Goal: Task Accomplishment & Management: Manage account settings

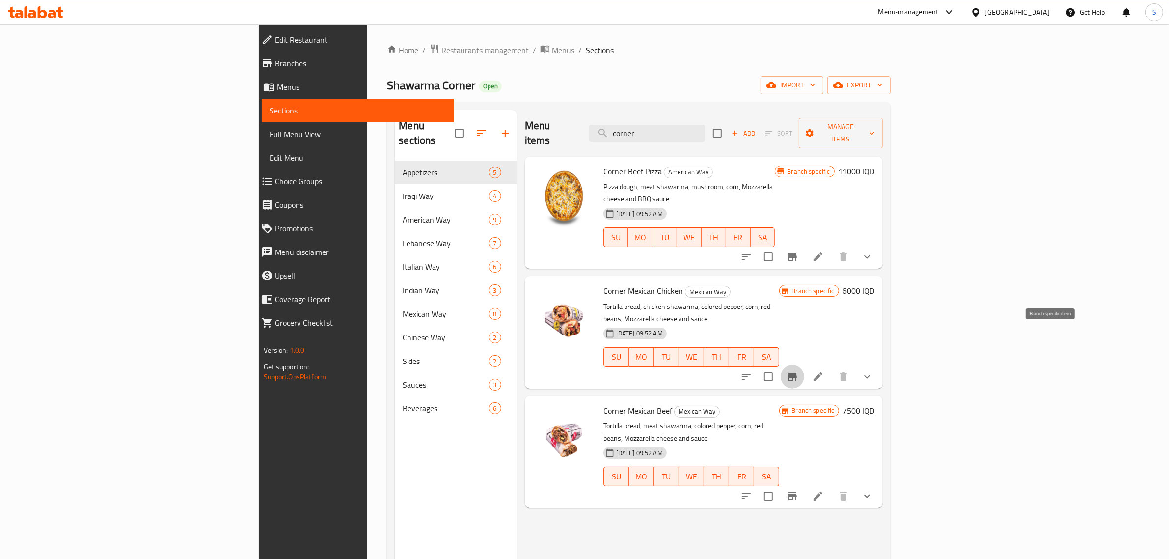
click at [540, 47] on span "breadcrumb" at bounding box center [546, 50] width 12 height 13
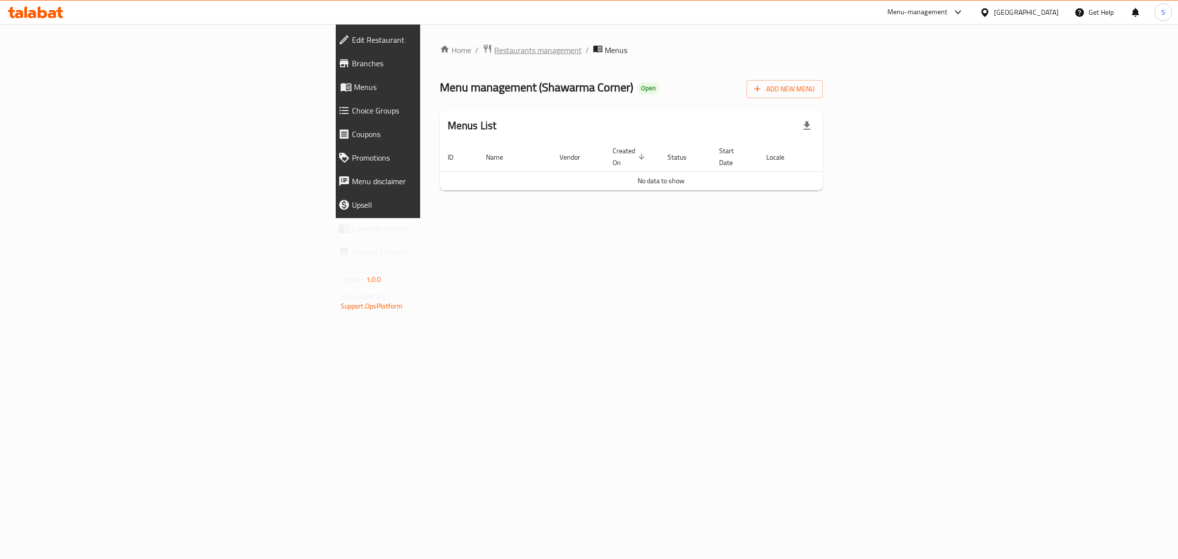
click at [494, 55] on span "Restaurants management" at bounding box center [537, 50] width 87 height 12
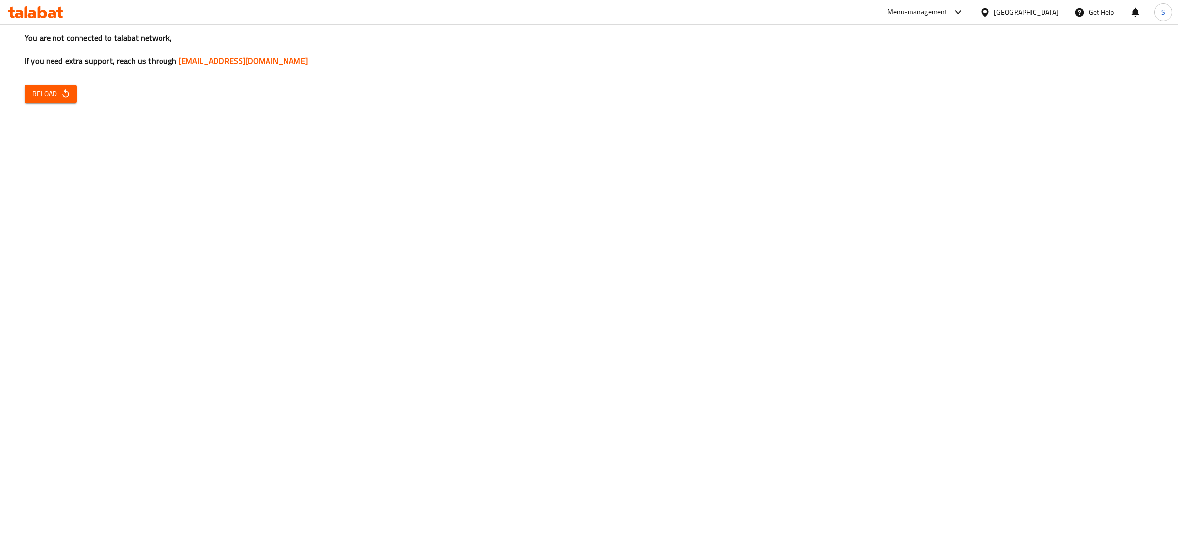
click at [68, 93] on icon "button" at bounding box center [65, 93] width 6 height 8
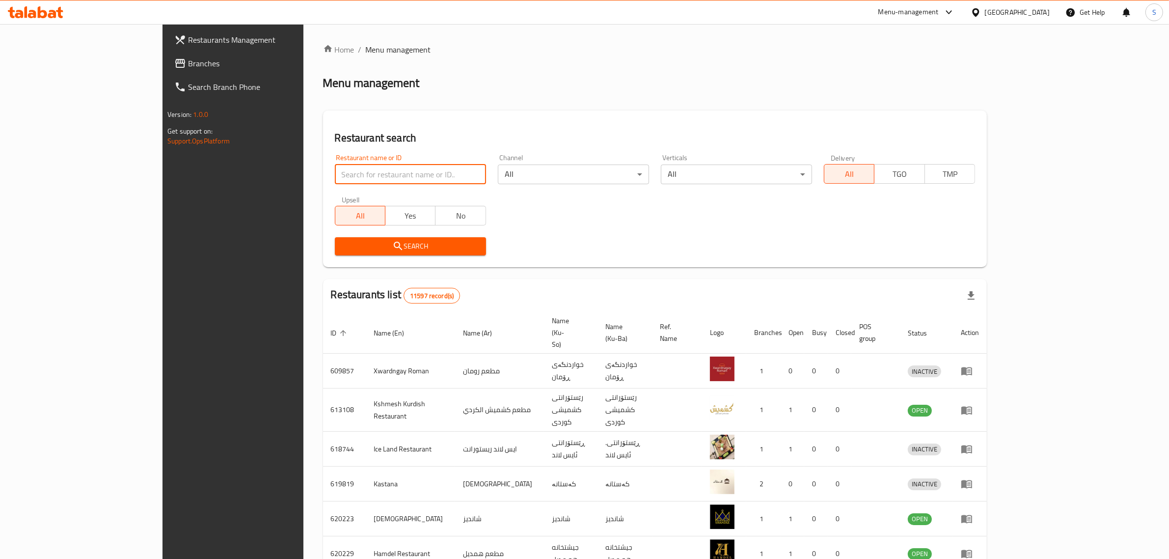
click at [335, 180] on input "search" at bounding box center [410, 174] width 151 height 20
type input "ش"
type input "الريف كافي"
click button "Search" at bounding box center [410, 246] width 151 height 18
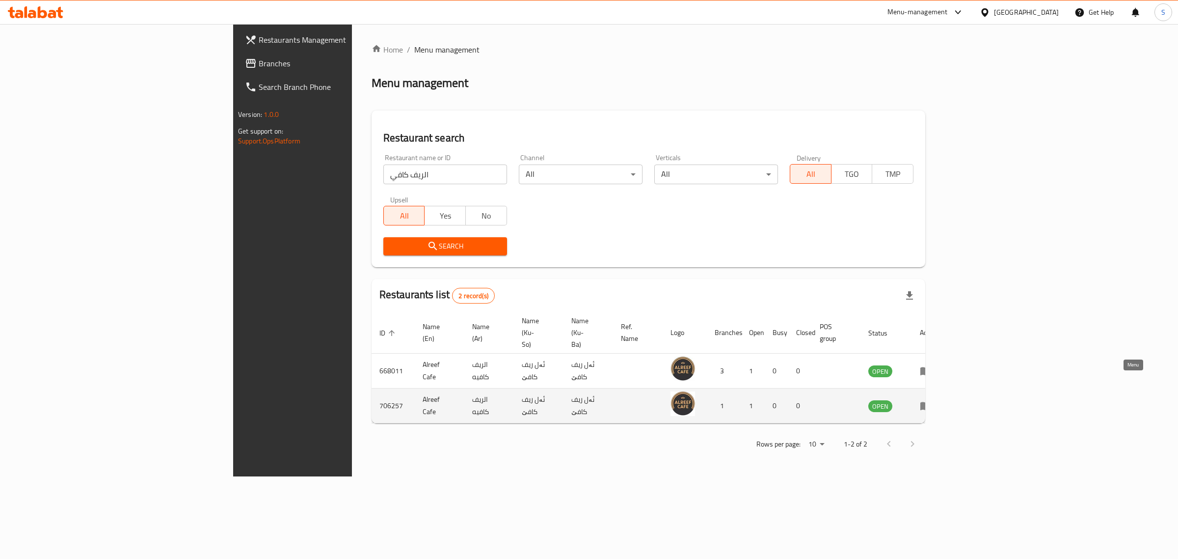
click at [932, 400] on icon "enhanced table" at bounding box center [926, 406] width 12 height 12
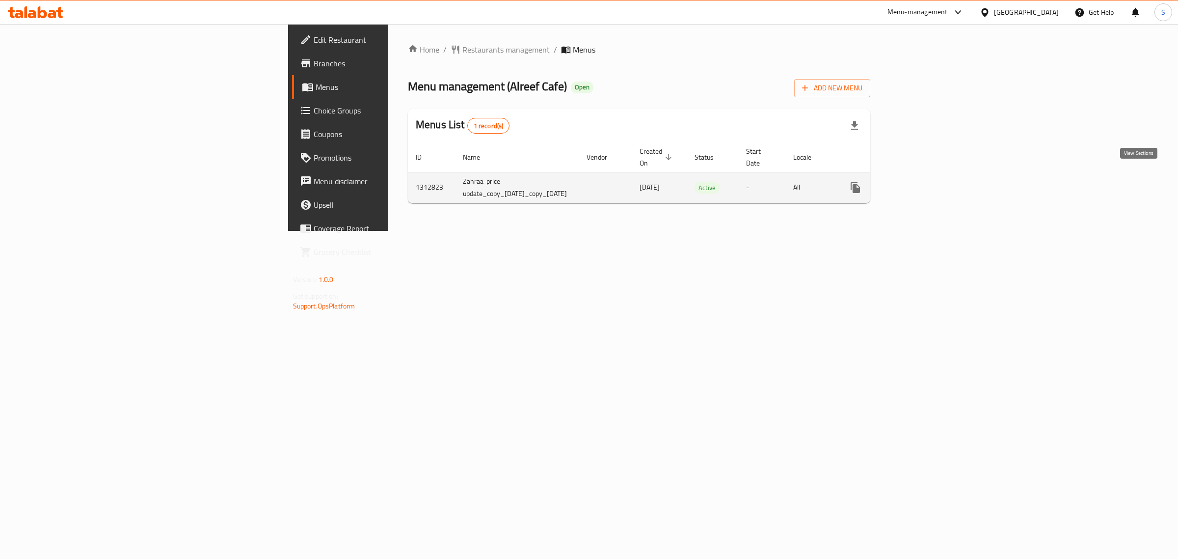
click at [932, 182] on icon "enhanced table" at bounding box center [927, 188] width 12 height 12
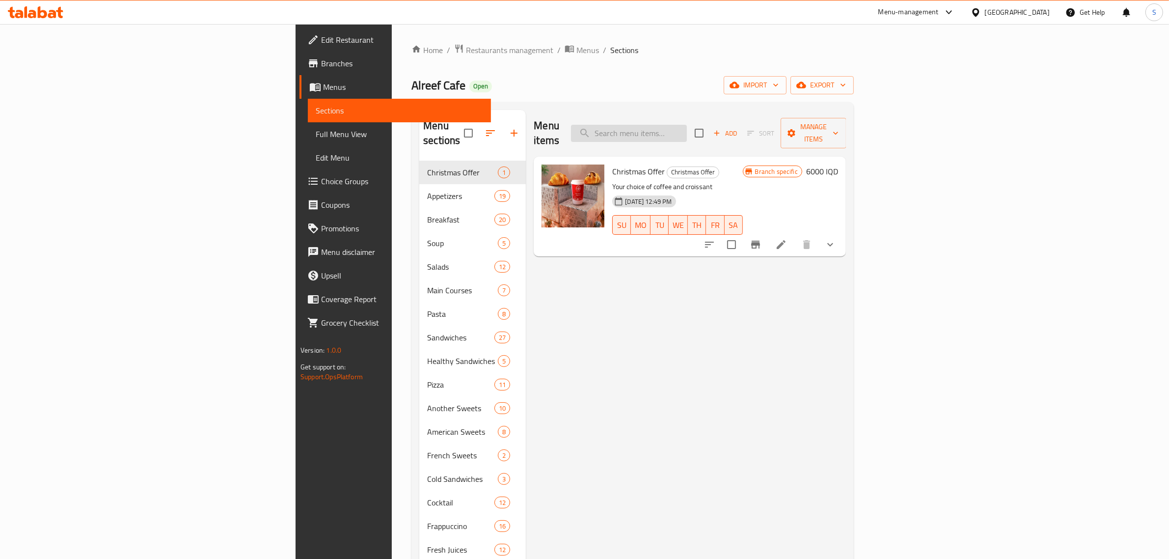
click at [687, 132] on input "search" at bounding box center [629, 133] width 116 height 17
type input "ة"
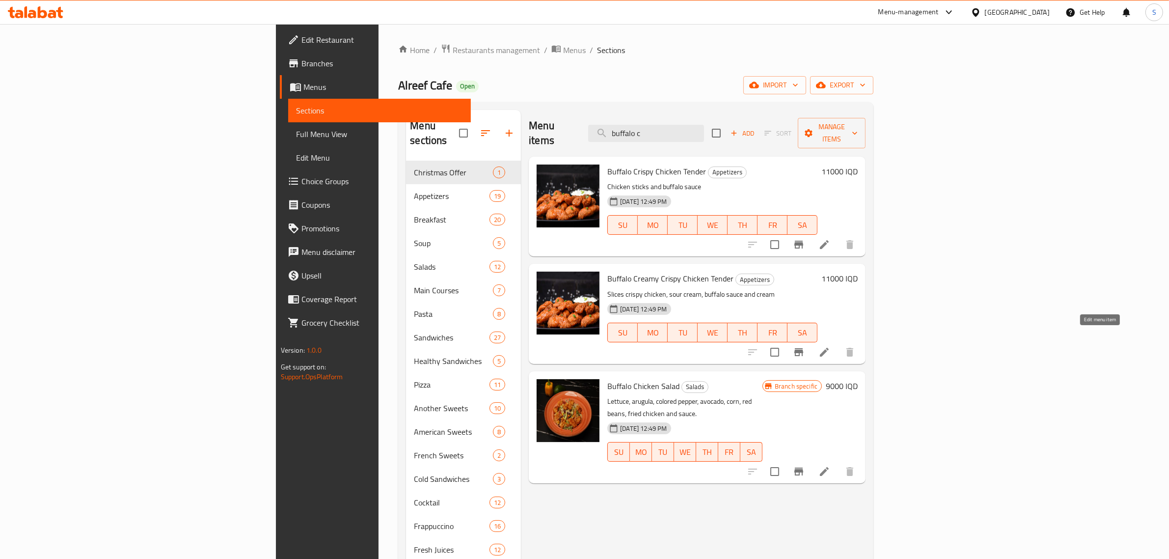
type input "buffalo c"
click at [830, 346] on icon at bounding box center [824, 352] width 12 height 12
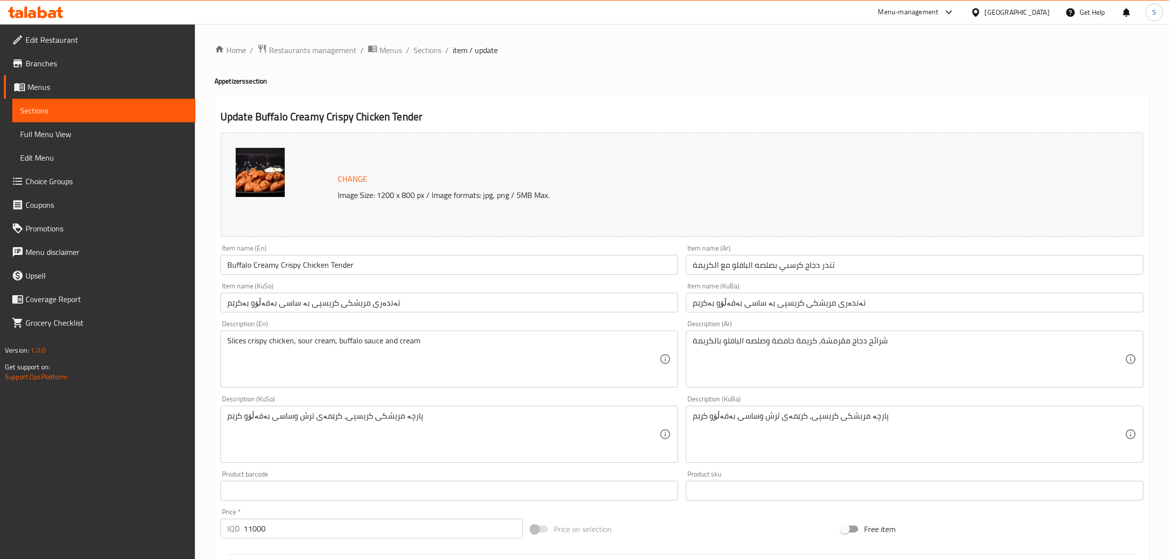
scroll to position [261, 0]
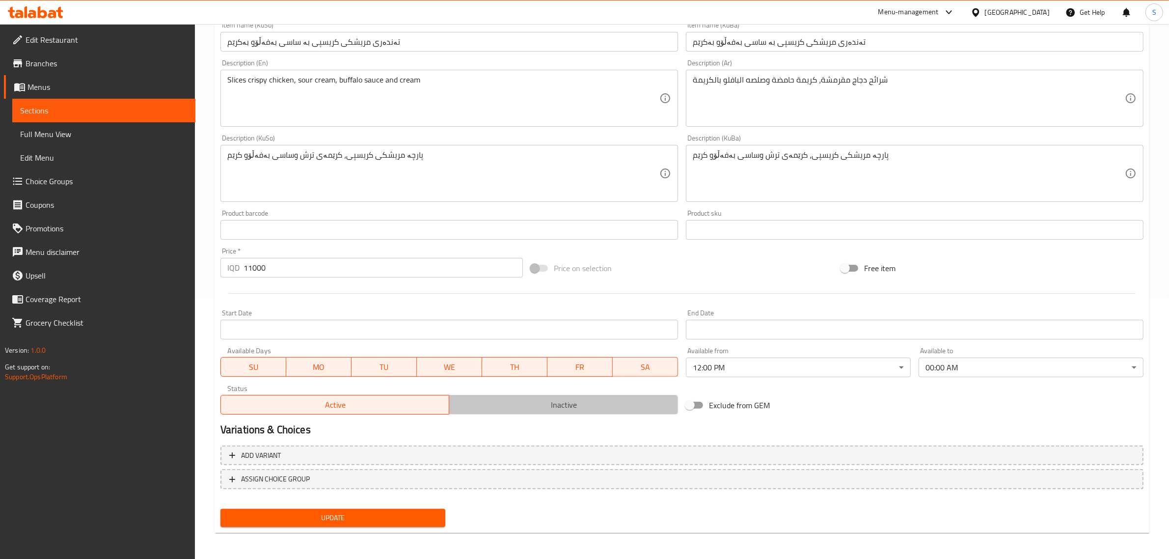
click at [542, 406] on span "Inactive" at bounding box center [563, 405] width 221 height 14
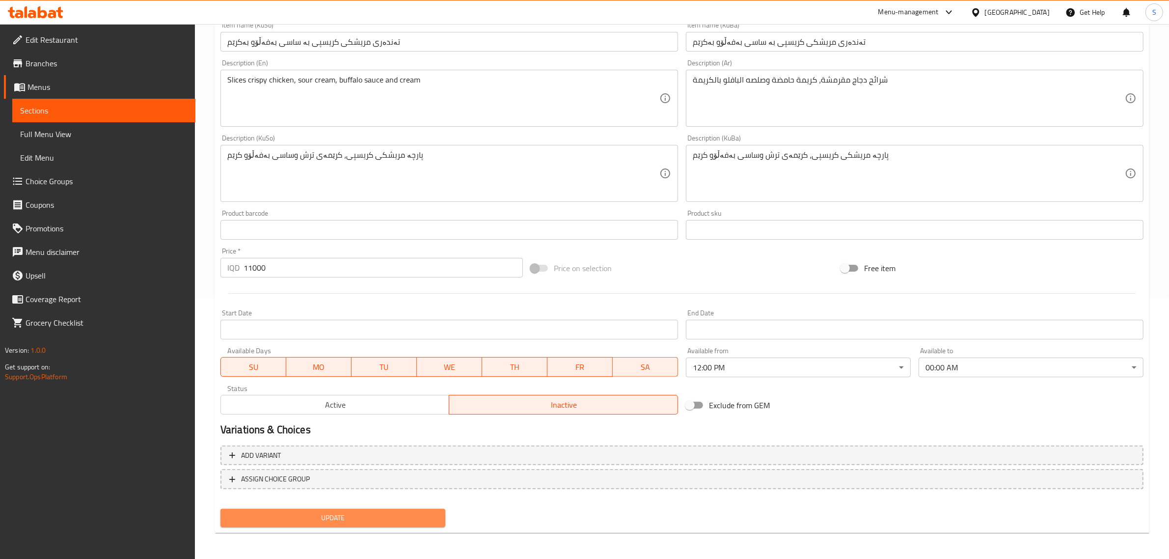
click at [407, 515] on span "Update" at bounding box center [332, 518] width 209 height 12
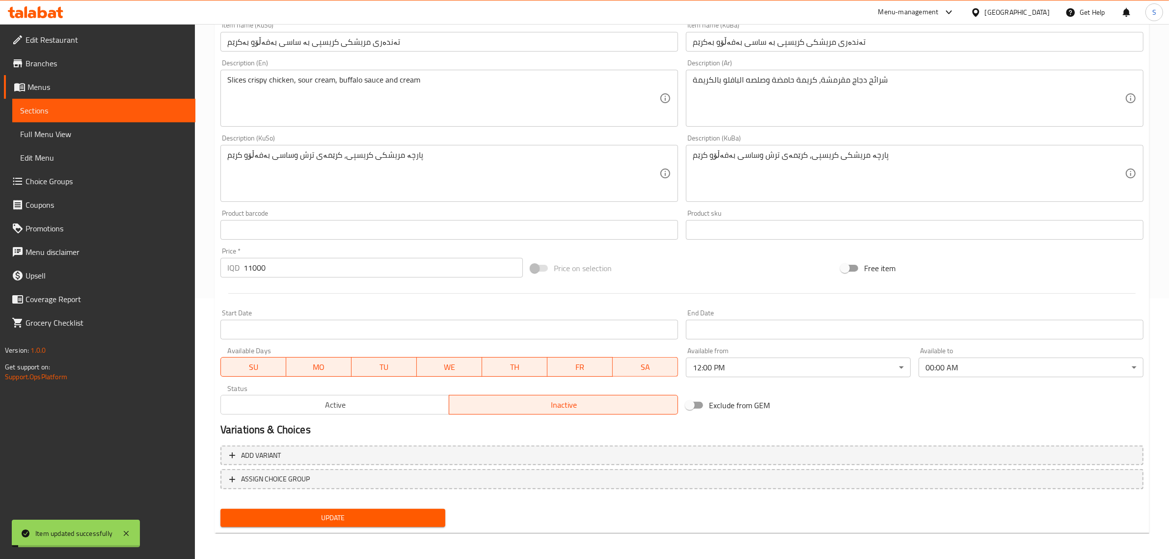
scroll to position [0, 0]
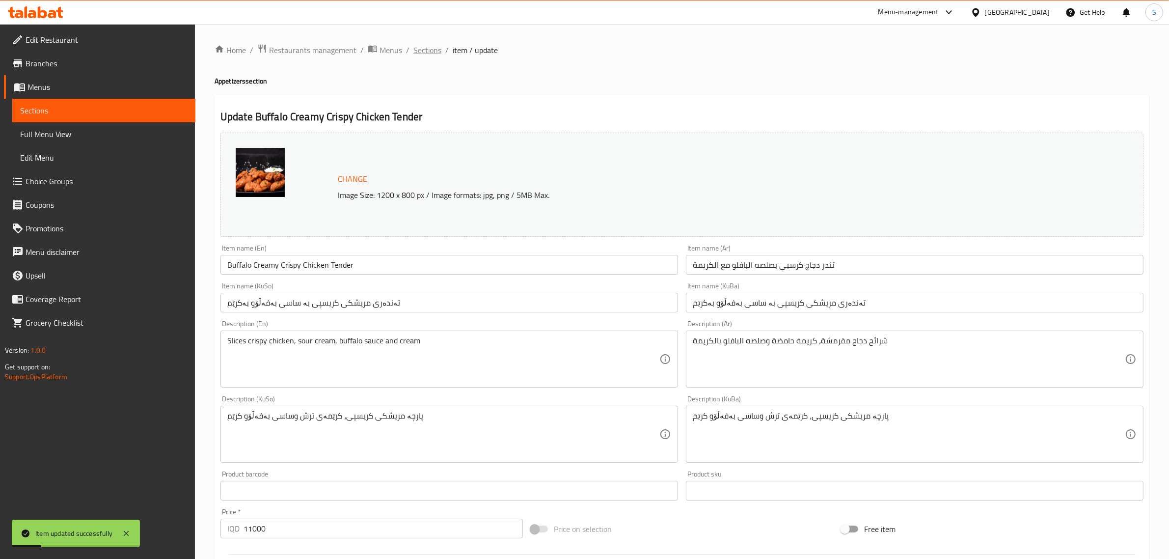
click at [424, 45] on span "Sections" at bounding box center [427, 50] width 28 height 12
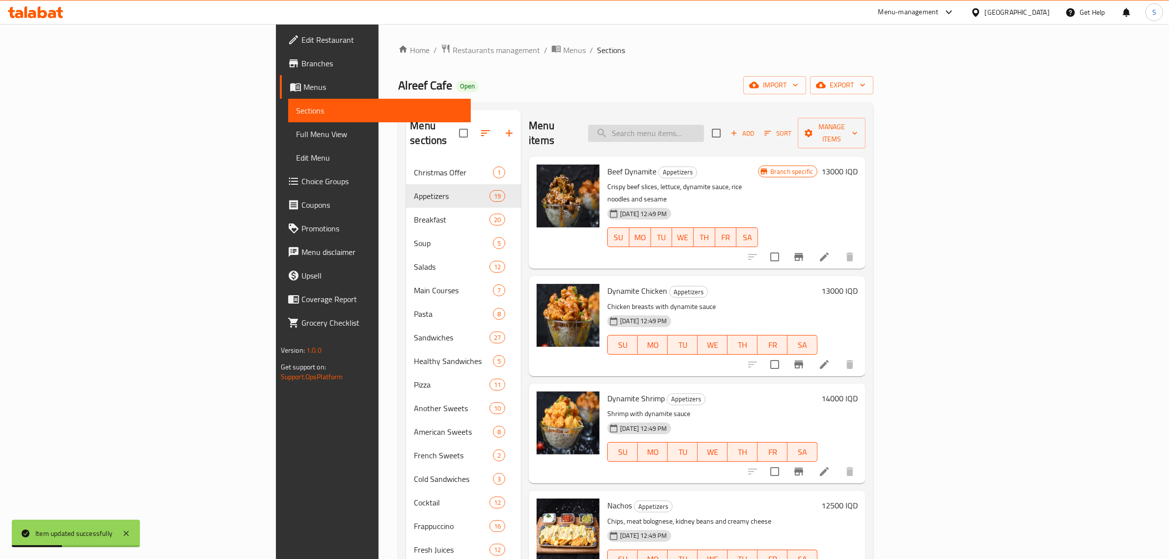
click at [704, 125] on input "search" at bounding box center [646, 133] width 116 height 17
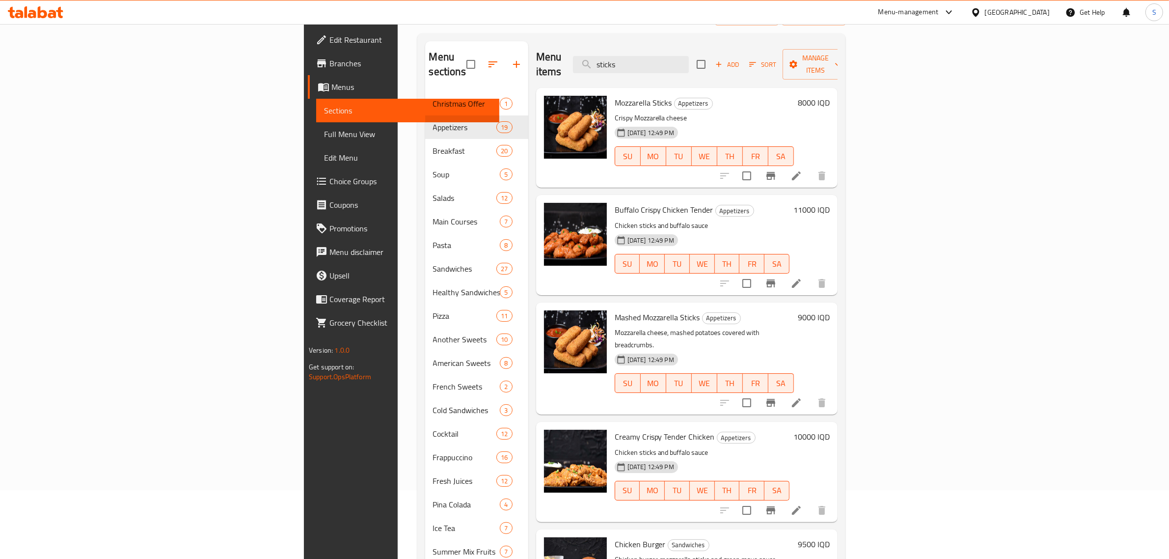
scroll to position [72, 0]
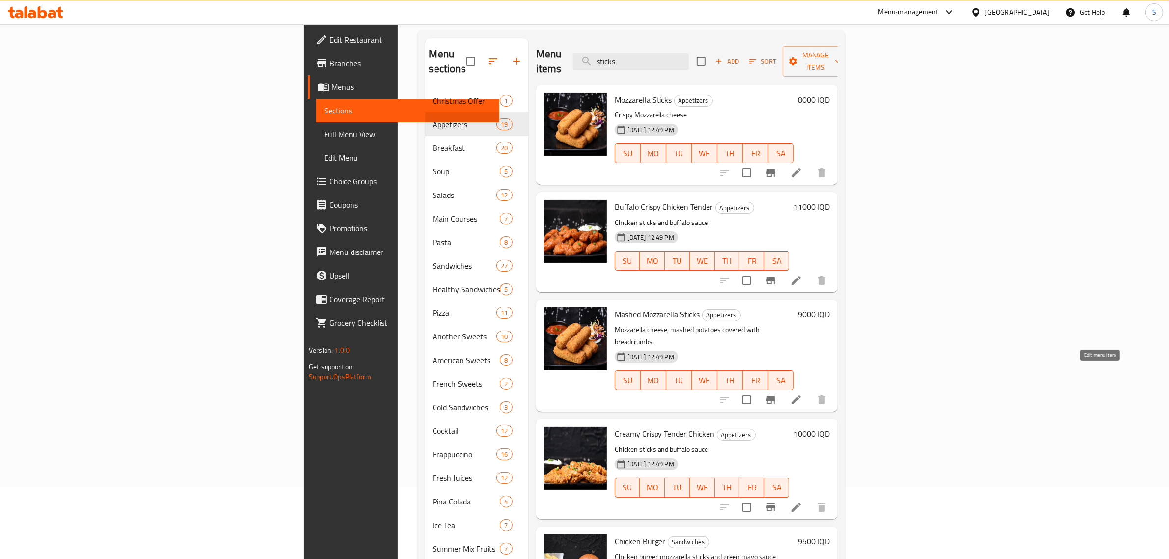
type input "sticks"
click at [801, 395] on icon at bounding box center [796, 399] width 9 height 9
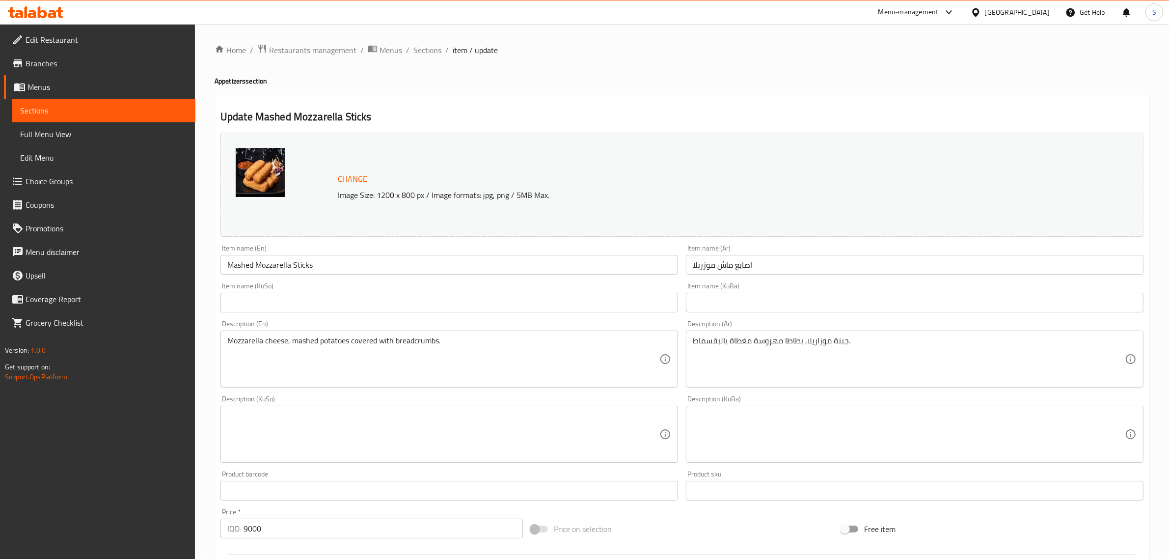
scroll to position [261, 0]
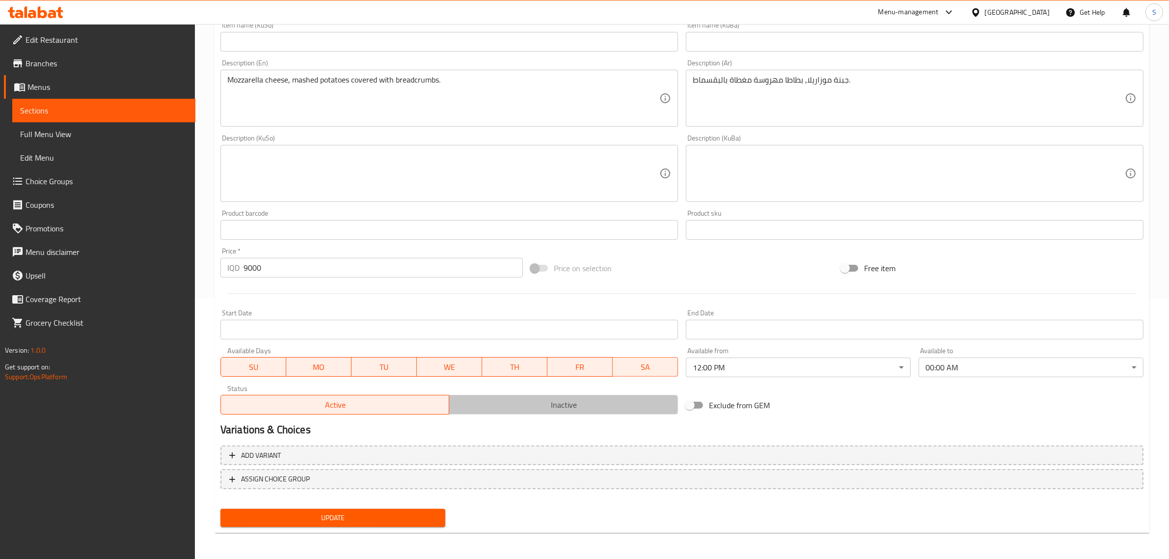
click at [560, 401] on span "Inactive" at bounding box center [563, 405] width 221 height 14
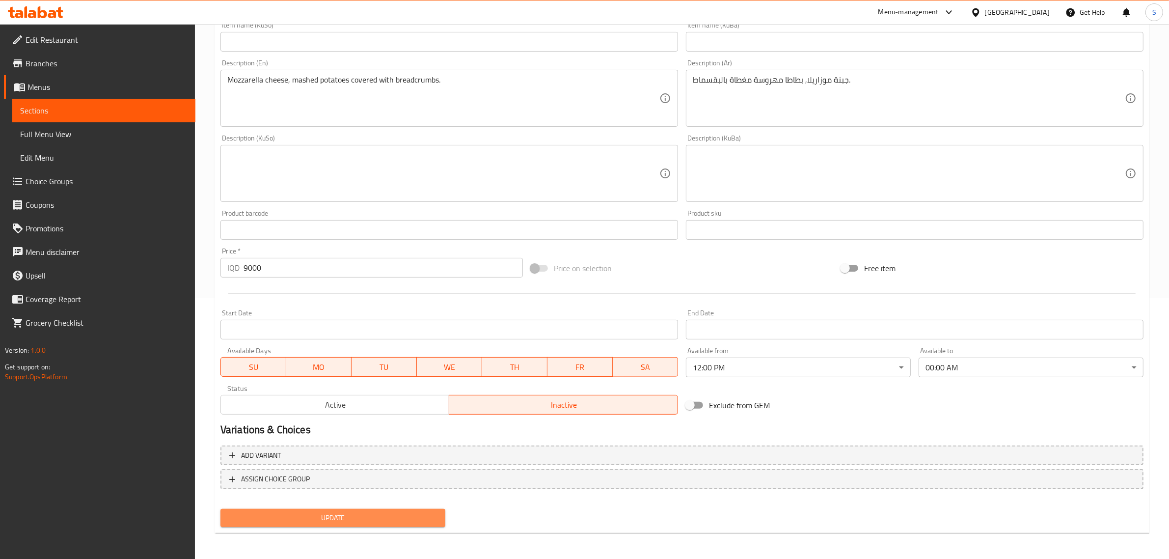
click at [411, 514] on span "Update" at bounding box center [332, 518] width 209 height 12
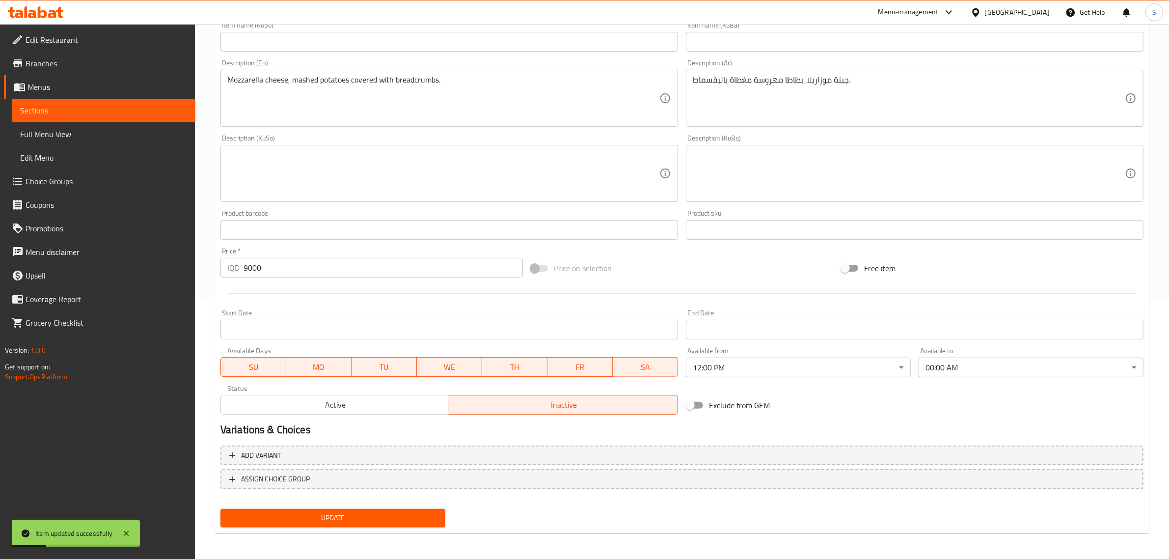
scroll to position [0, 0]
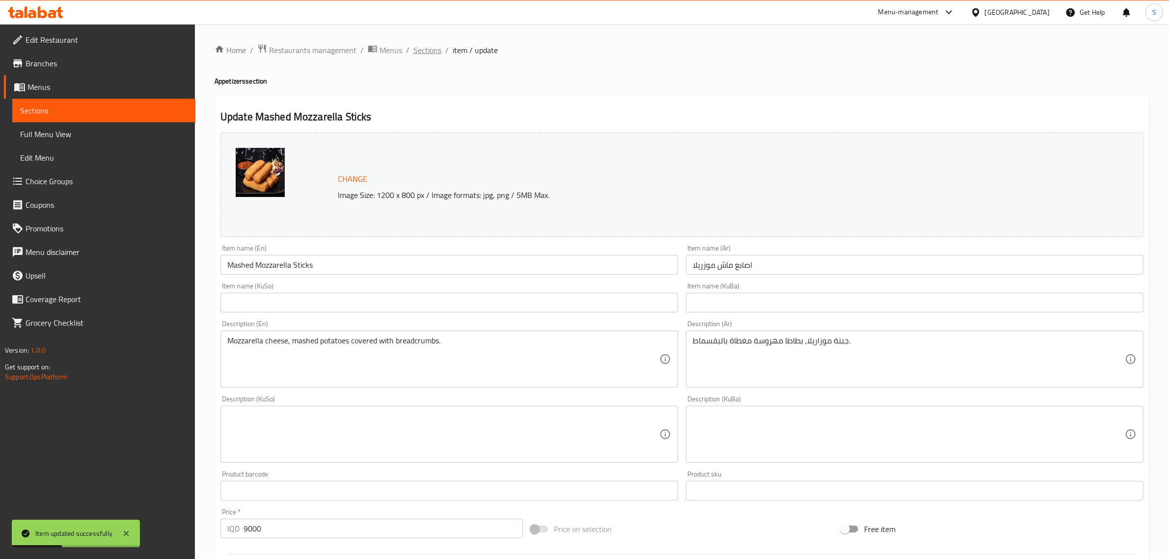
click at [430, 50] on span "Sections" at bounding box center [427, 50] width 28 height 12
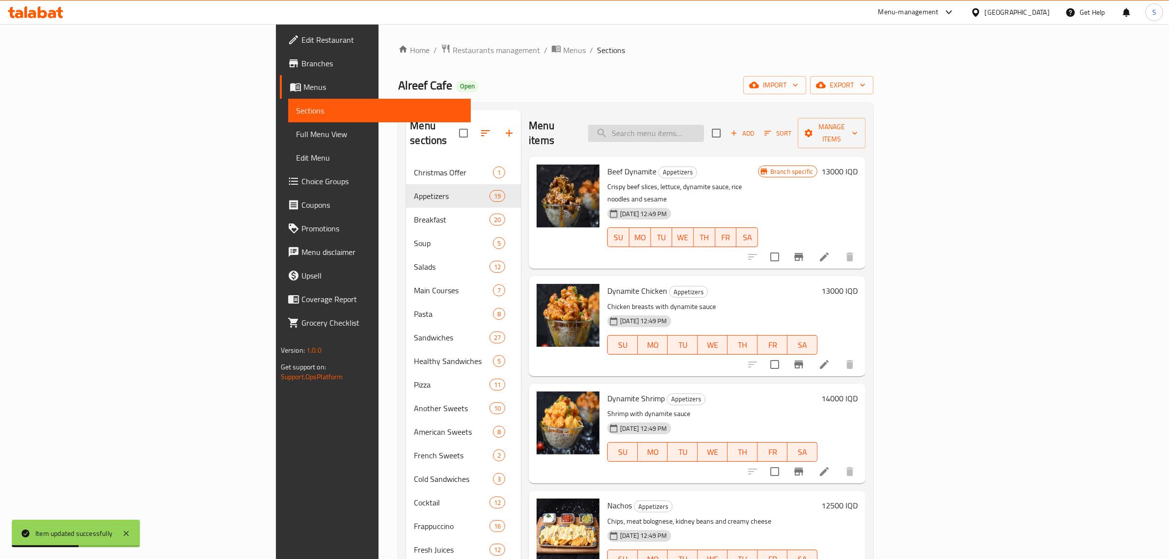
click at [704, 126] on input "search" at bounding box center [646, 133] width 116 height 17
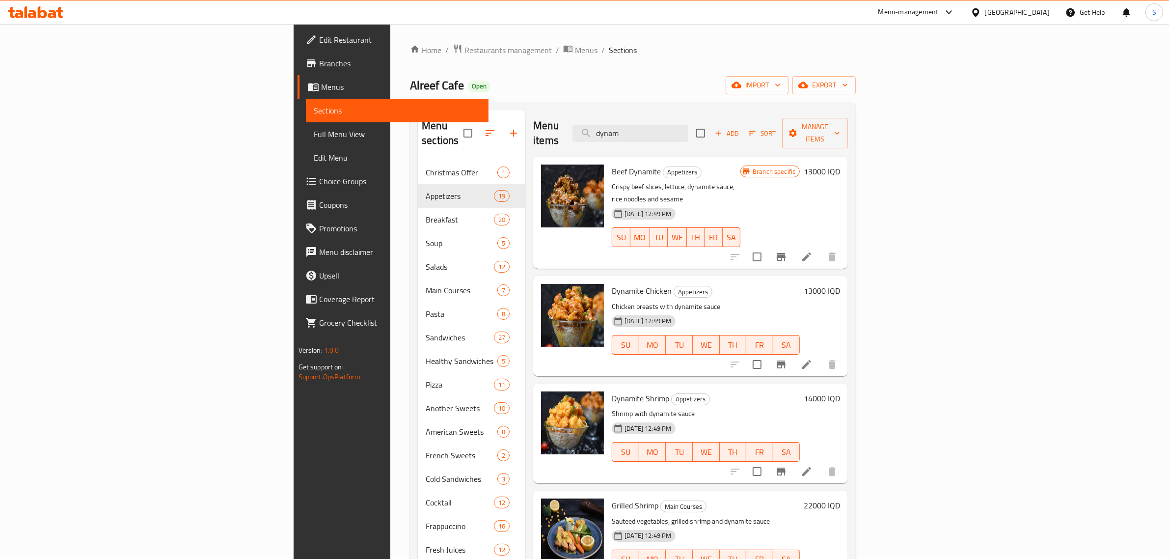
type input "dynam"
click at [840, 284] on h6 "13000 IQD" at bounding box center [822, 291] width 36 height 14
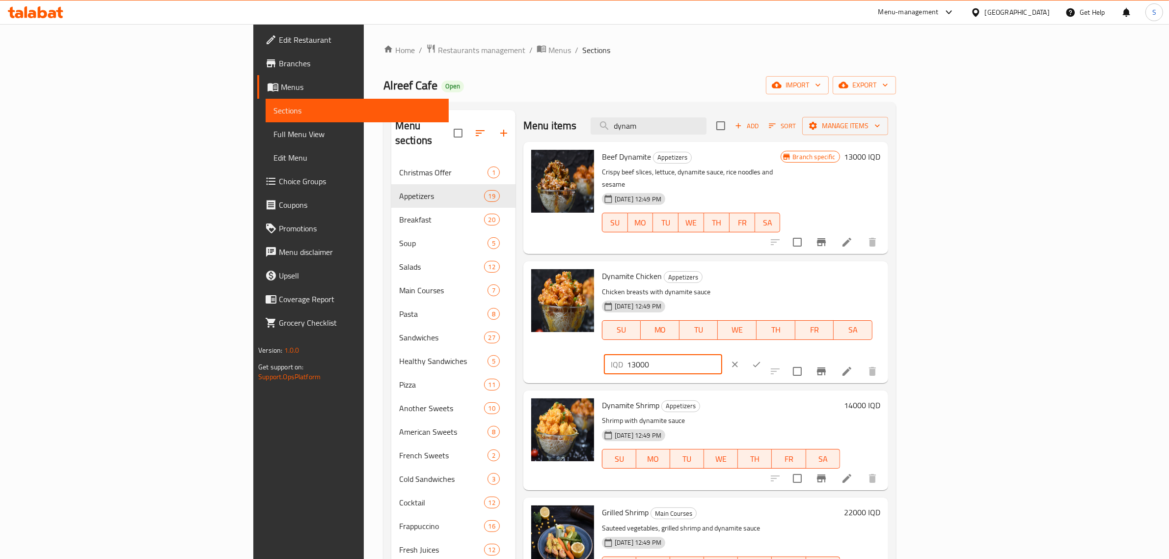
click at [722, 354] on input "13000" at bounding box center [674, 364] width 95 height 20
type input "10000"
click at [762, 359] on icon "ok" at bounding box center [757, 364] width 10 height 10
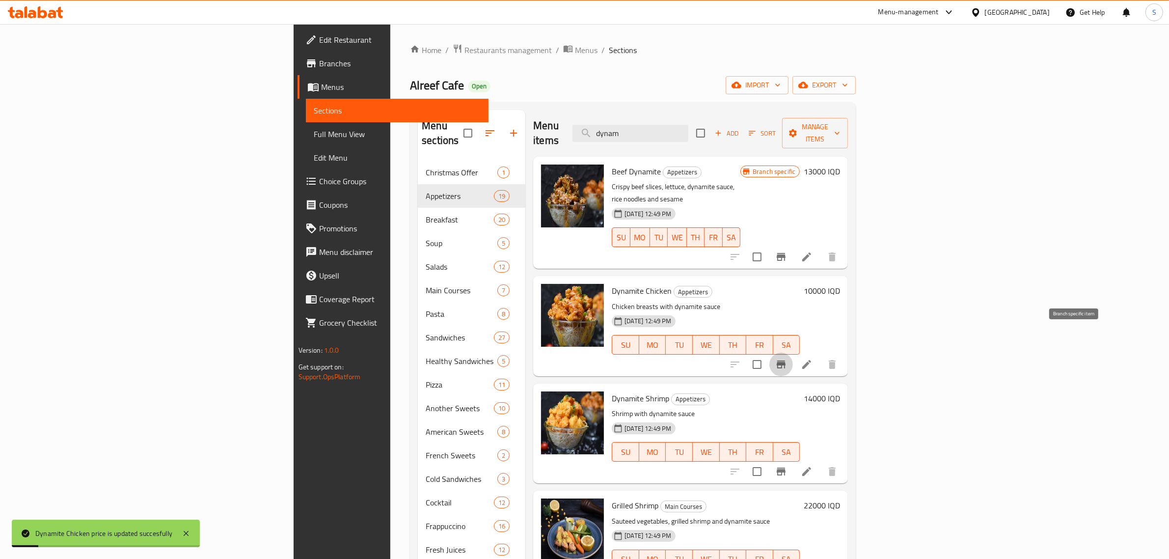
click at [786, 360] on icon "Branch-specific-item" at bounding box center [781, 364] width 9 height 8
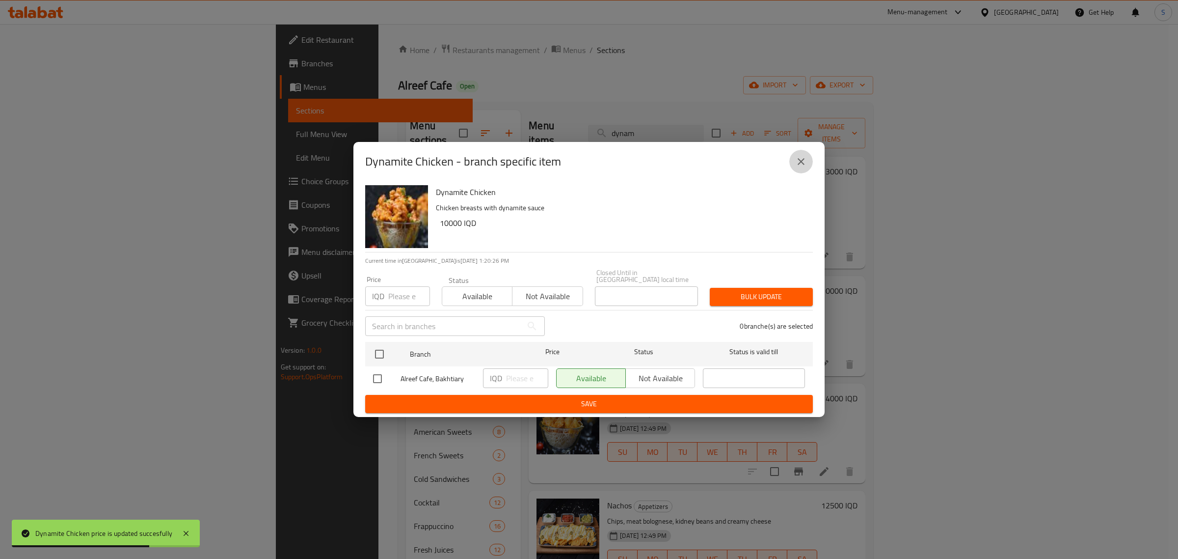
click at [802, 167] on icon "close" at bounding box center [801, 162] width 12 height 12
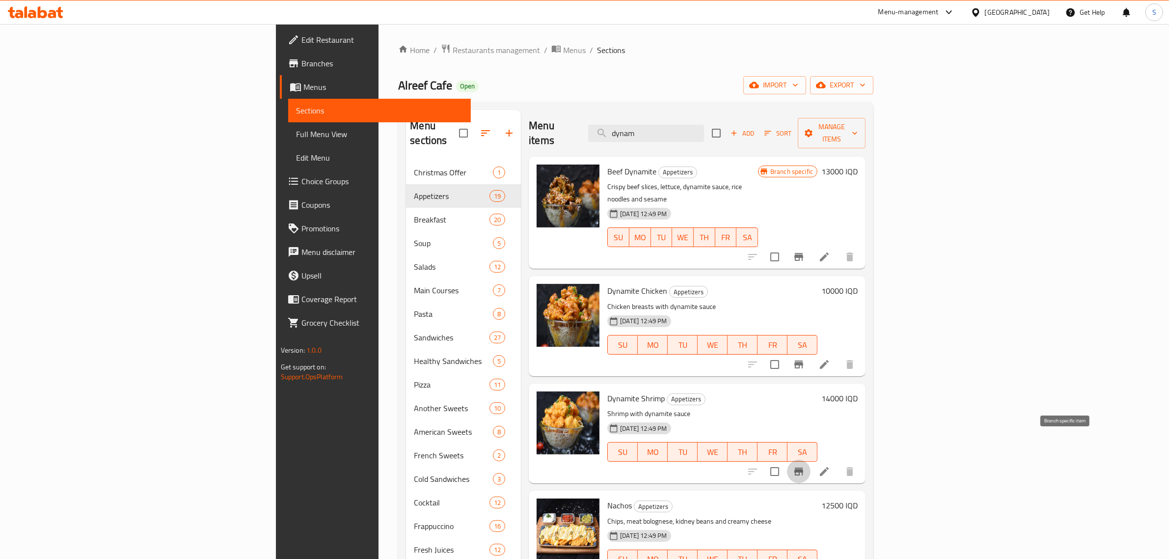
click at [803, 467] on icon "Branch-specific-item" at bounding box center [798, 471] width 9 height 8
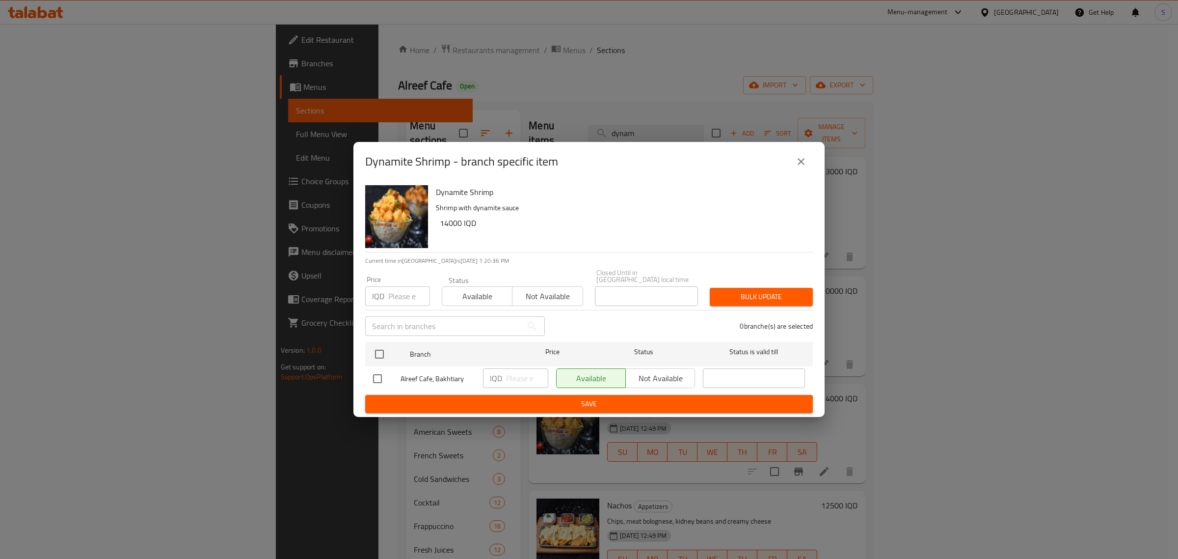
click at [1007, 389] on div "Dynamite Shrimp - branch specific item Dynamite Shrimp Shrimp with dynamite sau…" at bounding box center [589, 279] width 1178 height 559
click at [793, 167] on button "close" at bounding box center [801, 162] width 24 height 24
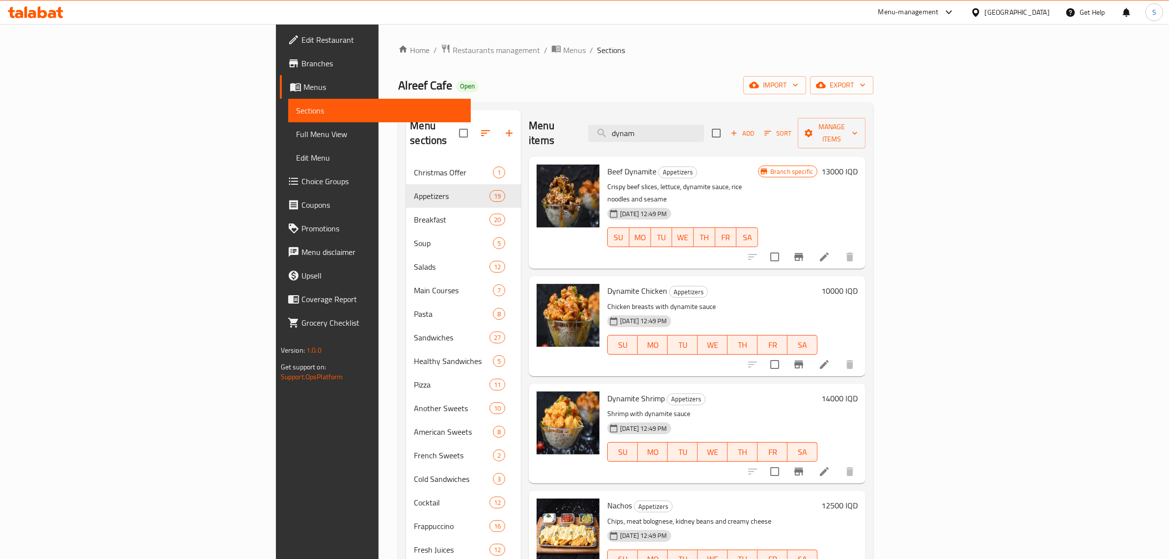
click at [858, 391] on h6 "14000 IQD" at bounding box center [839, 398] width 36 height 14
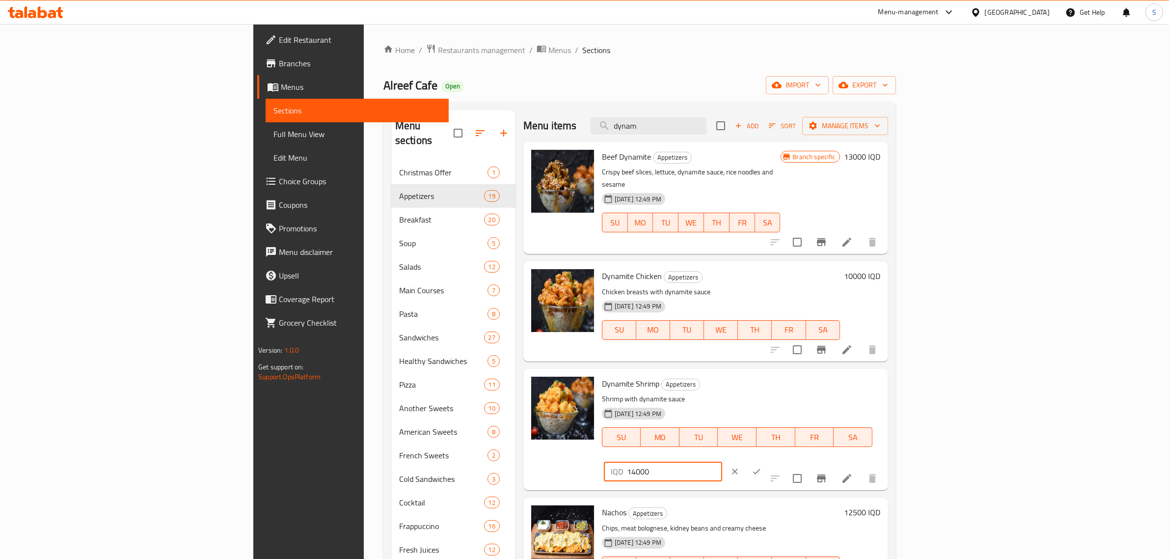
click at [722, 462] on input "14000" at bounding box center [674, 472] width 95 height 20
type input "19000"
click at [762, 466] on icon "ok" at bounding box center [757, 471] width 10 height 10
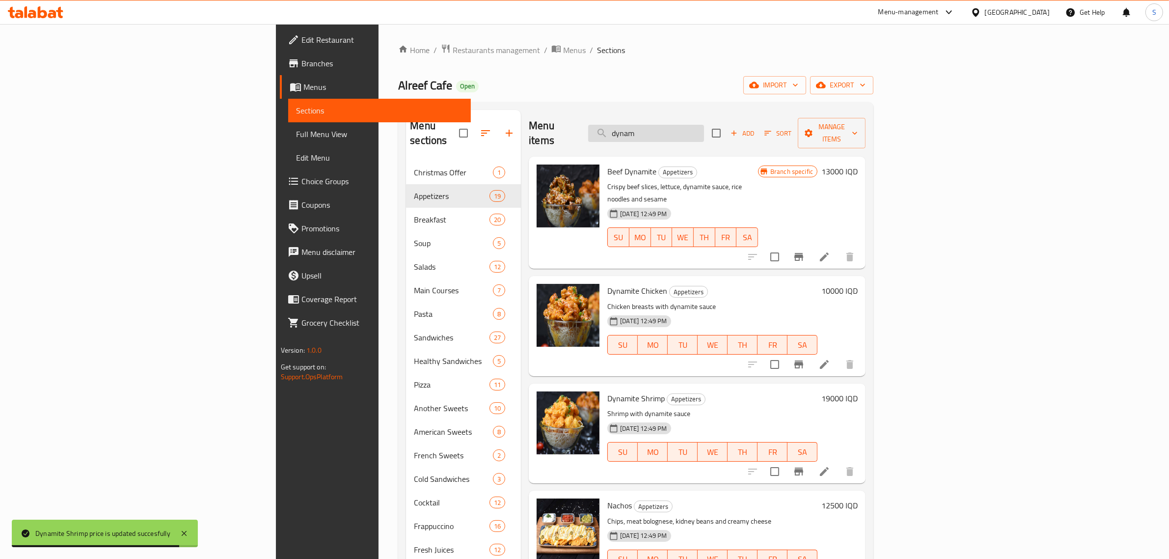
click at [704, 129] on input "dynam" at bounding box center [646, 133] width 116 height 17
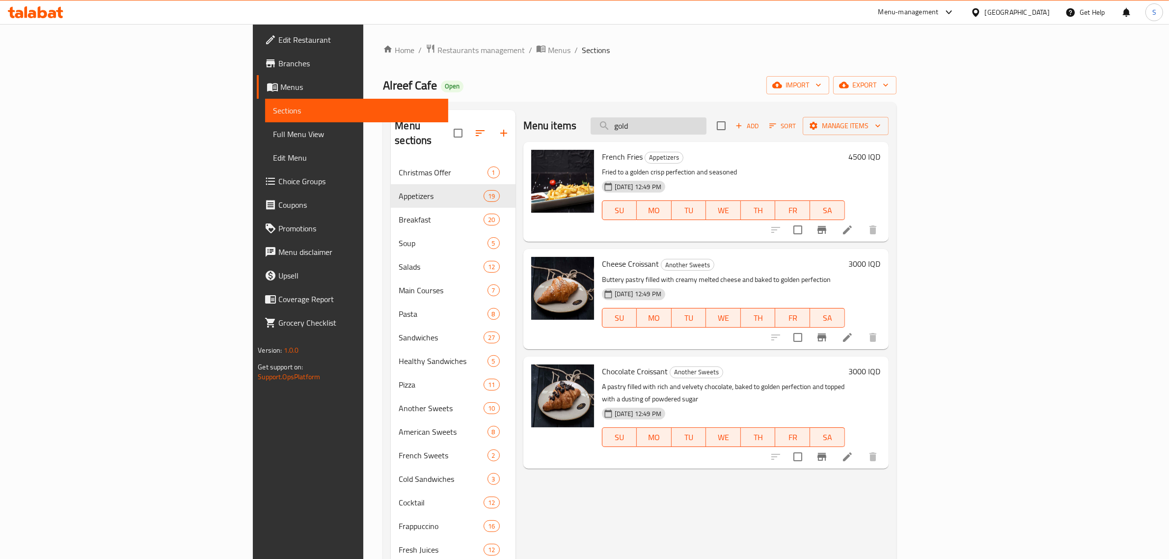
click at [707, 121] on input "gold" at bounding box center [649, 125] width 116 height 17
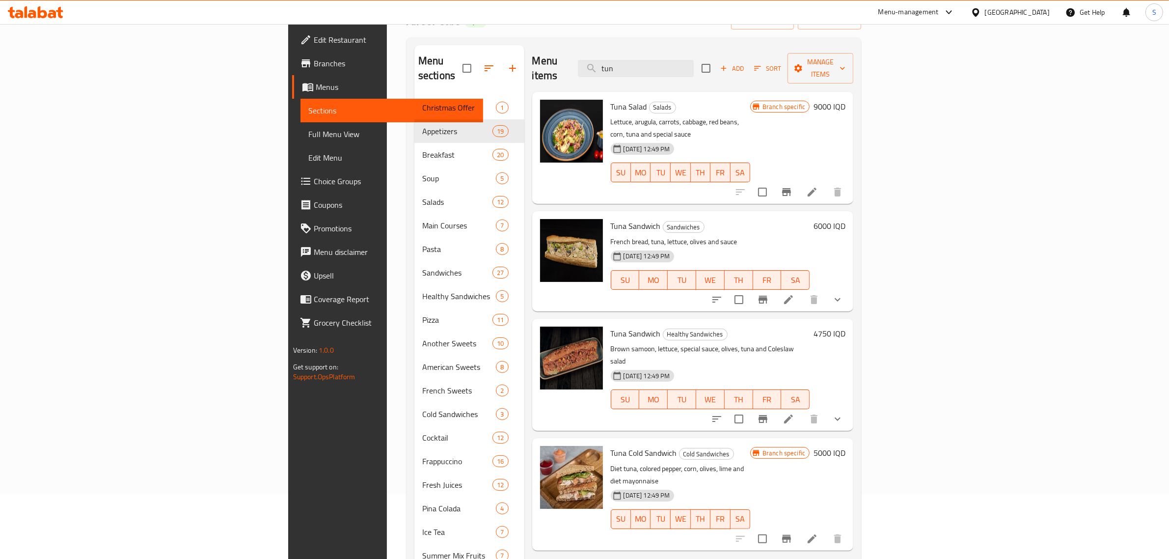
scroll to position [82, 0]
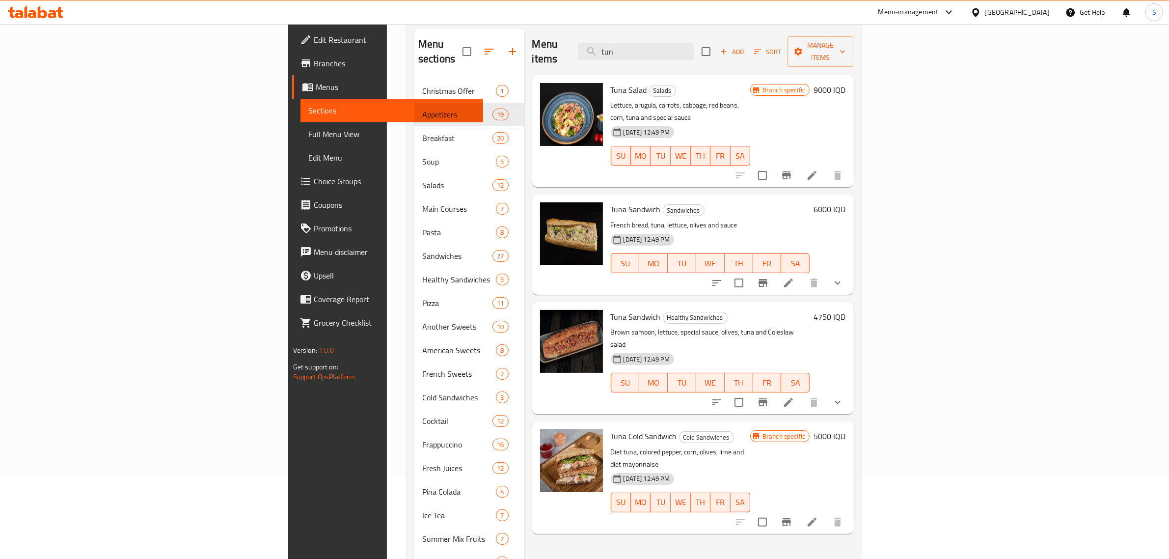
type input "tun"
click at [792, 516] on icon "Branch-specific-item" at bounding box center [787, 522] width 12 height 12
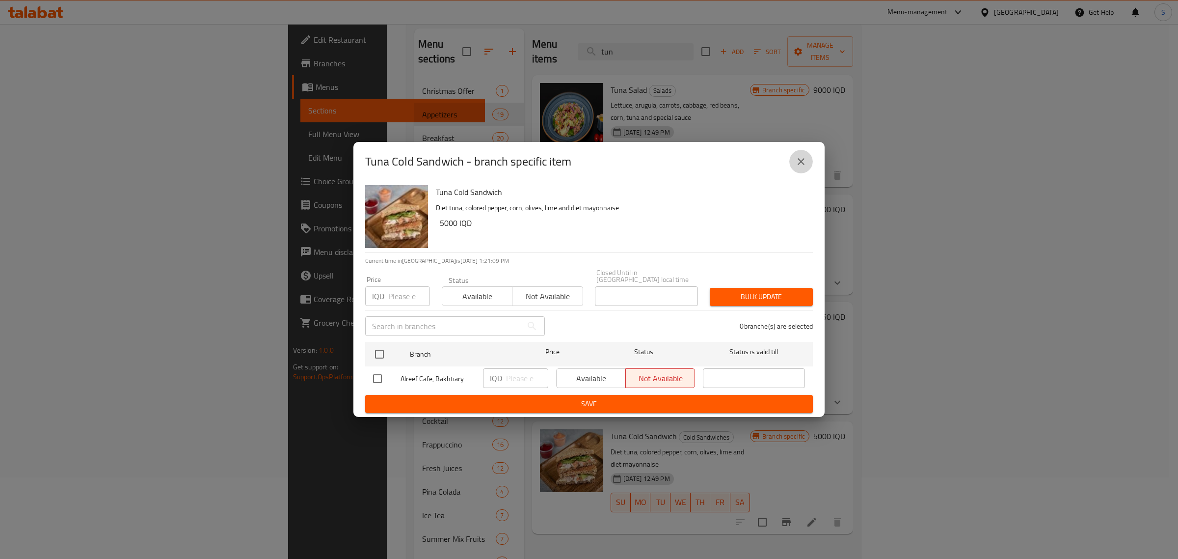
click at [799, 165] on icon "close" at bounding box center [801, 162] width 12 height 12
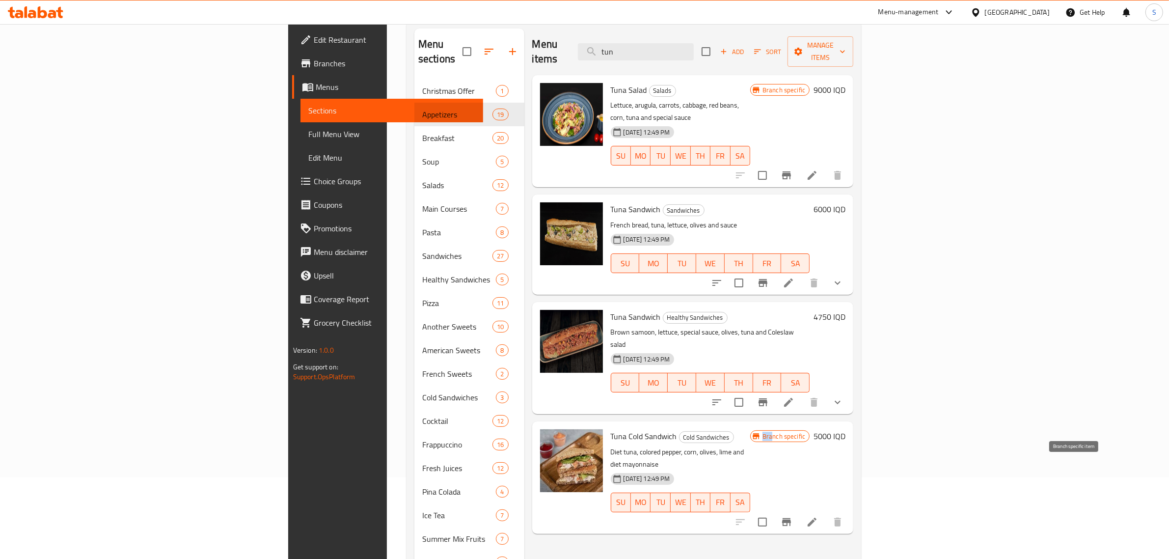
drag, startPoint x: 1063, startPoint y: 399, endPoint x: 1078, endPoint y: 472, distance: 74.7
click at [850, 472] on div "Tuna Cold Sandwich Cold Sandwiches Diet tuna, colored pepper, corn, olives, lim…" at bounding box center [728, 477] width 243 height 104
click at [791, 518] on icon "Branch-specific-item" at bounding box center [786, 522] width 9 height 8
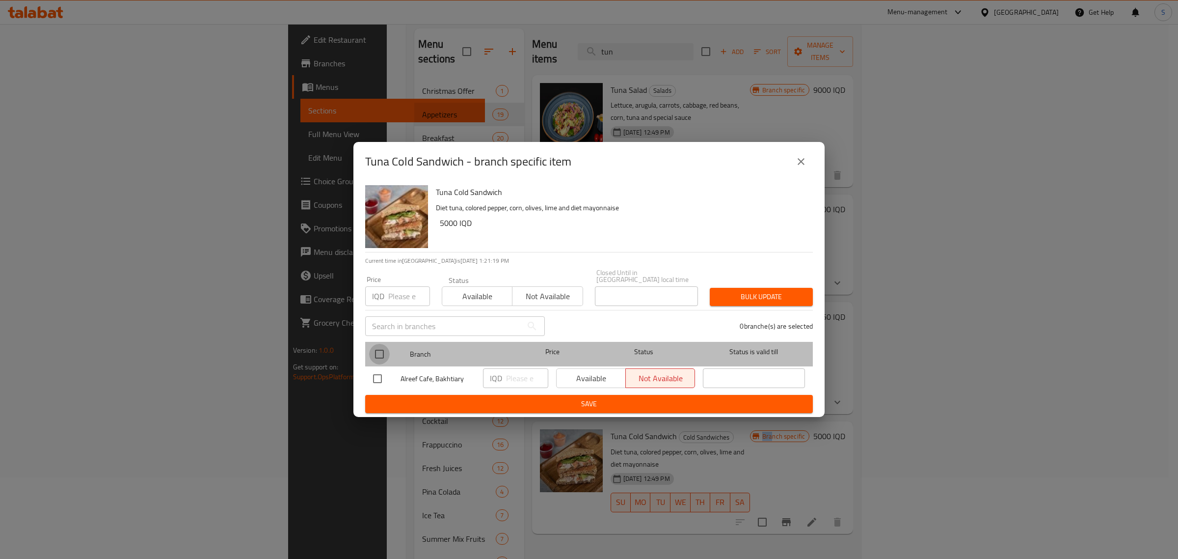
click at [378, 354] on input "checkbox" at bounding box center [379, 354] width 21 height 21
checkbox input "true"
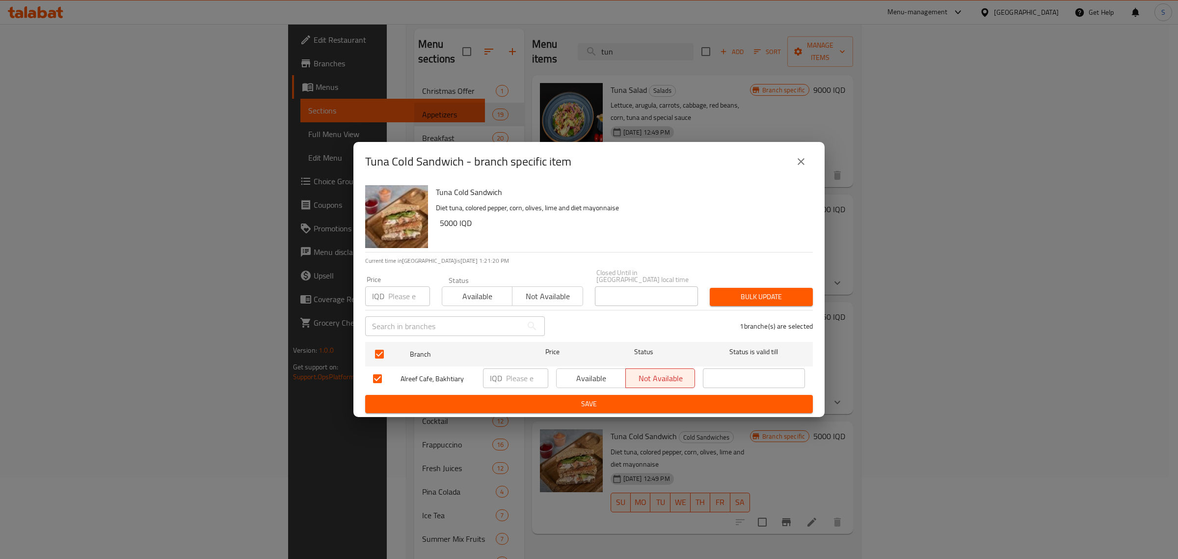
click at [503, 378] on div "IQD ​" at bounding box center [515, 378] width 65 height 20
type input "5000"
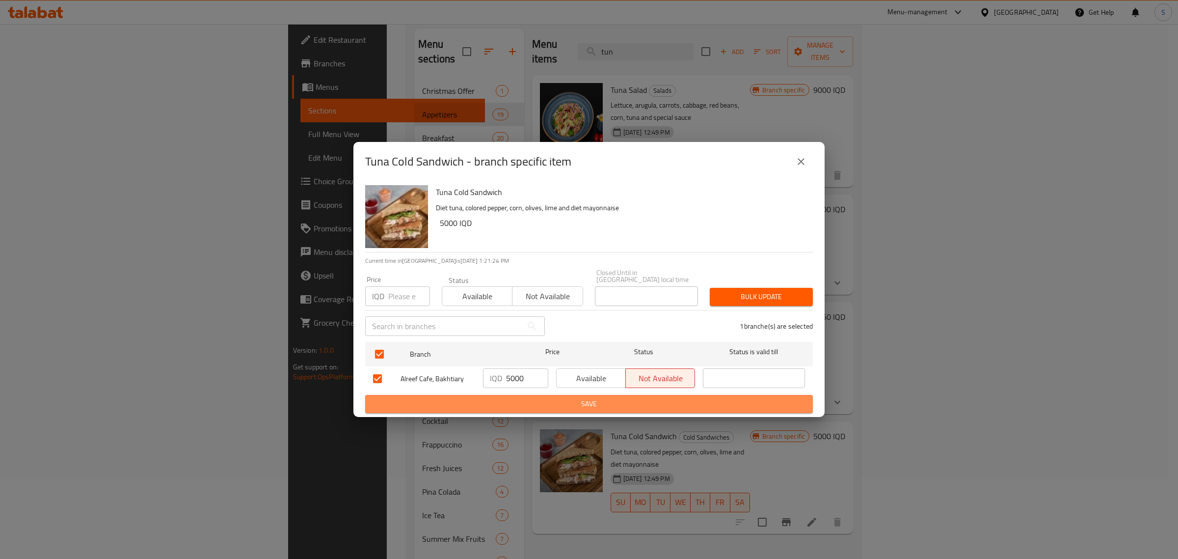
click at [624, 401] on span "Save" at bounding box center [589, 404] width 432 height 12
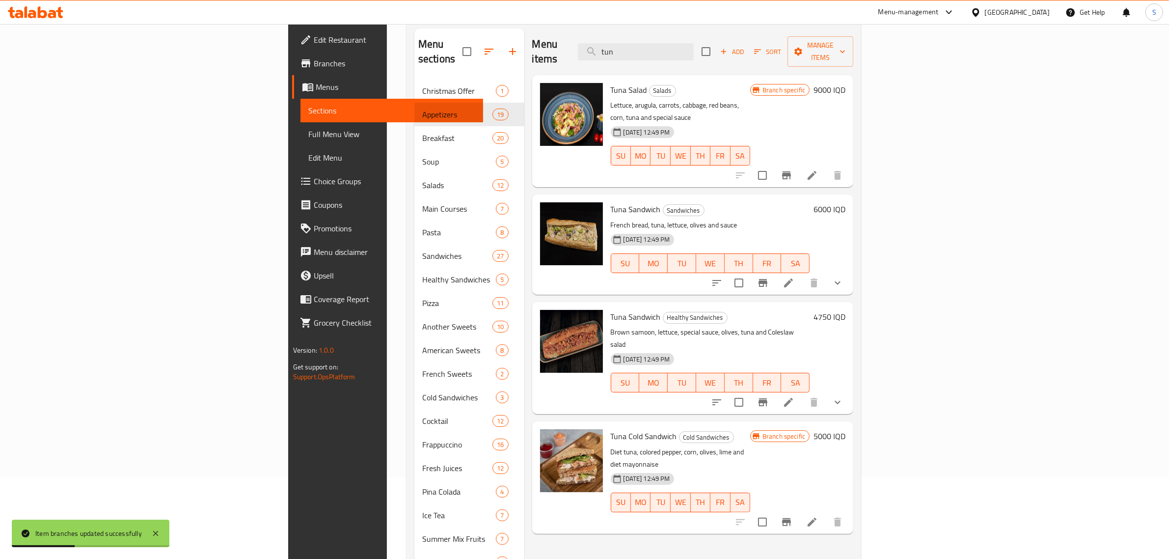
scroll to position [0, 0]
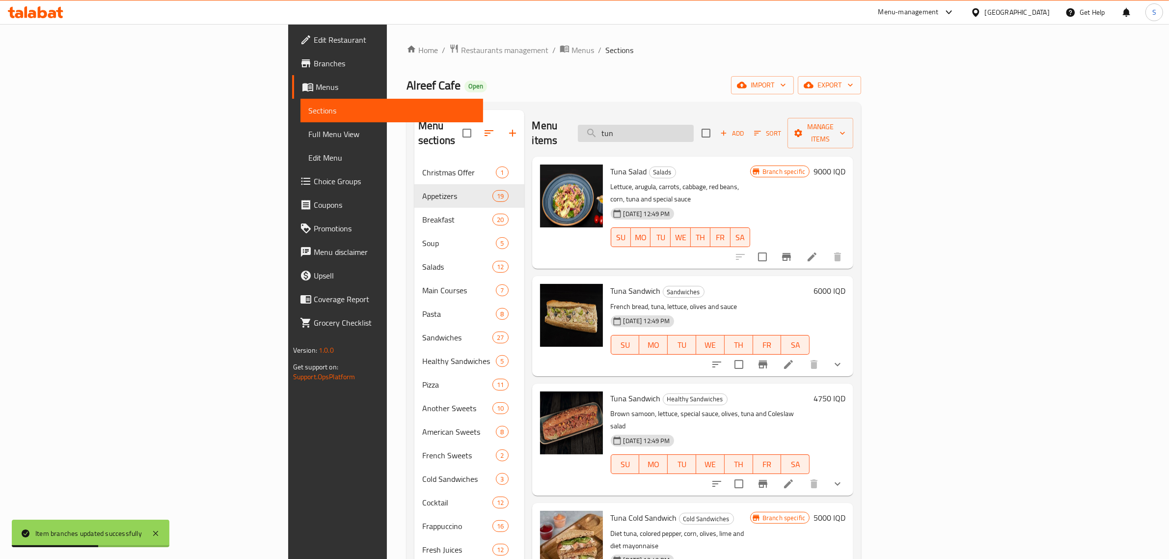
click at [694, 127] on input "tun" at bounding box center [636, 133] width 116 height 17
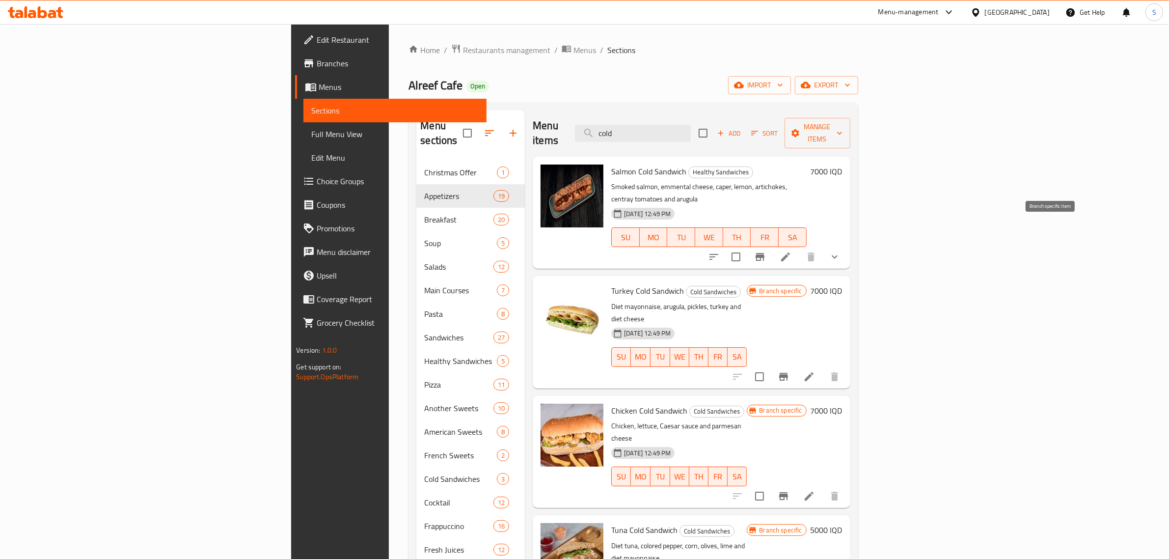
type input "cold"
click at [772, 245] on button "Branch-specific-item" at bounding box center [760, 257] width 24 height 24
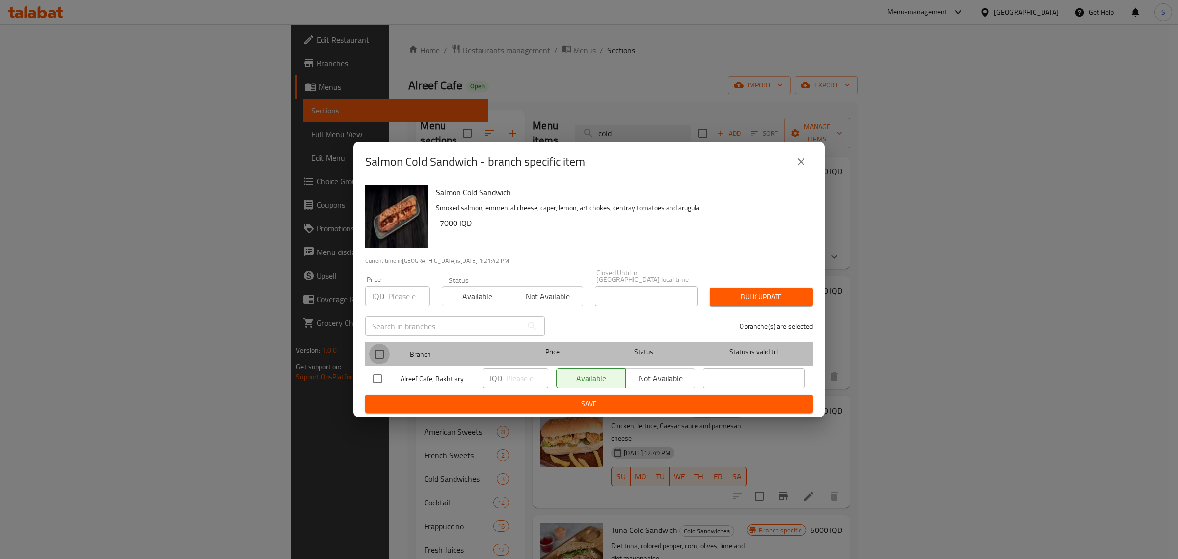
click at [380, 351] on input "checkbox" at bounding box center [379, 354] width 21 height 21
checkbox input "true"
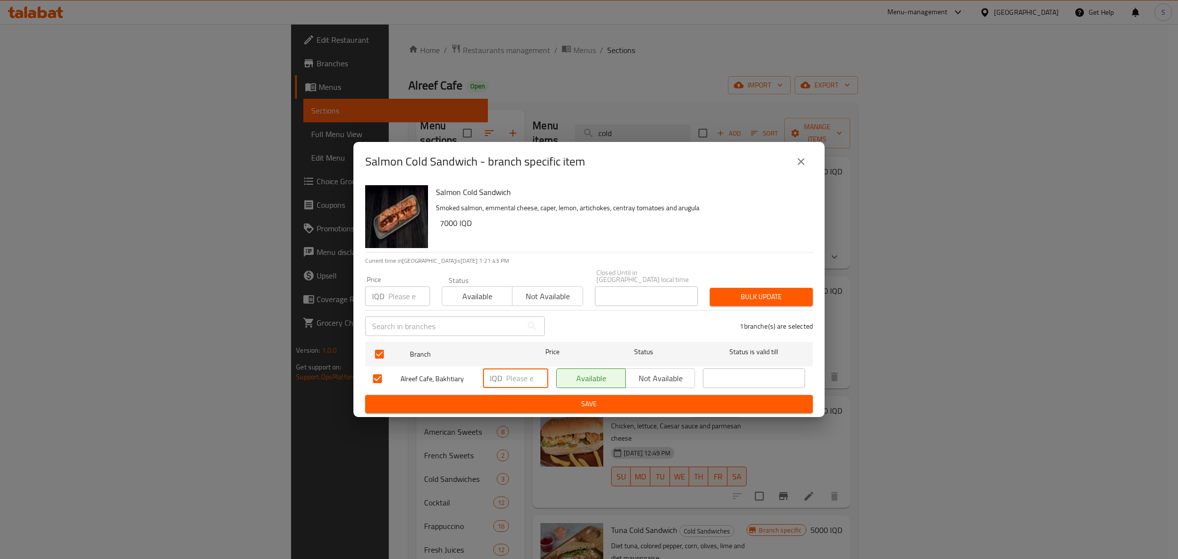
click at [515, 377] on input "number" at bounding box center [527, 378] width 42 height 20
type input "7000"
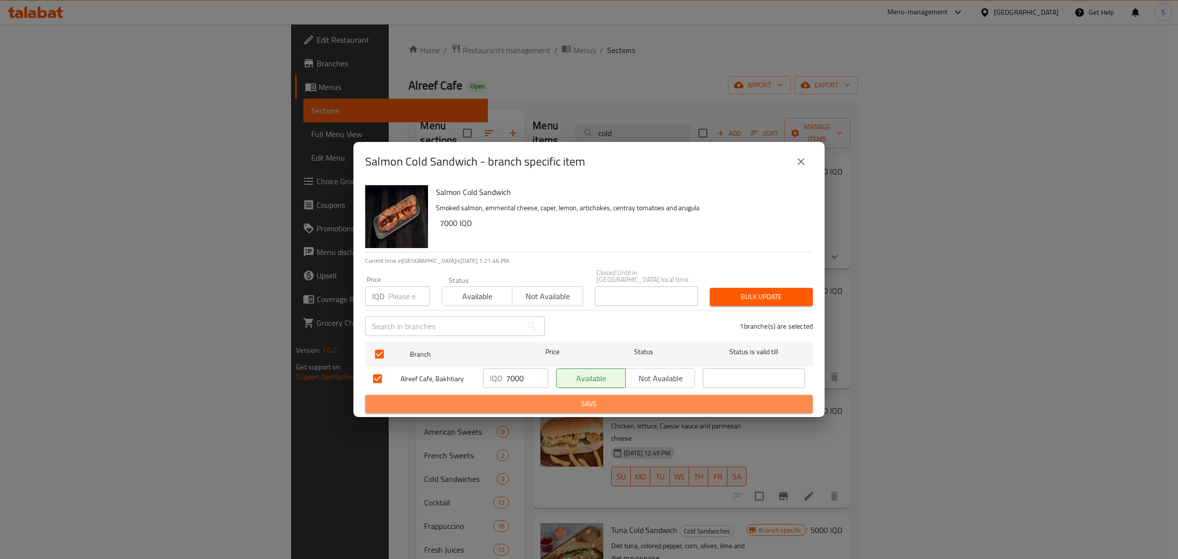
click at [568, 395] on button "Save" at bounding box center [589, 404] width 448 height 18
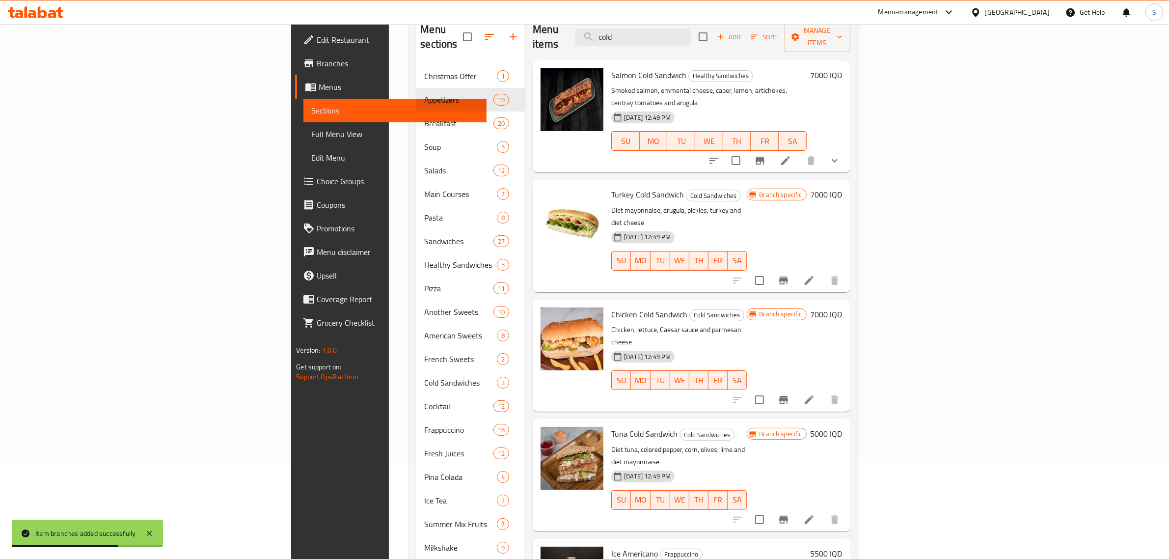
scroll to position [97, 0]
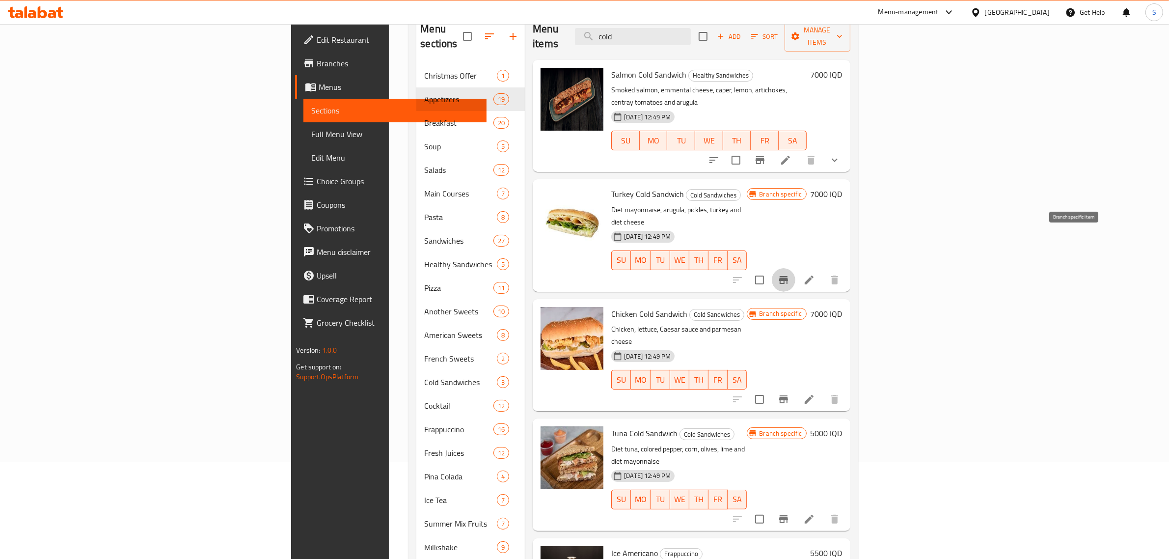
click at [789, 274] on icon "Branch-specific-item" at bounding box center [784, 280] width 12 height 12
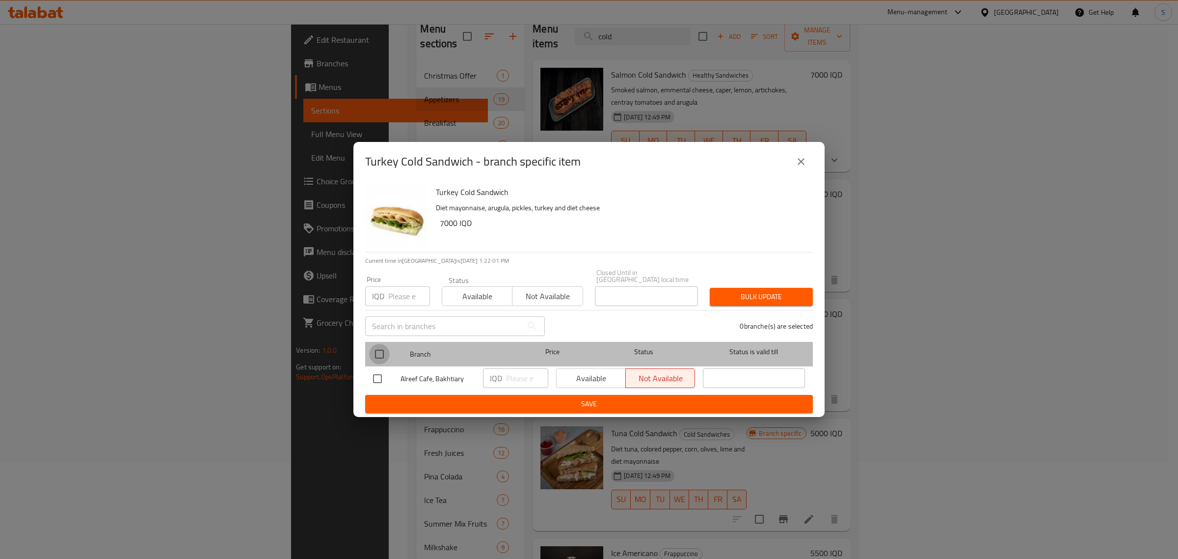
click at [380, 346] on input "checkbox" at bounding box center [379, 354] width 21 height 21
checkbox input "true"
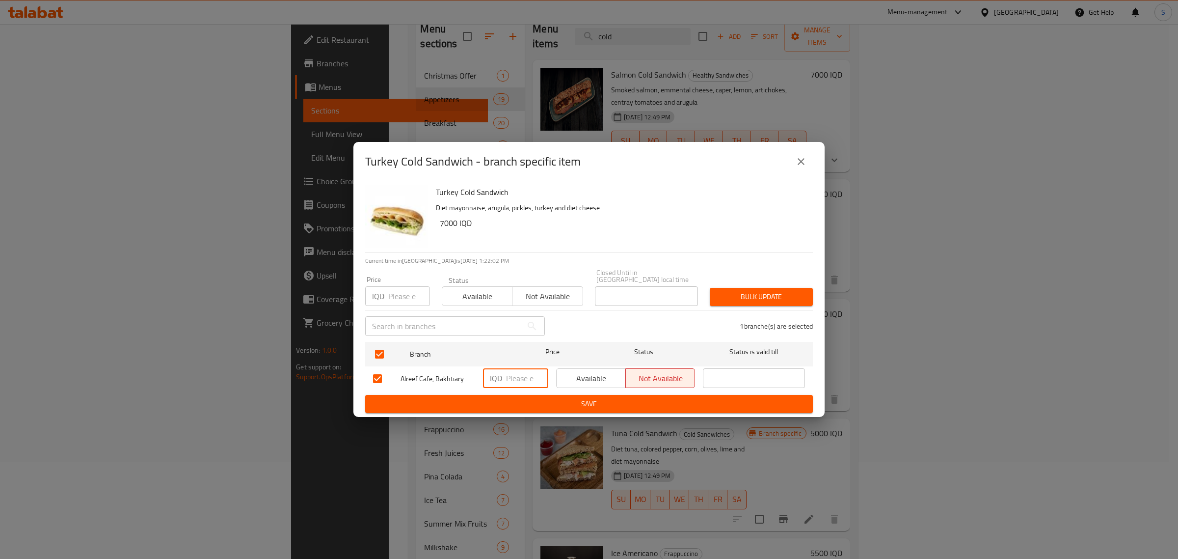
click at [507, 376] on input "number" at bounding box center [527, 378] width 42 height 20
type input "7000"
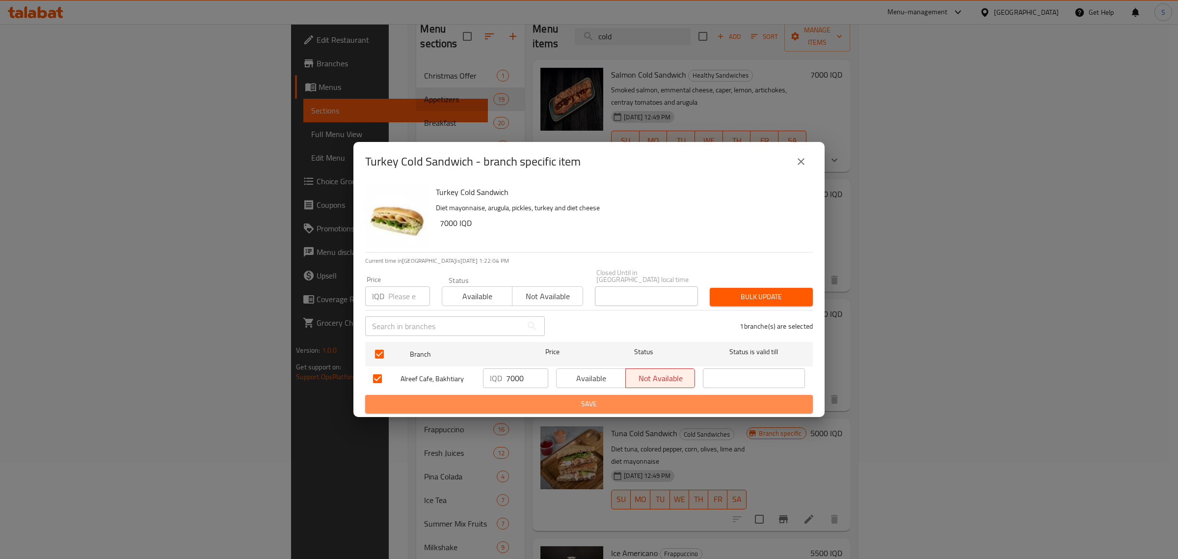
click at [560, 395] on button "Save" at bounding box center [589, 404] width 448 height 18
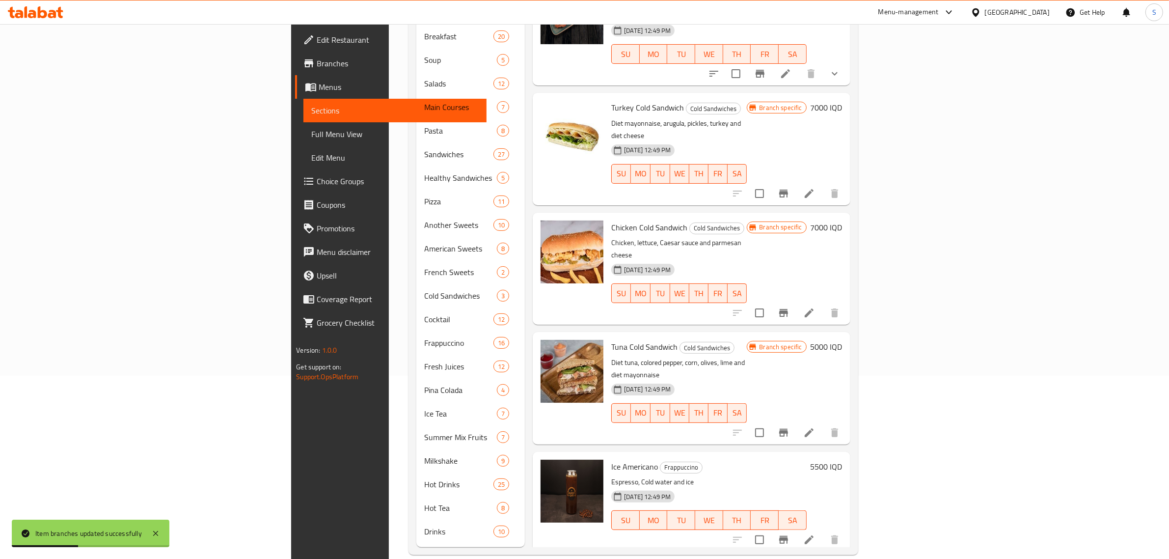
scroll to position [0, 0]
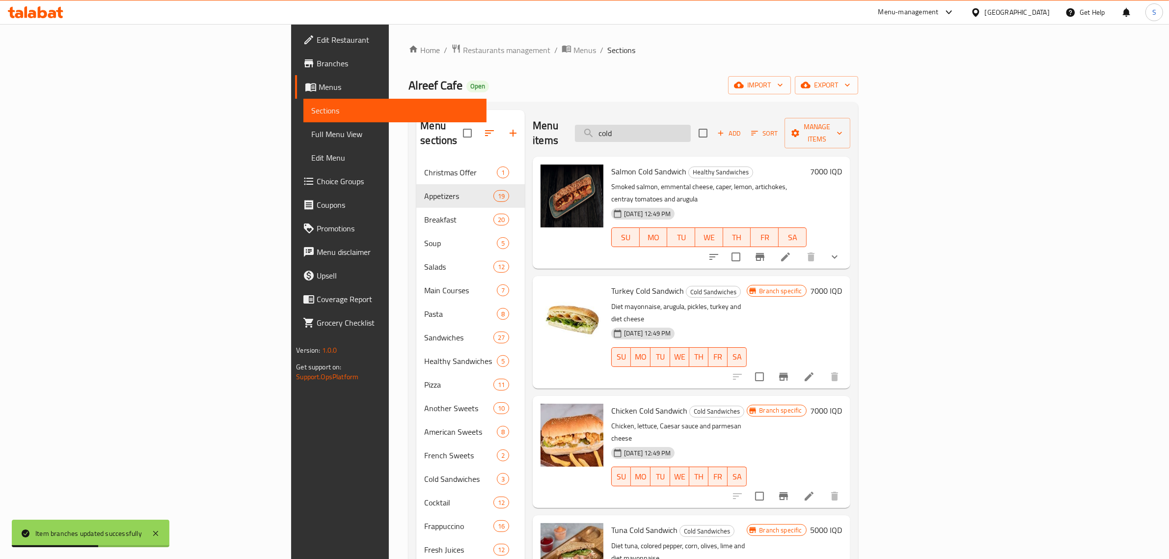
click at [691, 125] on input "cold" at bounding box center [633, 133] width 116 height 17
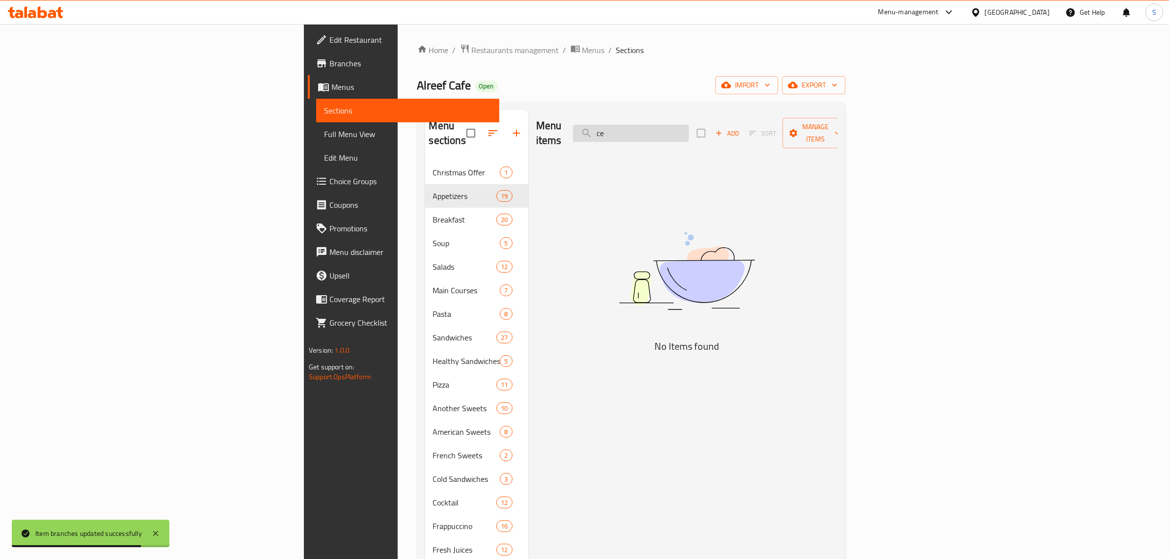
type input "c"
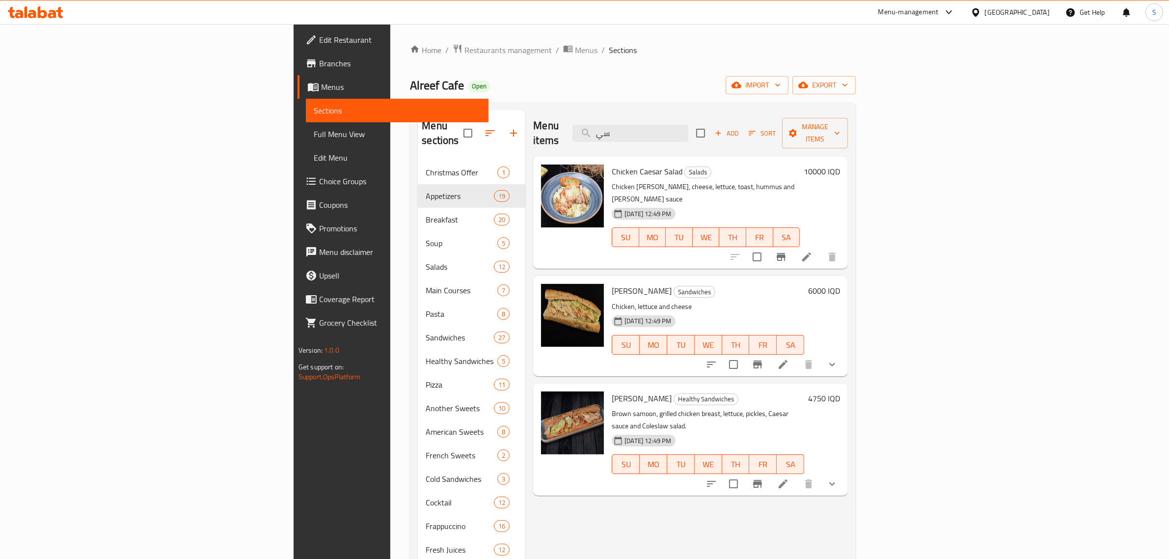
type input "س"
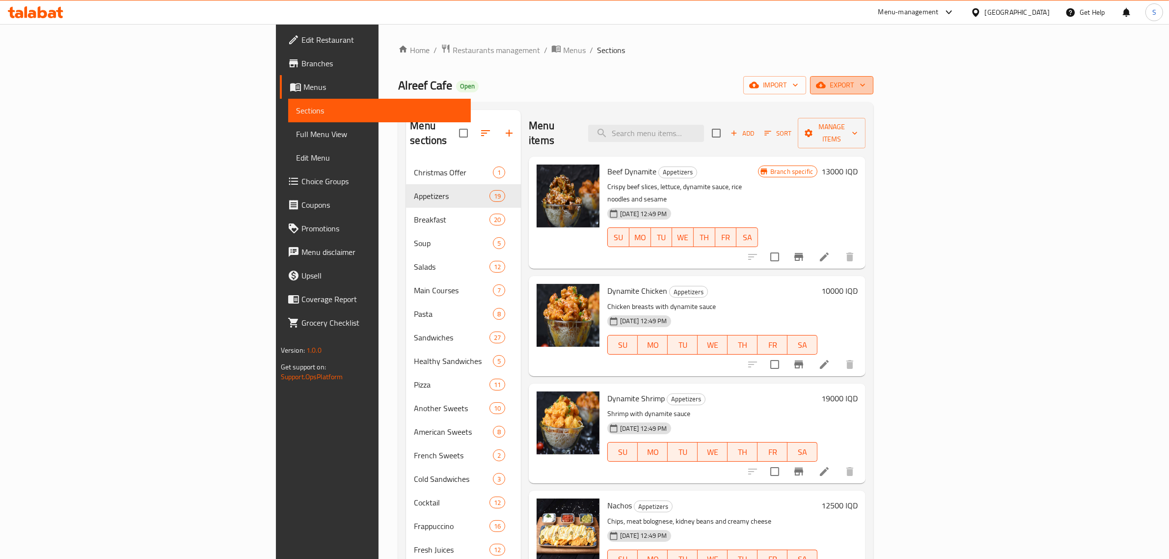
click at [866, 82] on span "export" at bounding box center [842, 85] width 48 height 12
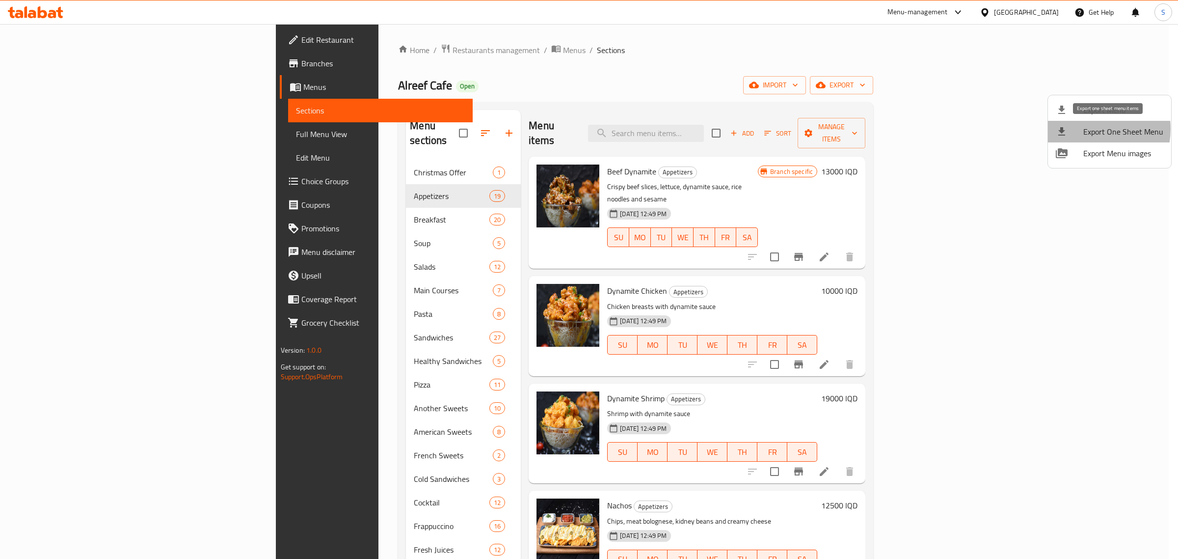
click at [1086, 129] on span "Export One Sheet Menu" at bounding box center [1124, 132] width 80 height 12
click at [730, 131] on div at bounding box center [589, 279] width 1178 height 559
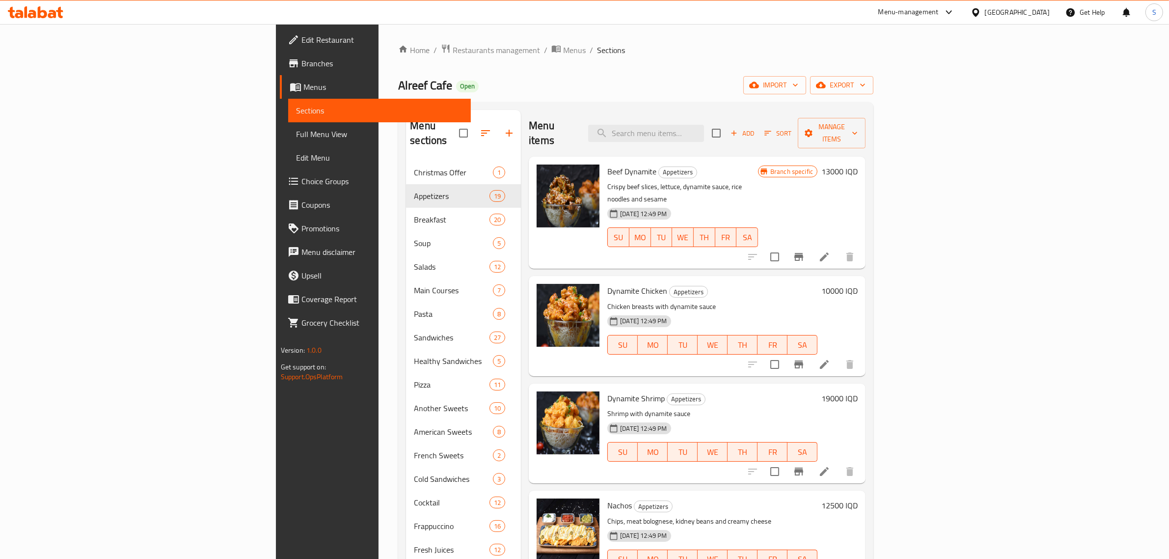
click at [704, 131] on input "search" at bounding box center [646, 133] width 116 height 17
click at [629, 101] on div "Home / Restaurants management / Menus / Sections Alreef Cafe Open import export…" at bounding box center [635, 391] width 475 height 694
click at [704, 129] on input "search" at bounding box center [646, 133] width 116 height 17
click at [704, 125] on input "search" at bounding box center [646, 133] width 116 height 17
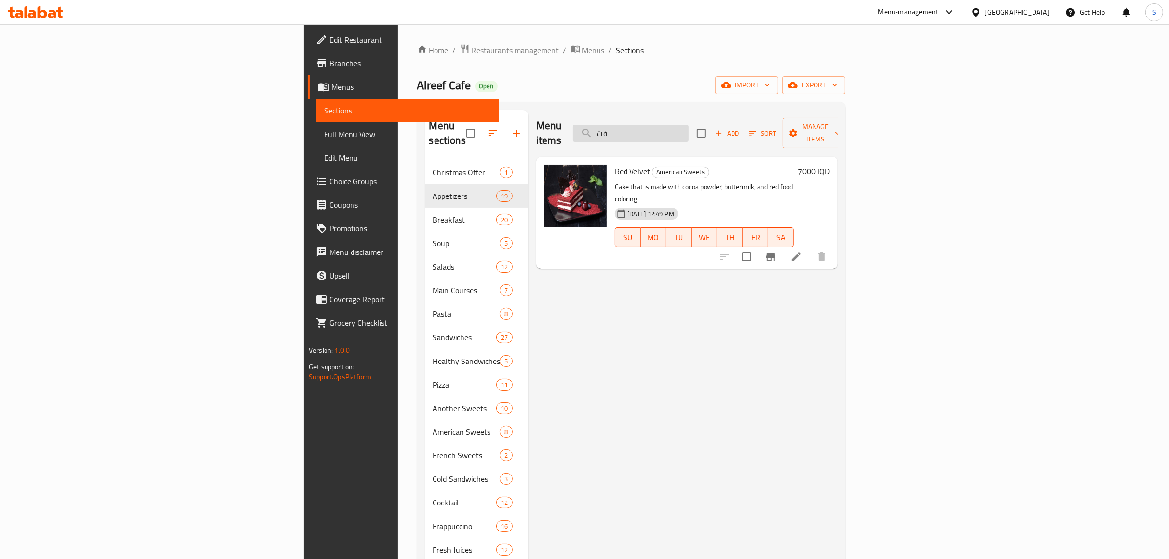
type input "ف"
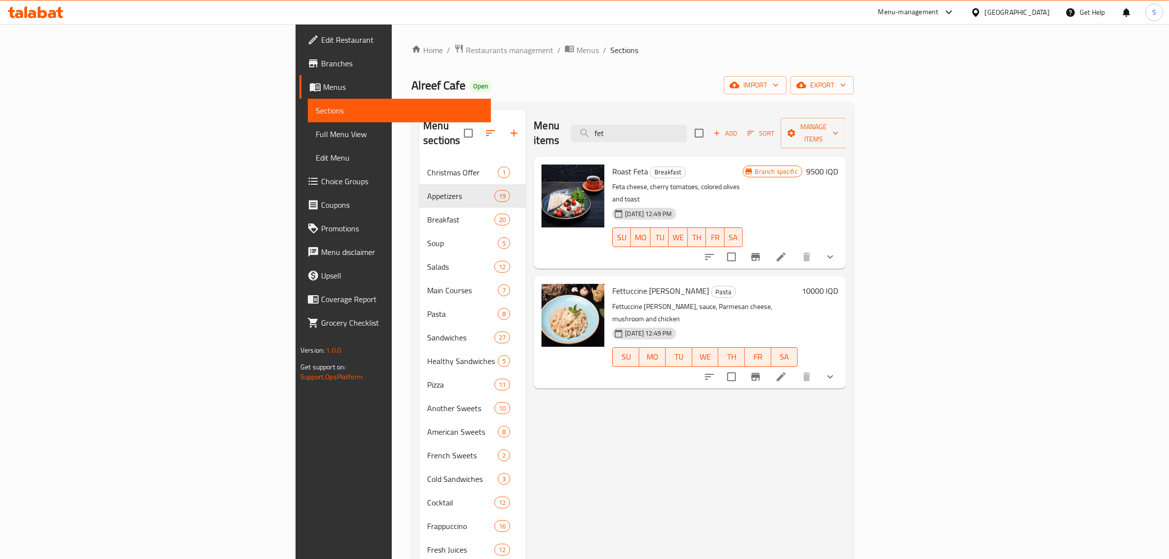
type input "fet"
click at [838, 284] on h6 "10000 IQD" at bounding box center [820, 291] width 36 height 14
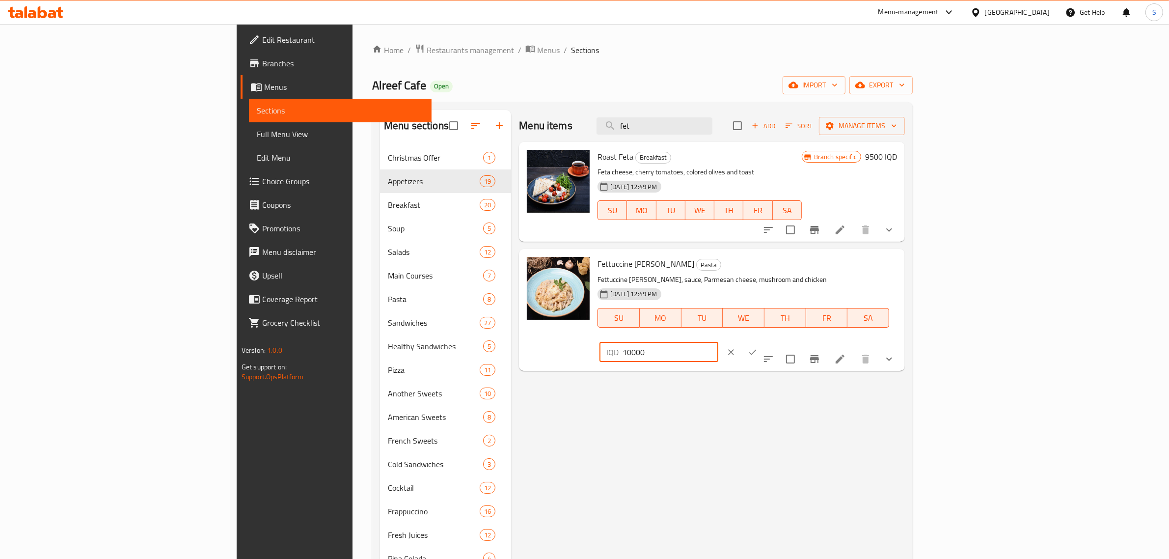
click at [718, 342] on input "10000" at bounding box center [670, 352] width 95 height 20
type input "12000"
click at [758, 347] on icon "ok" at bounding box center [753, 352] width 10 height 10
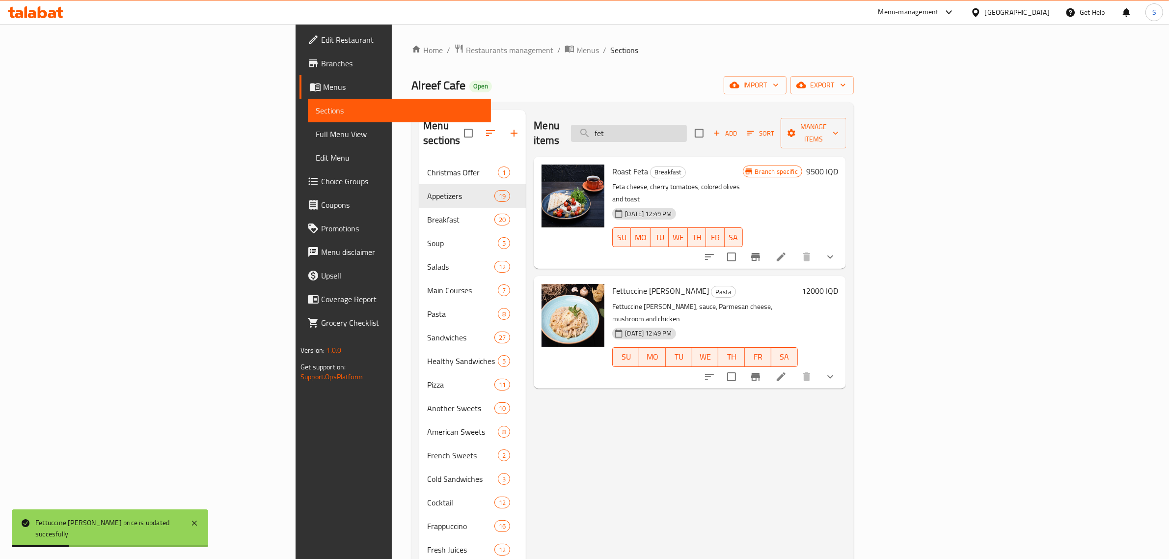
click at [687, 129] on input "fet" at bounding box center [629, 133] width 116 height 17
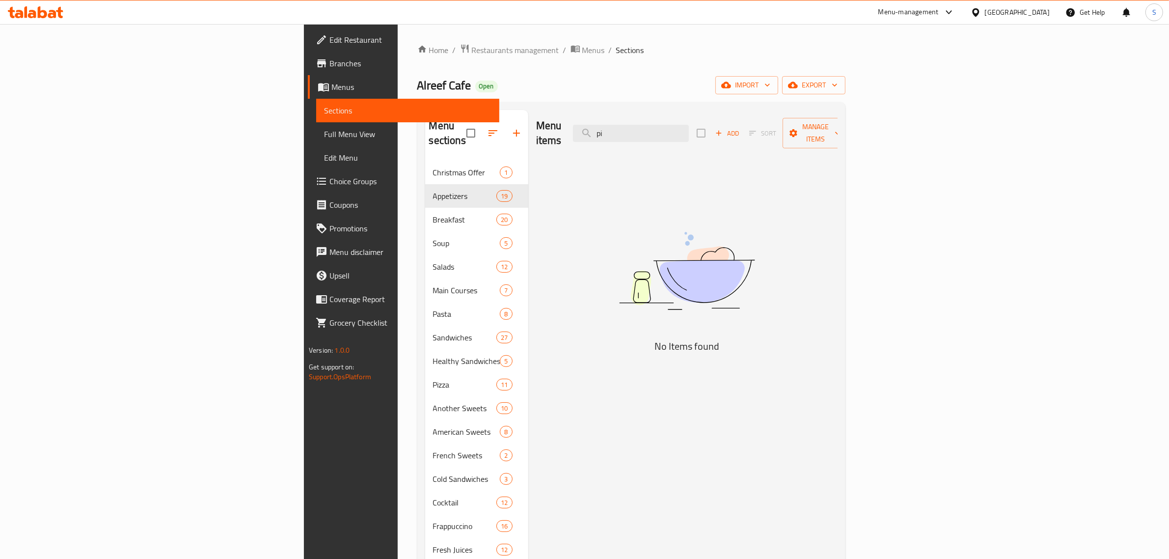
type input "p"
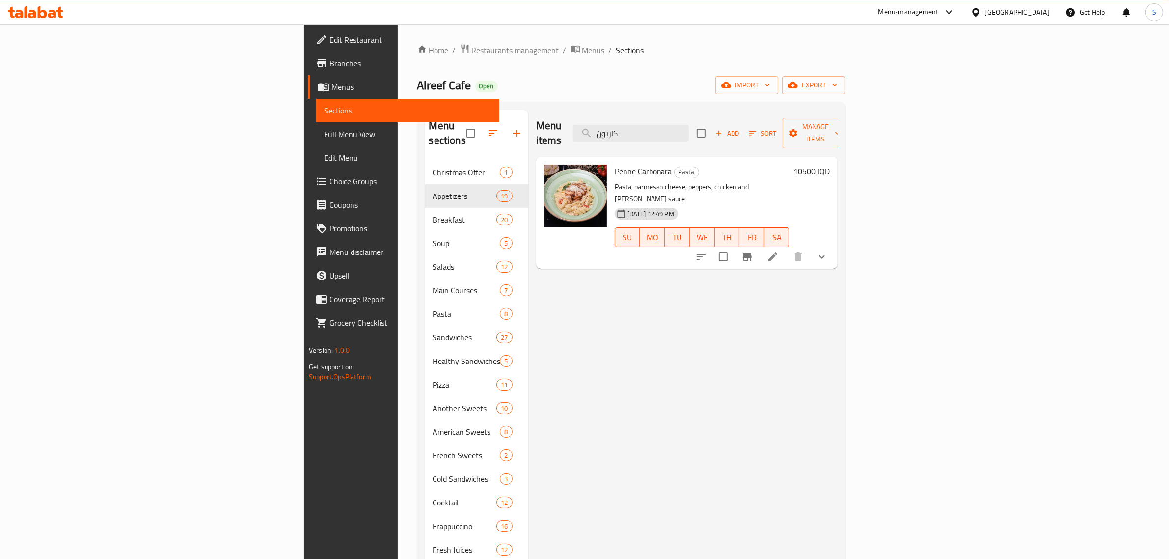
type input "كاربون"
click at [830, 164] on h6 "10500 IQD" at bounding box center [811, 171] width 36 height 14
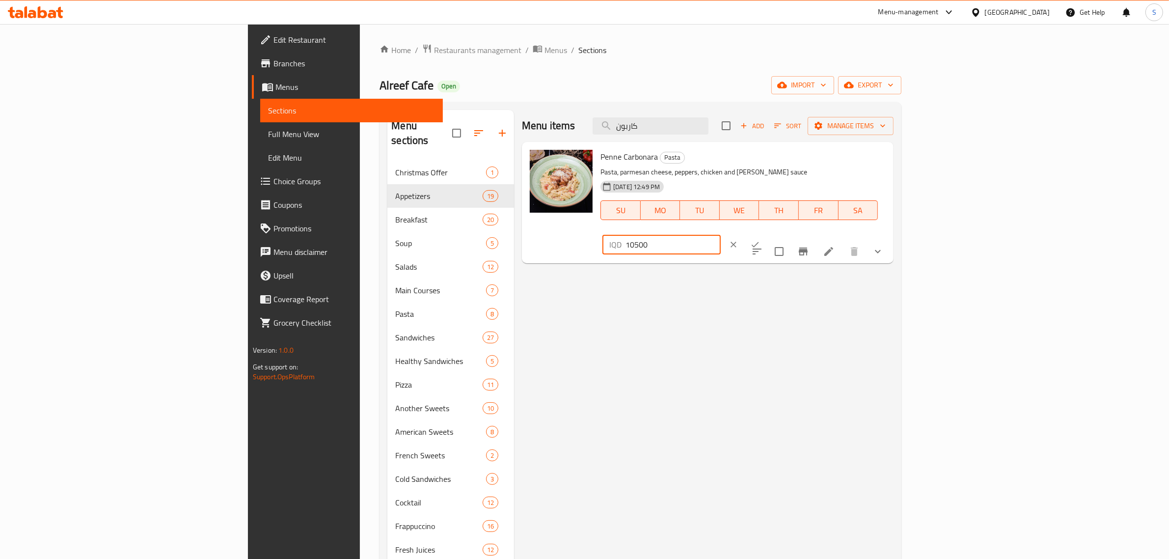
click at [721, 235] on input "10500" at bounding box center [673, 245] width 95 height 20
type input "11000"
click at [760, 240] on icon "ok" at bounding box center [755, 245] width 10 height 10
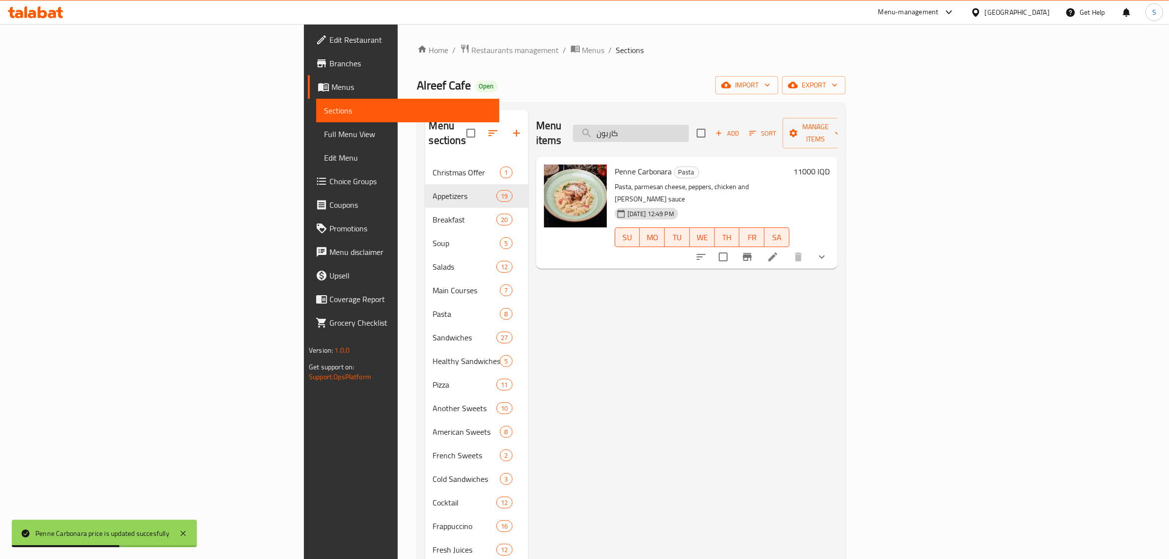
click at [689, 127] on input "كاربون" at bounding box center [631, 133] width 116 height 17
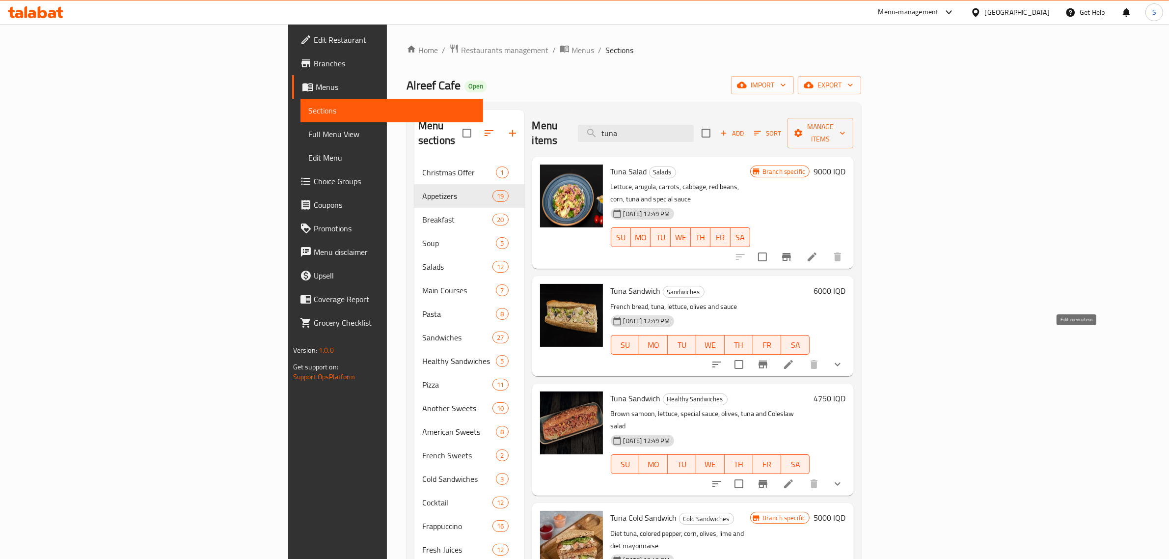
type input "tuna"
click at [793, 360] on icon at bounding box center [788, 364] width 9 height 9
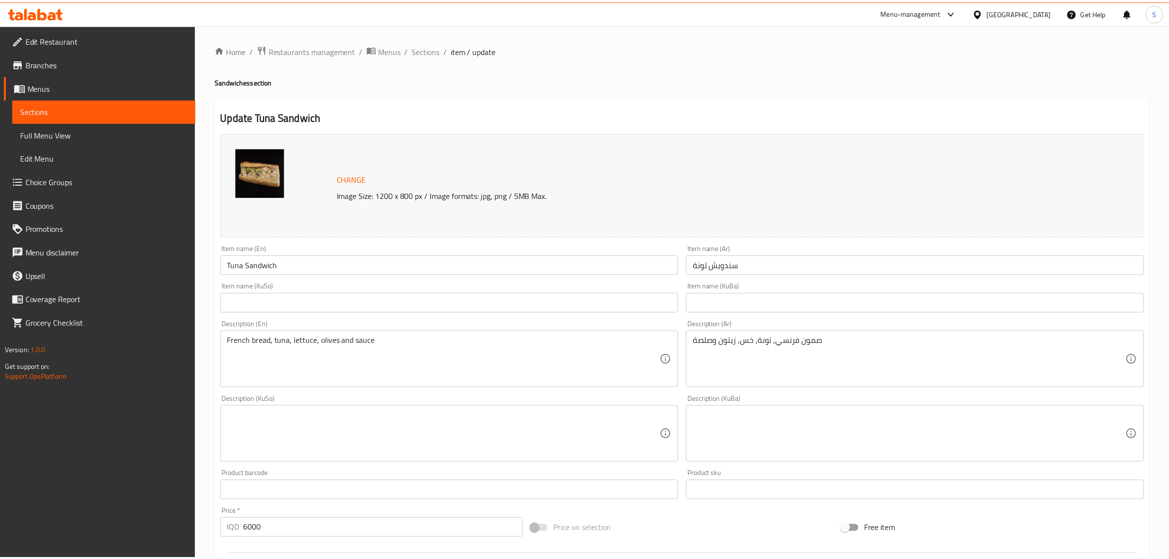
scroll to position [430, 0]
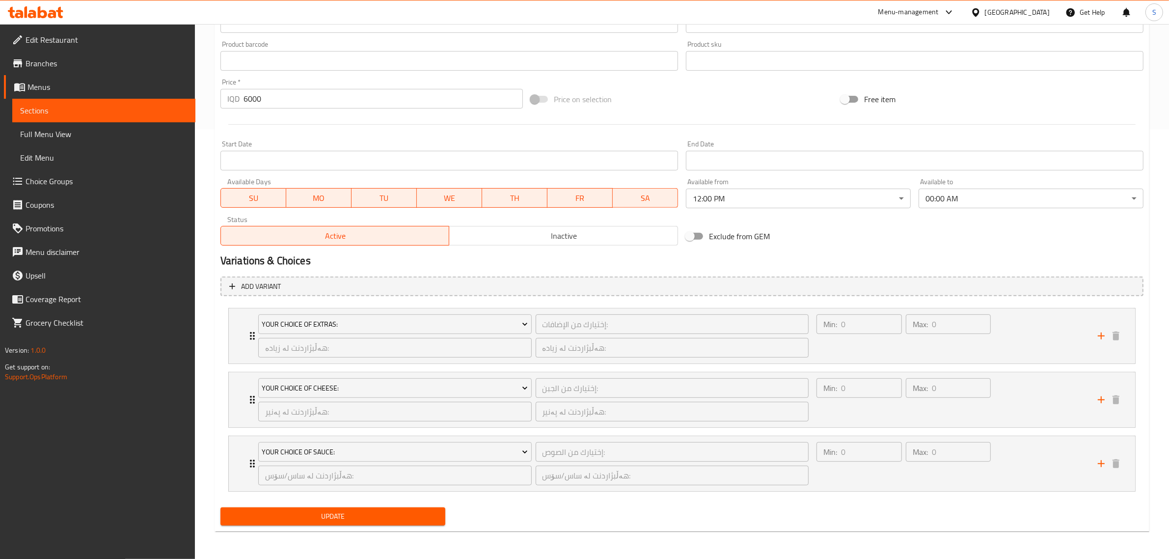
click at [505, 239] on span "Inactive" at bounding box center [563, 236] width 221 height 14
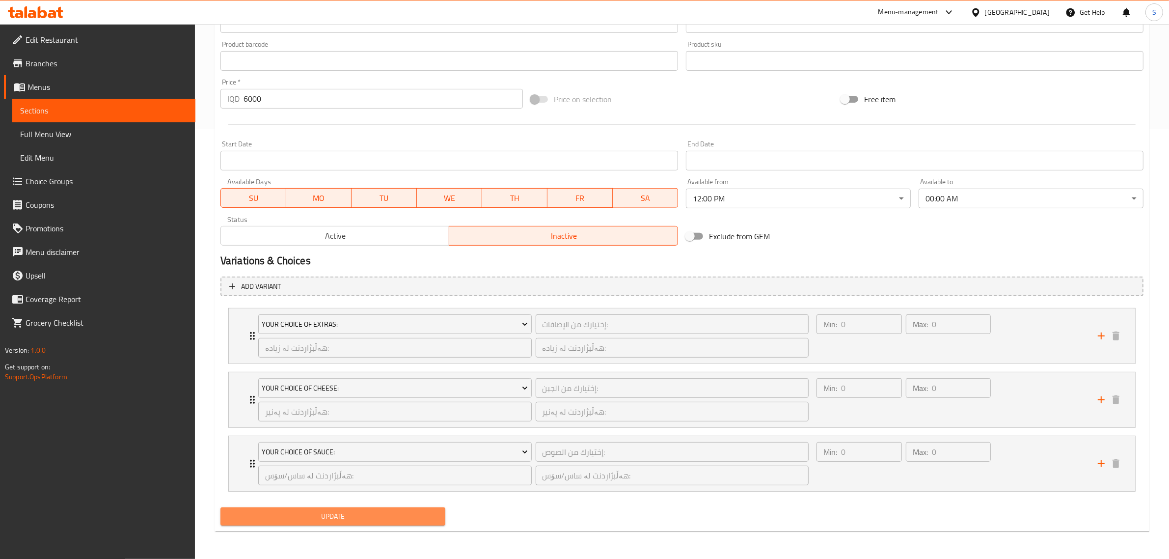
click at [383, 514] on span "Update" at bounding box center [332, 516] width 209 height 12
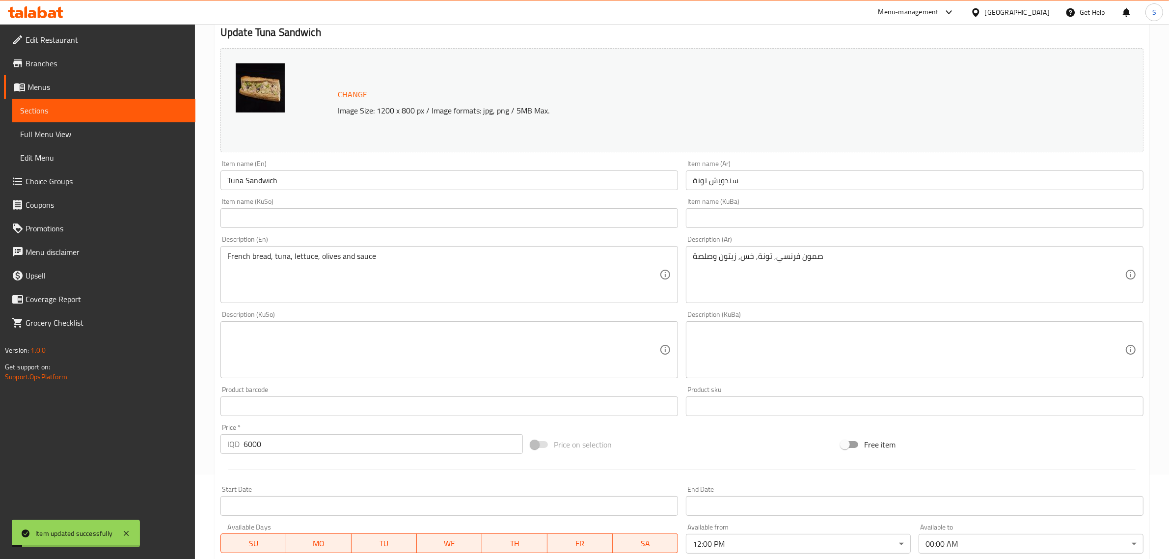
scroll to position [0, 0]
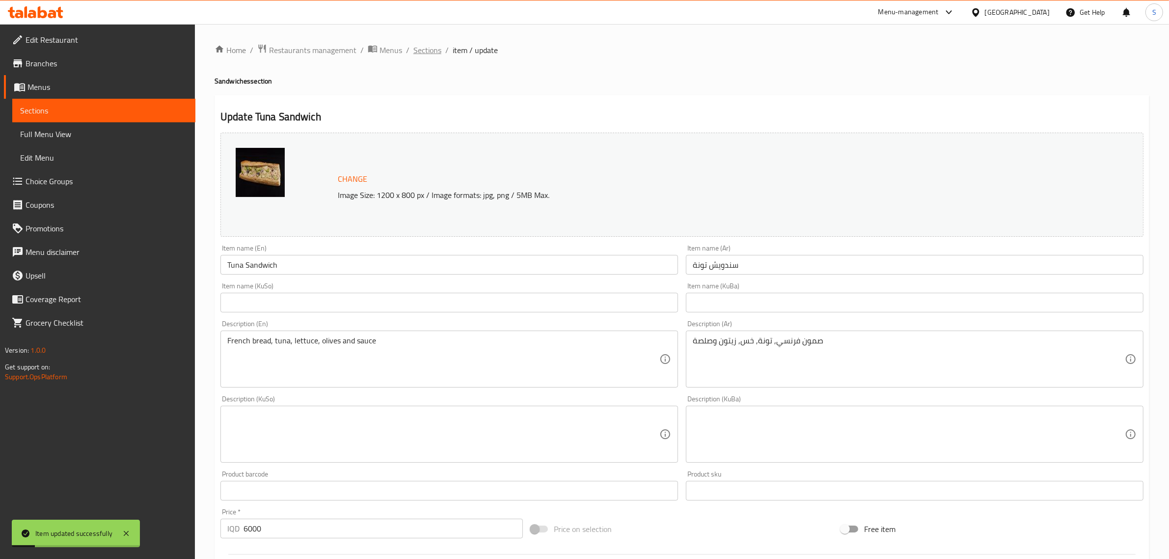
click at [427, 52] on span "Sections" at bounding box center [427, 50] width 28 height 12
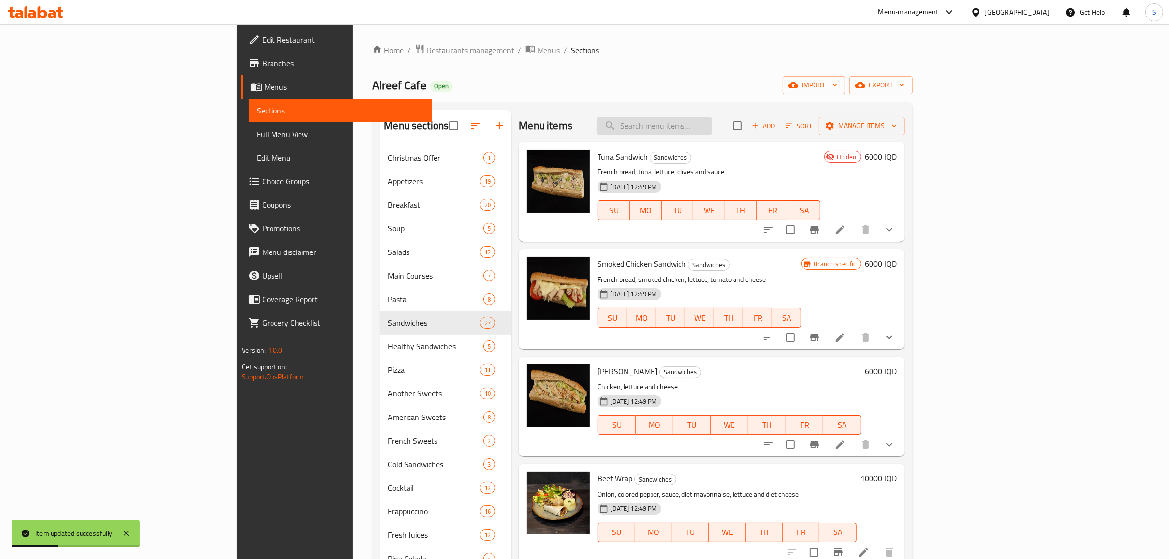
click at [712, 131] on input "search" at bounding box center [655, 125] width 116 height 17
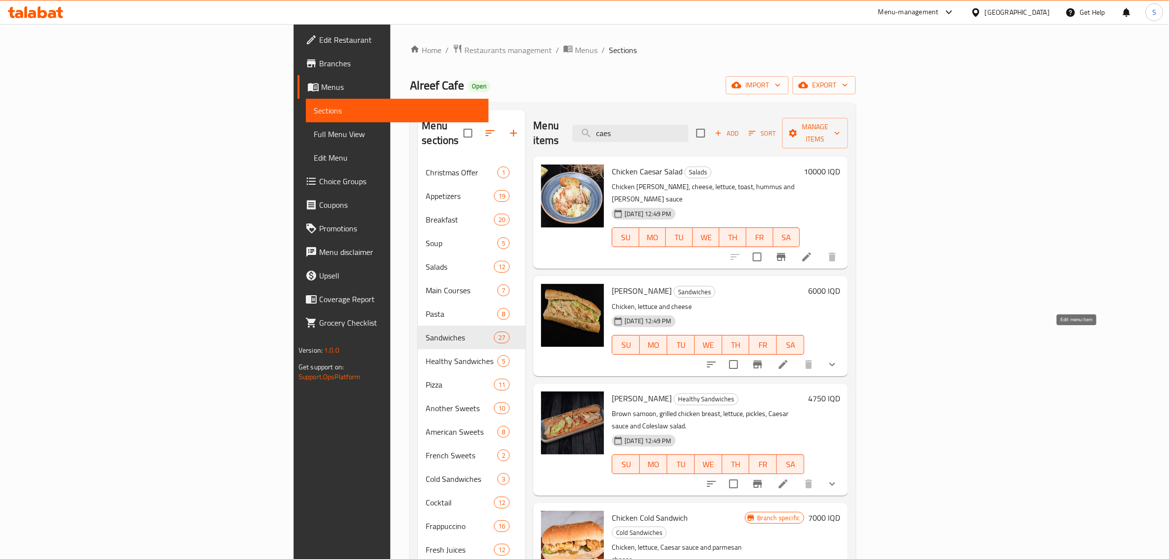
type input "caes"
click at [789, 358] on icon at bounding box center [783, 364] width 12 height 12
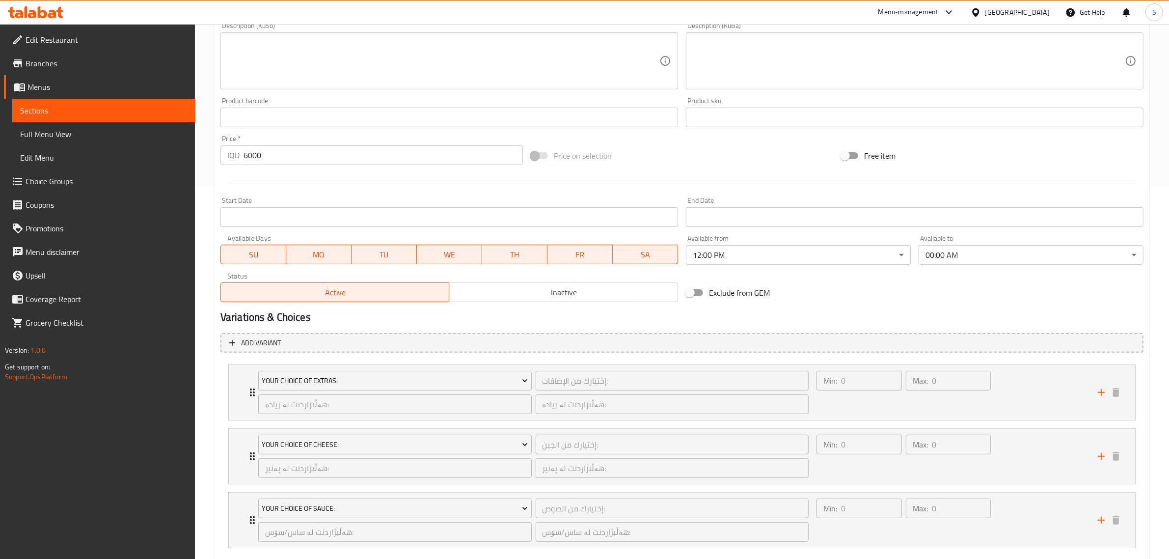
scroll to position [430, 0]
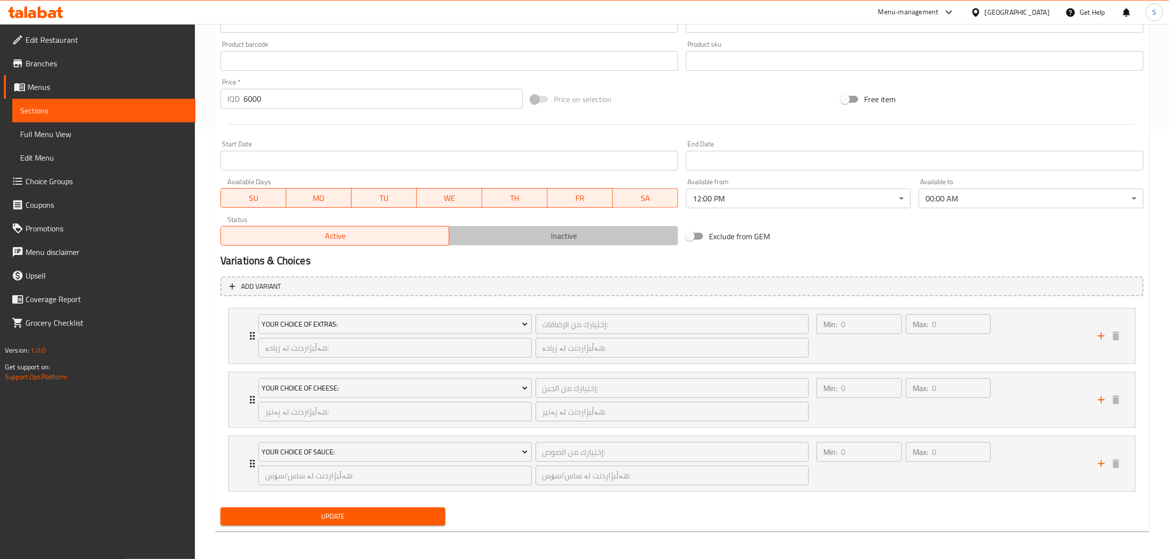
click at [520, 242] on span "Inactive" at bounding box center [563, 236] width 221 height 14
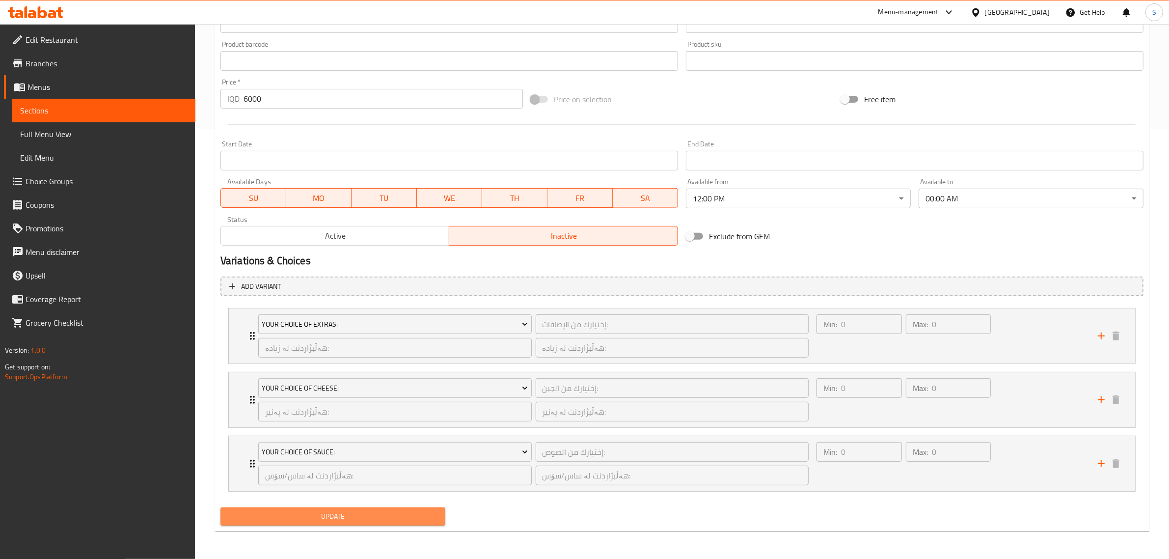
click at [408, 516] on span "Update" at bounding box center [332, 516] width 209 height 12
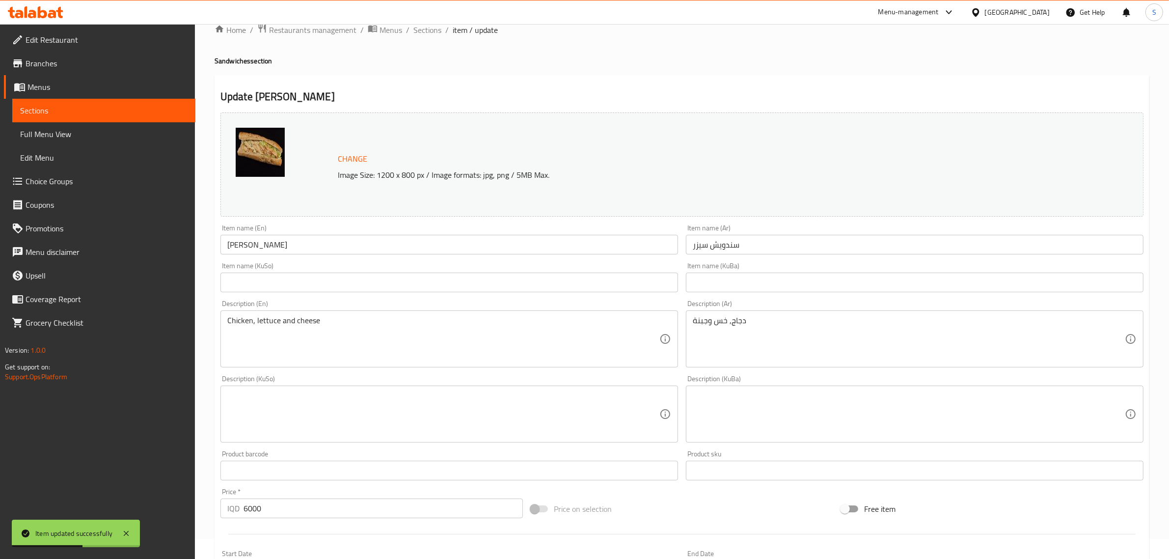
scroll to position [0, 0]
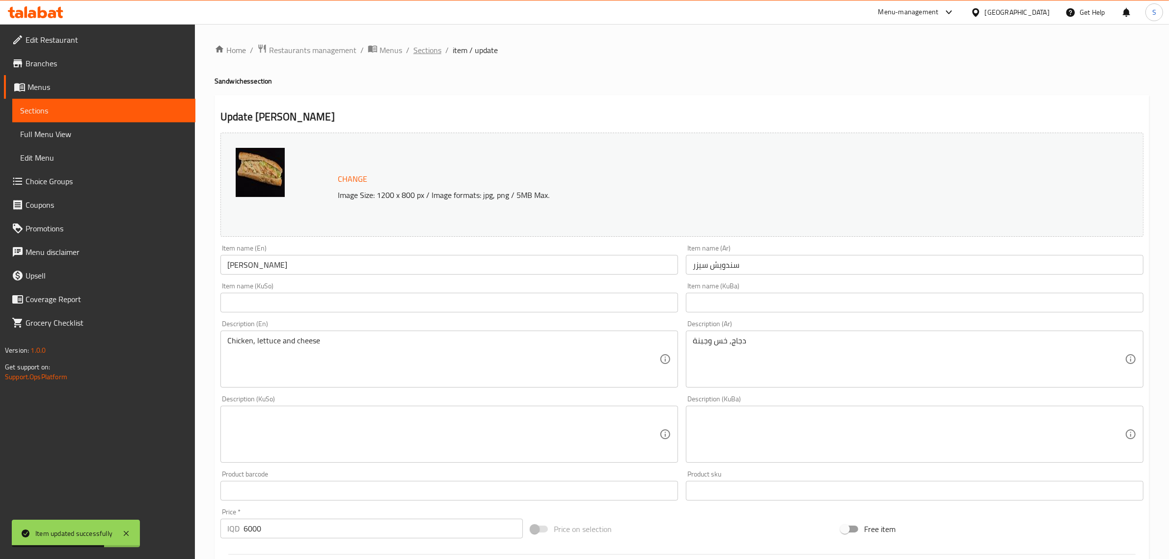
click at [428, 48] on span "Sections" at bounding box center [427, 50] width 28 height 12
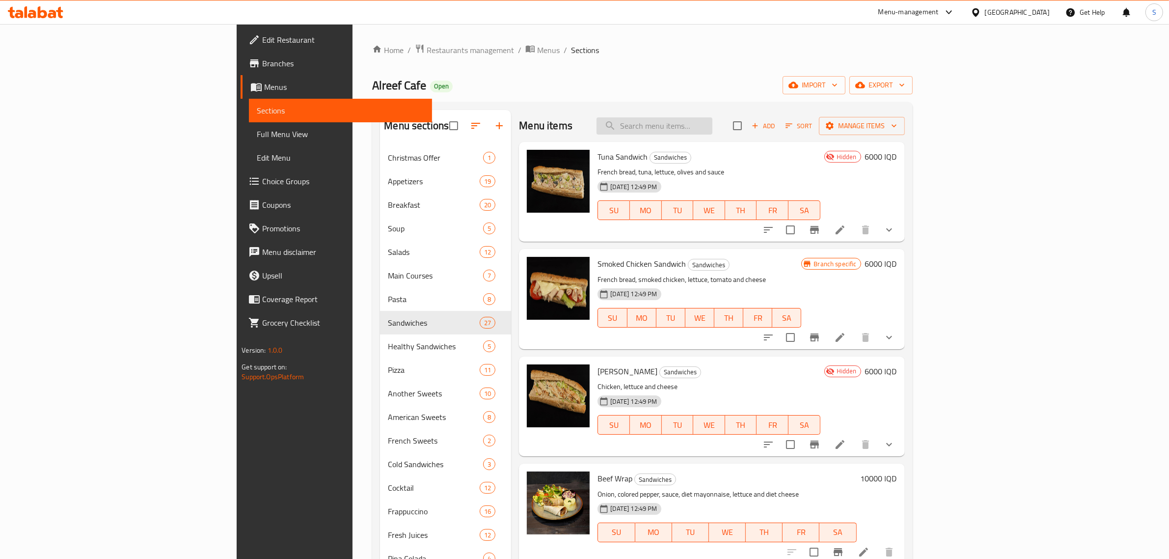
click at [712, 119] on input "search" at bounding box center [655, 125] width 116 height 17
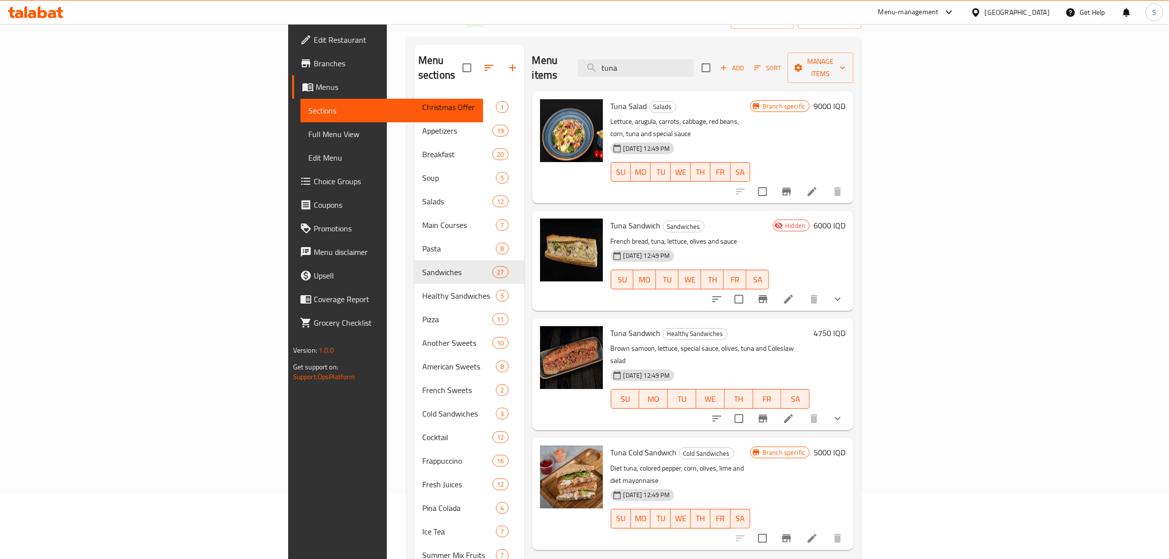
scroll to position [66, 0]
type input "tuna"
click at [845, 325] on h6 "4750 IQD" at bounding box center [830, 332] width 32 height 14
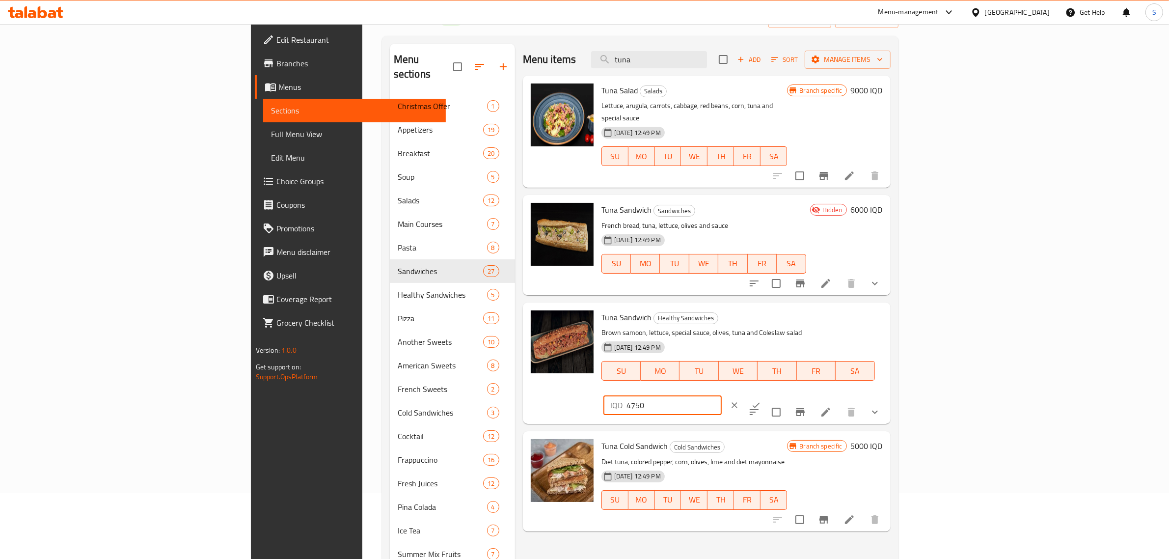
click at [722, 395] on input "4750" at bounding box center [673, 405] width 95 height 20
type input "5000"
click at [760, 403] on icon "ok" at bounding box center [756, 405] width 7 height 5
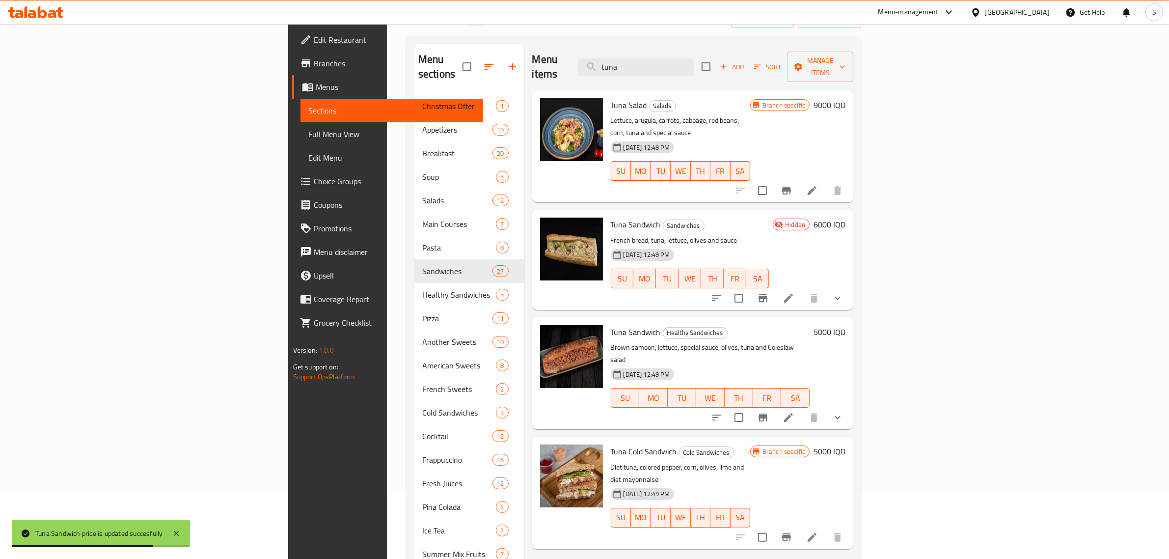
scroll to position [0, 0]
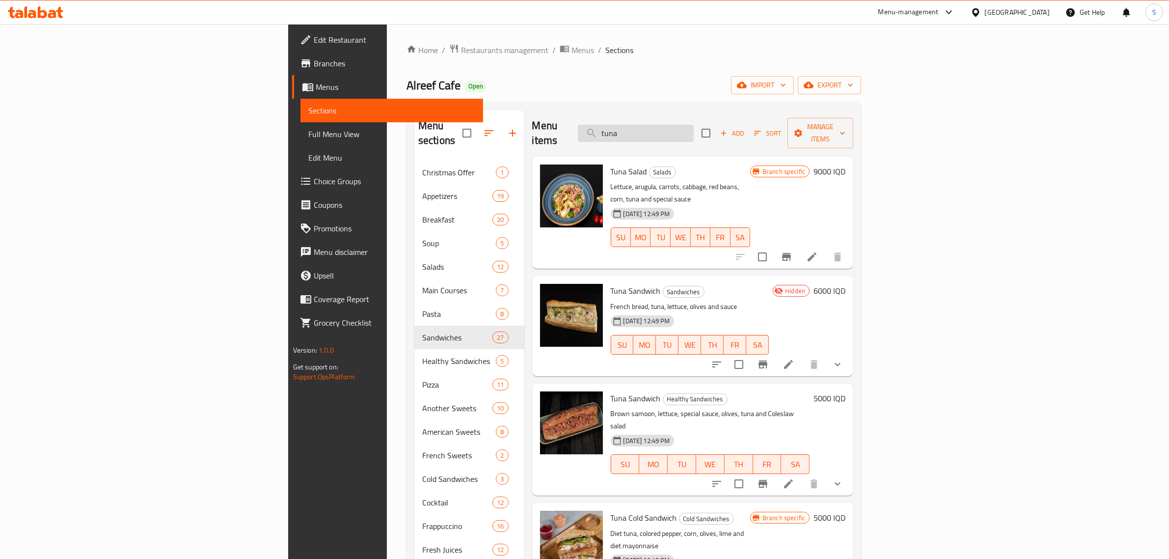
click at [694, 125] on input "tuna" at bounding box center [636, 133] width 116 height 17
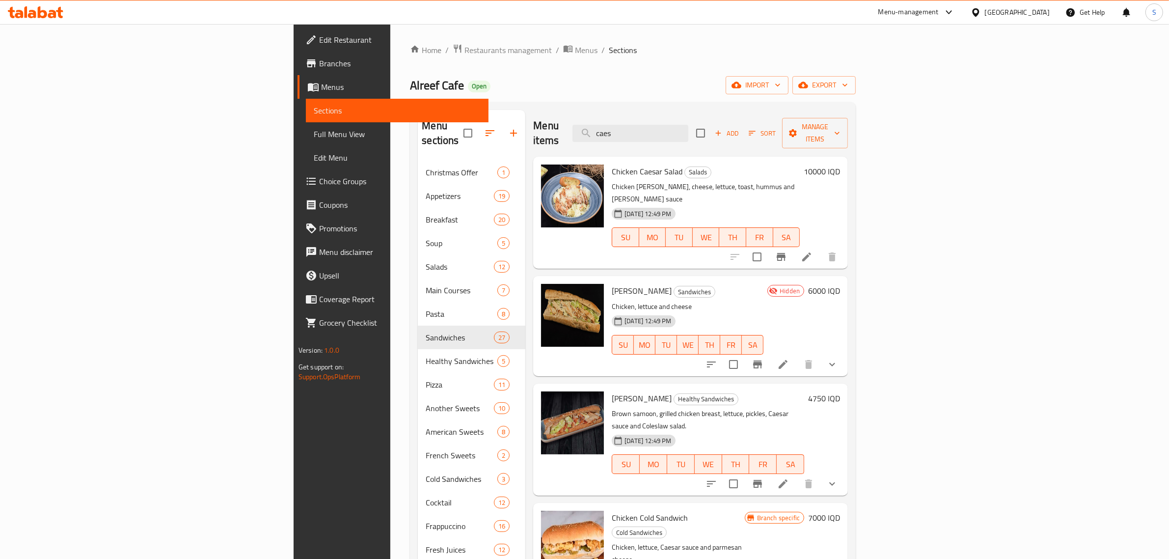
type input "caes"
click at [840, 391] on h6 "4750 IQD" at bounding box center [824, 398] width 32 height 14
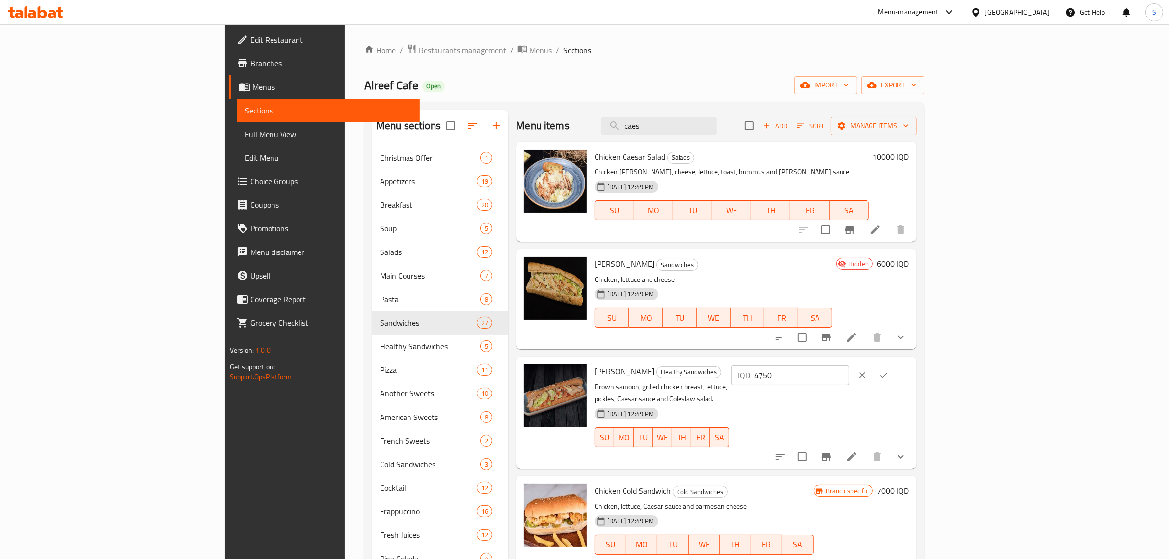
click at [849, 371] on input "4750" at bounding box center [801, 375] width 95 height 20
type input "7000"
click at [889, 377] on icon "ok" at bounding box center [884, 375] width 10 height 10
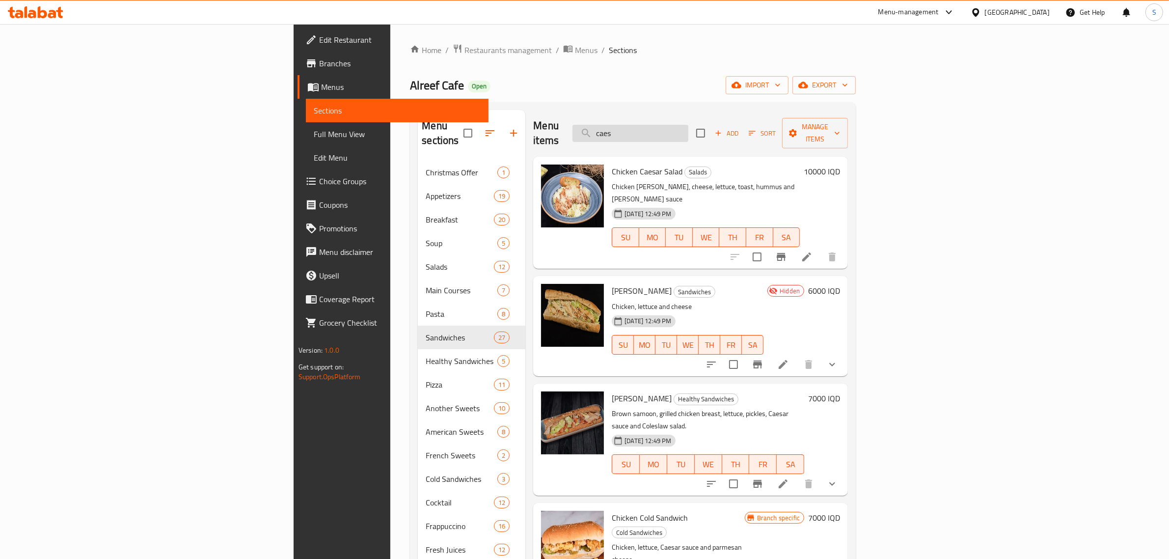
click at [688, 126] on input "caes" at bounding box center [630, 133] width 116 height 17
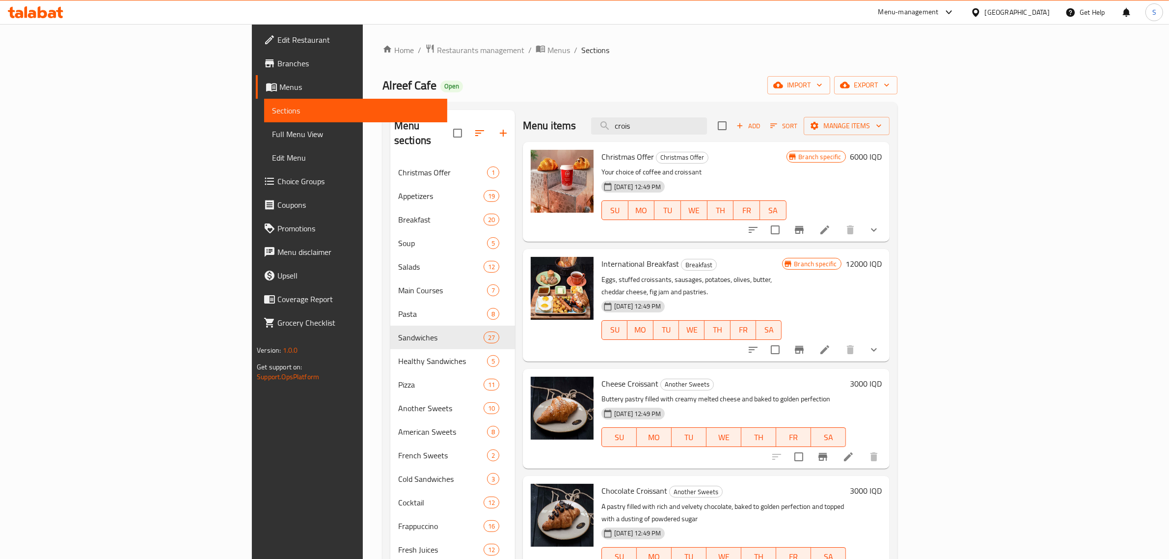
scroll to position [63, 0]
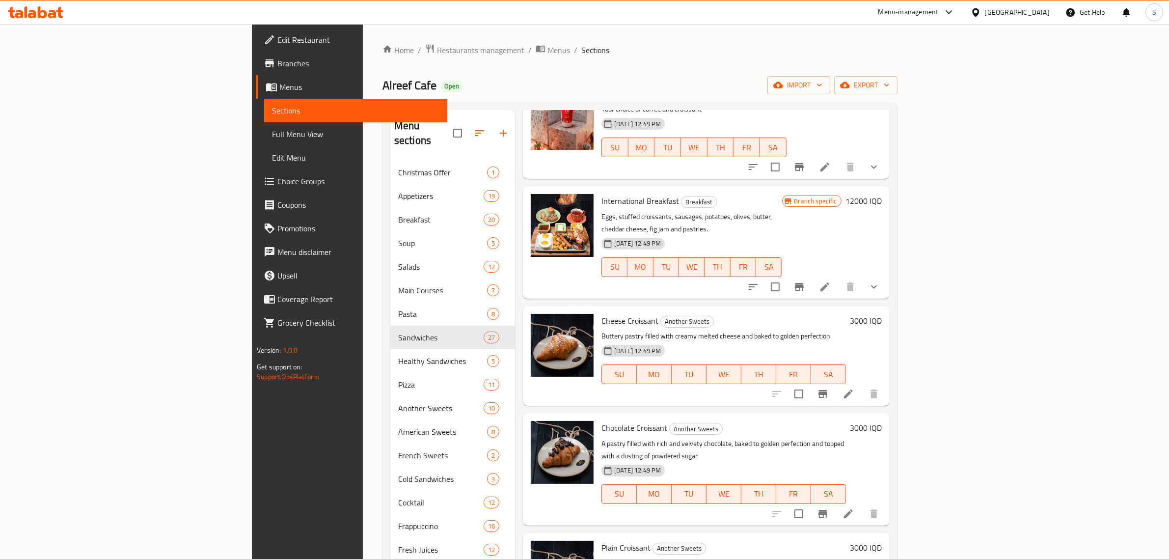
type input "crois"
click at [882, 314] on h6 "3000 IQD" at bounding box center [866, 321] width 32 height 14
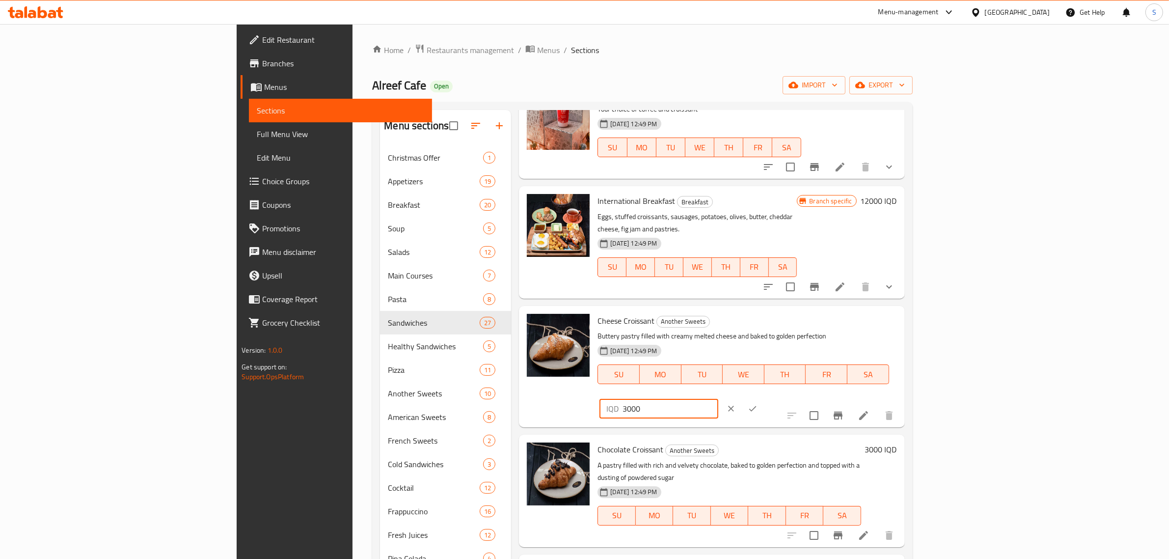
click at [718, 399] on input "3000" at bounding box center [670, 409] width 95 height 20
type input "3500"
click at [758, 404] on icon "ok" at bounding box center [753, 409] width 10 height 10
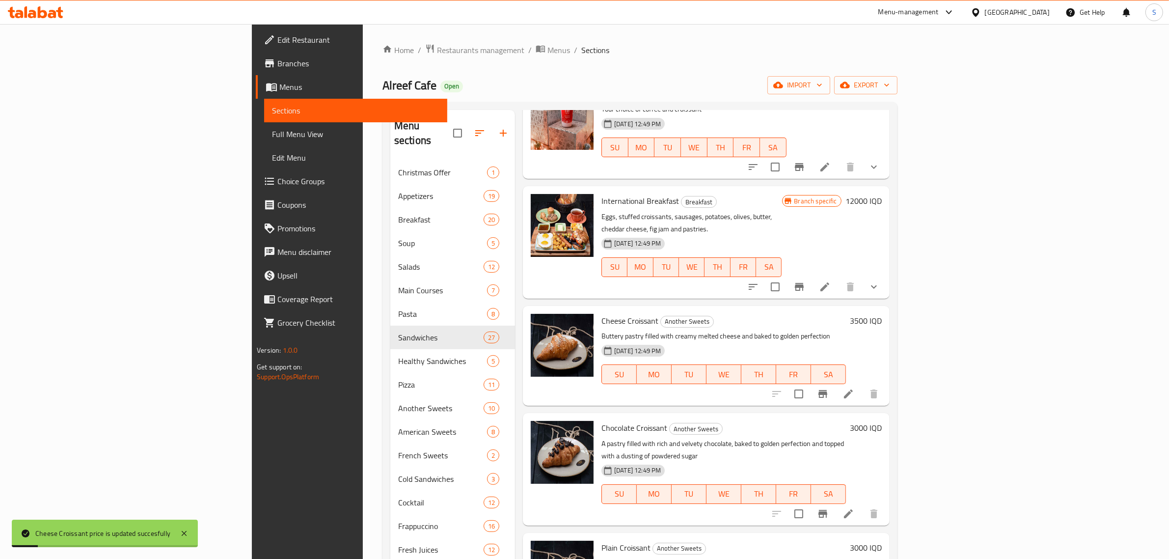
click at [882, 421] on h6 "3000 IQD" at bounding box center [866, 428] width 32 height 14
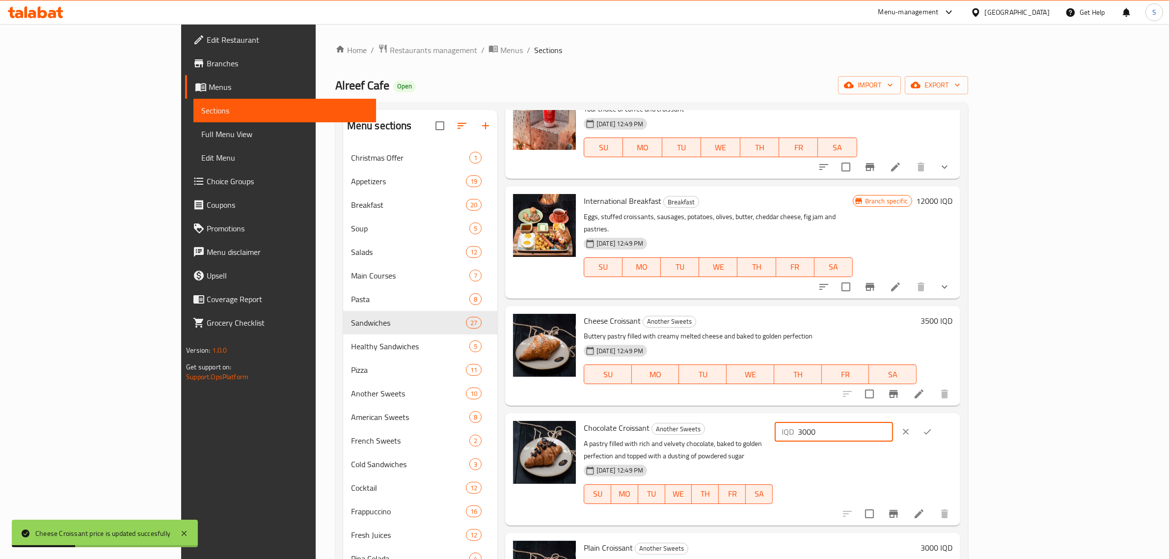
click at [893, 422] on input "3000" at bounding box center [845, 432] width 95 height 20
type input "3500"
click at [932, 427] on icon "ok" at bounding box center [928, 432] width 10 height 10
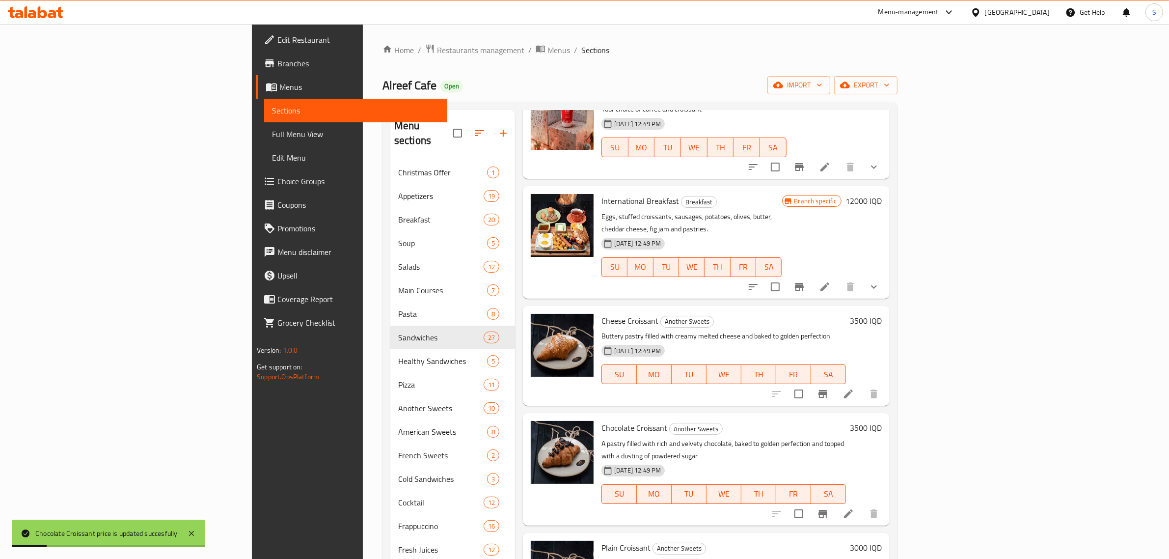
click at [882, 541] on h6 "3000 IQD" at bounding box center [866, 548] width 32 height 14
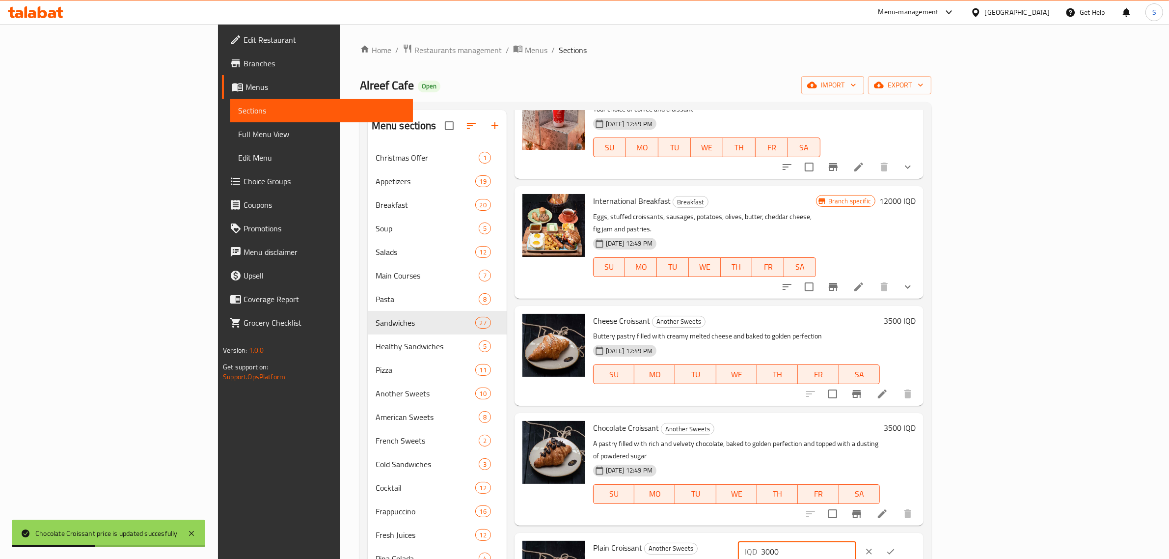
click at [856, 542] on input "3000" at bounding box center [808, 552] width 95 height 20
type input "3500"
click at [901, 541] on button "ok" at bounding box center [891, 552] width 22 height 22
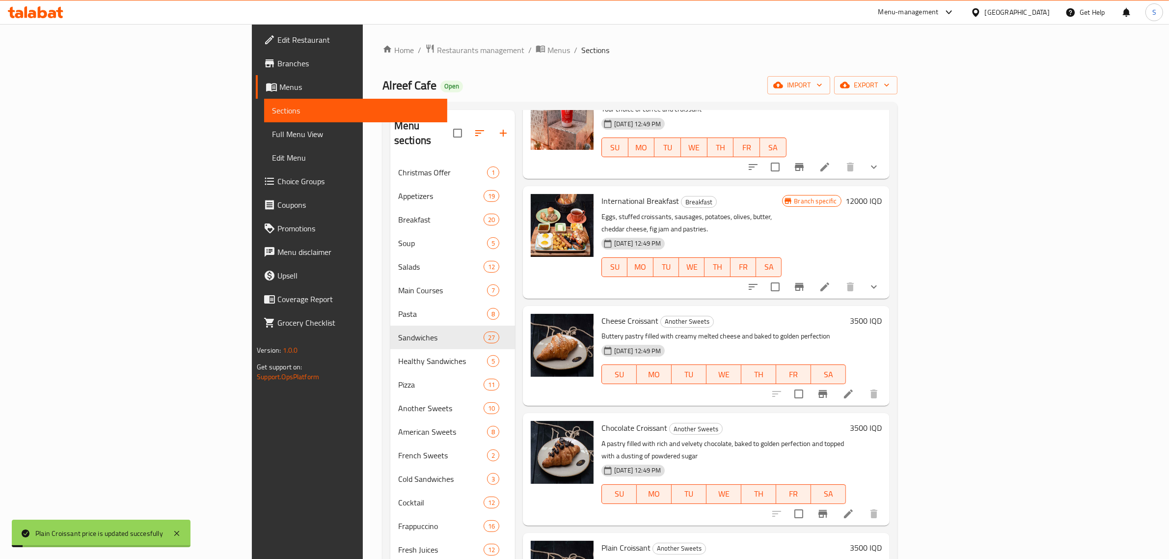
scroll to position [183, 0]
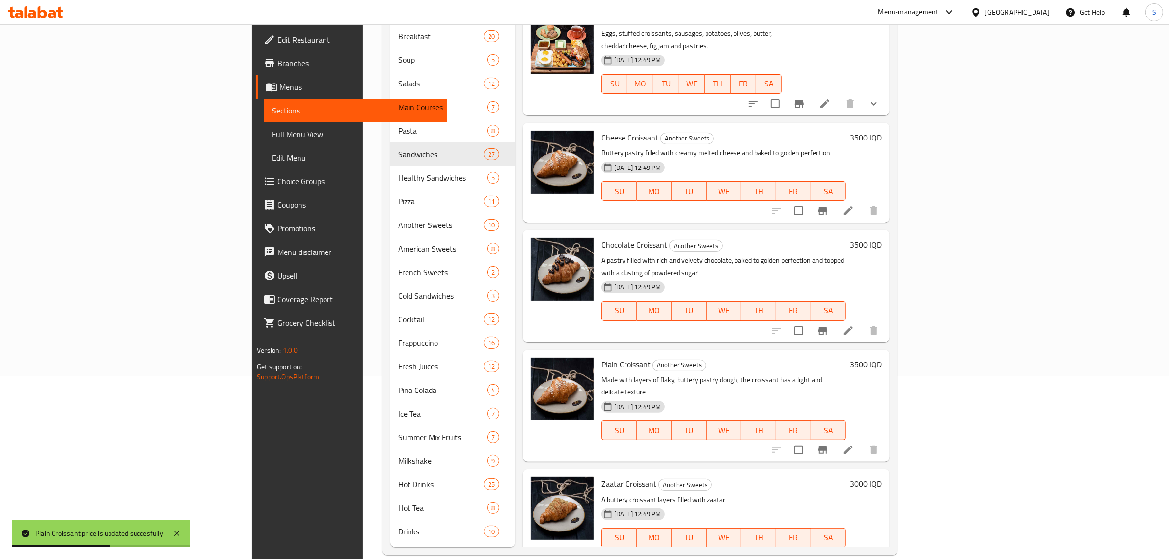
click at [882, 477] on h6 "3000 IQD" at bounding box center [866, 484] width 32 height 14
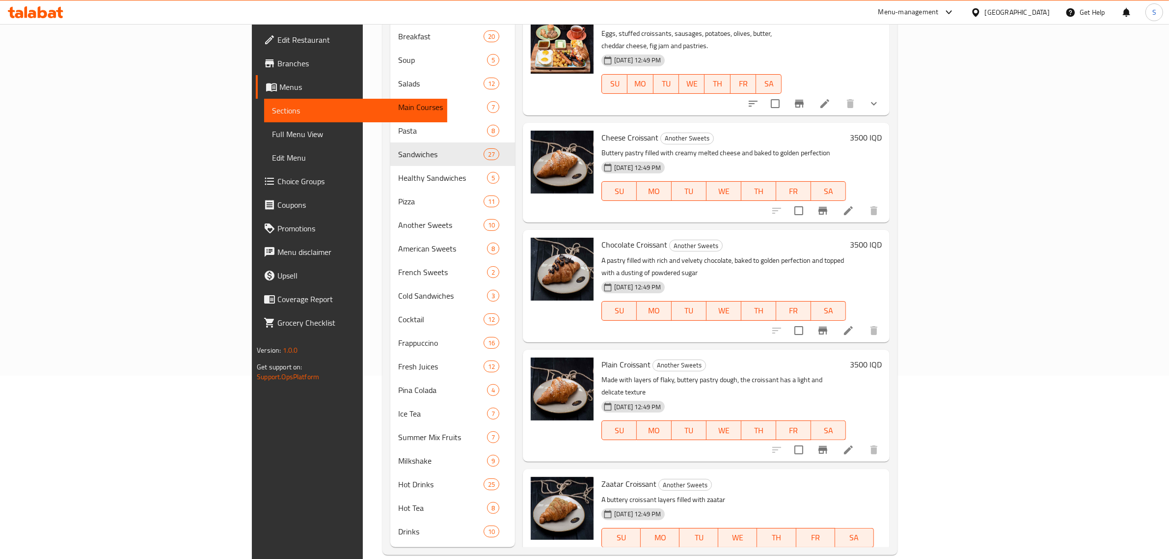
type input "3500"
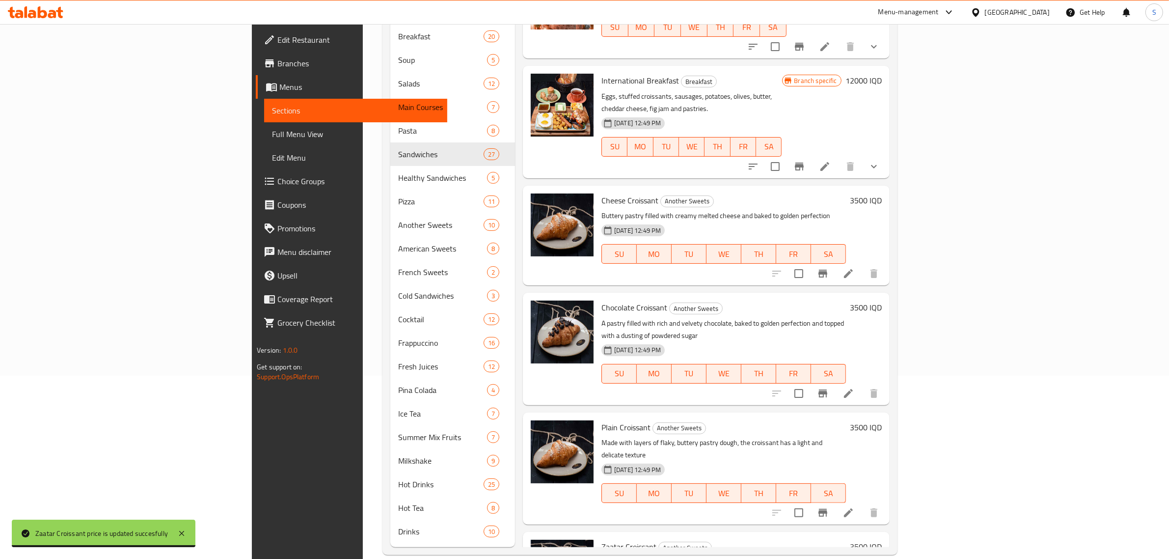
scroll to position [0, 0]
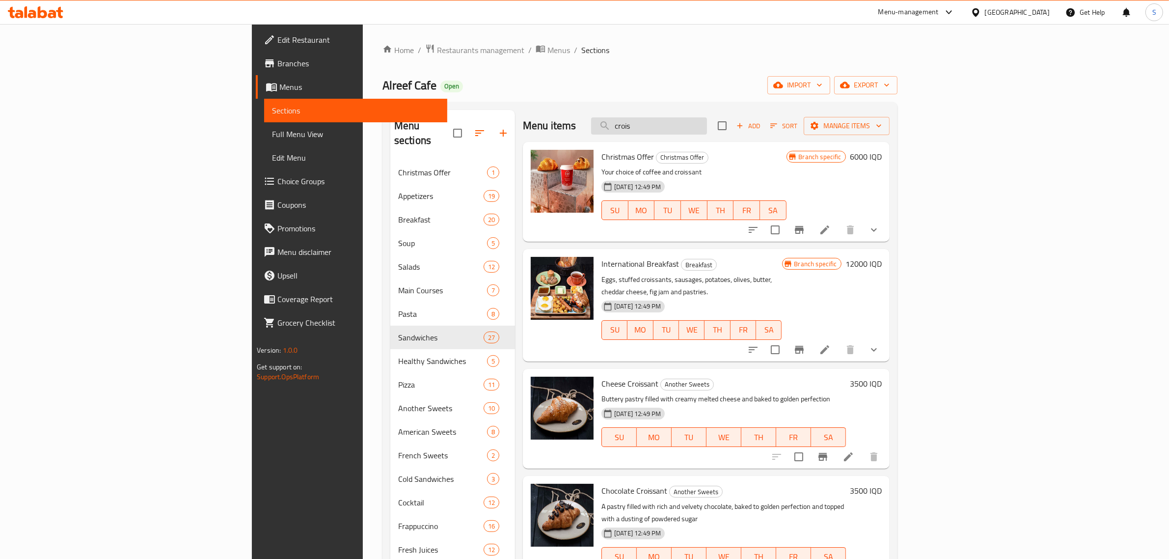
click at [707, 126] on input "crois" at bounding box center [649, 125] width 116 height 17
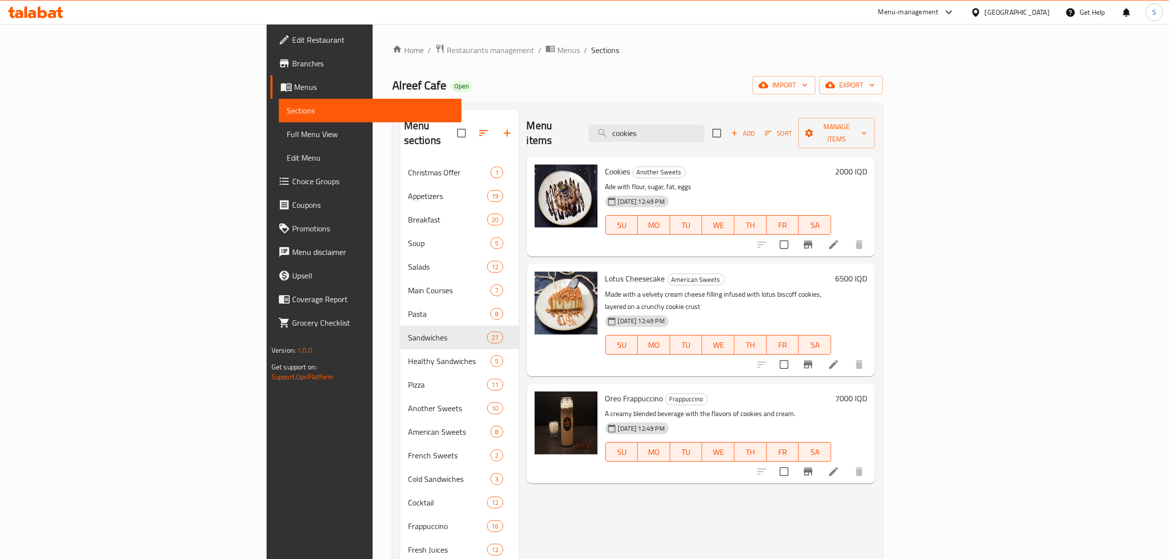
type input "cookies"
click at [867, 164] on h6 "2000 IQD" at bounding box center [851, 171] width 32 height 14
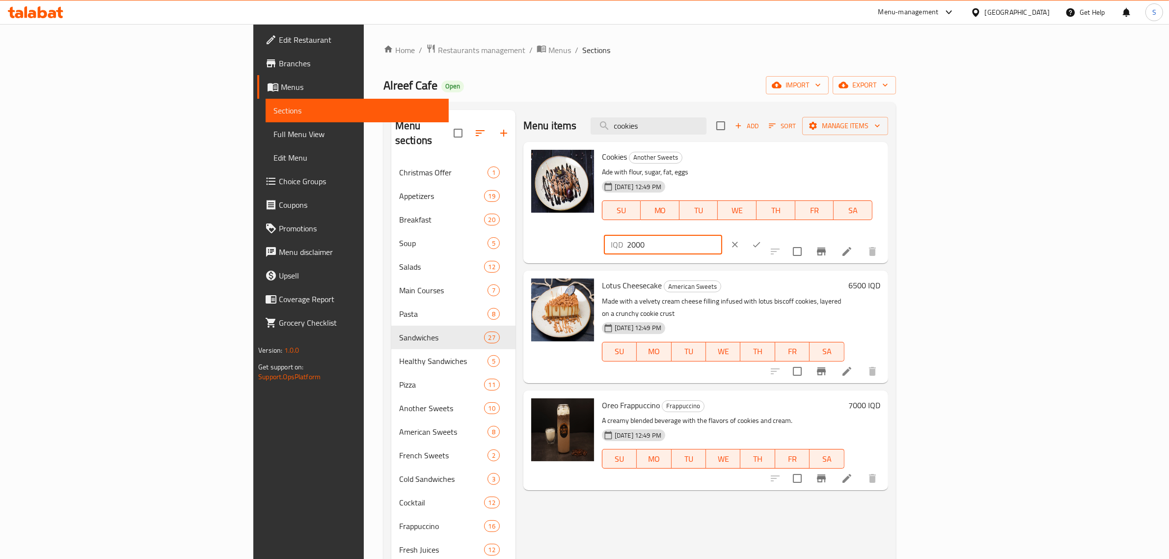
click at [722, 235] on input "2000" at bounding box center [674, 245] width 95 height 20
type input "3000"
click at [767, 234] on button "ok" at bounding box center [757, 245] width 22 height 22
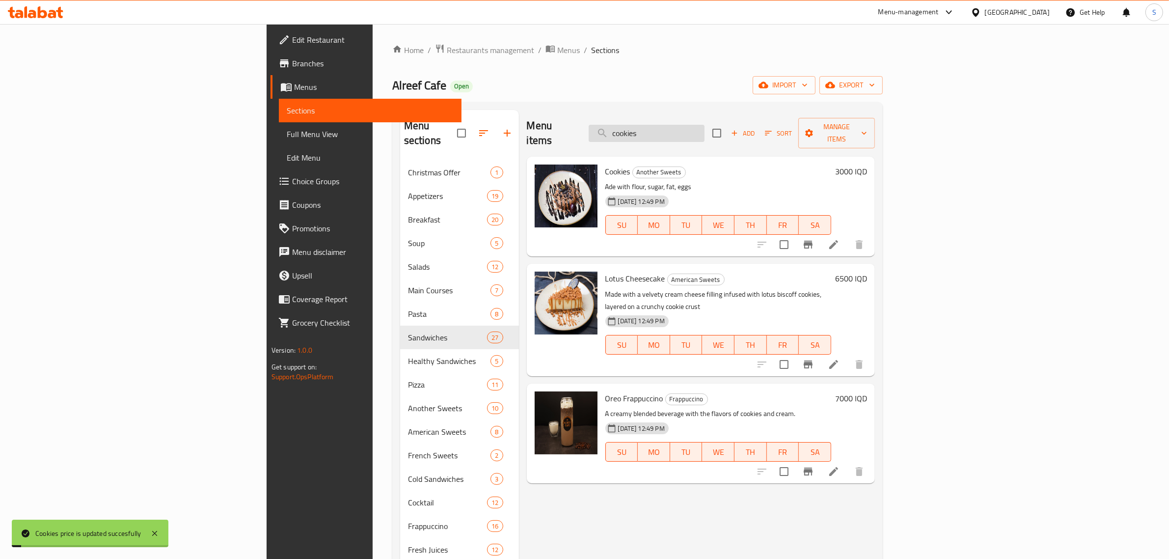
click at [705, 126] on input "cookies" at bounding box center [647, 133] width 116 height 17
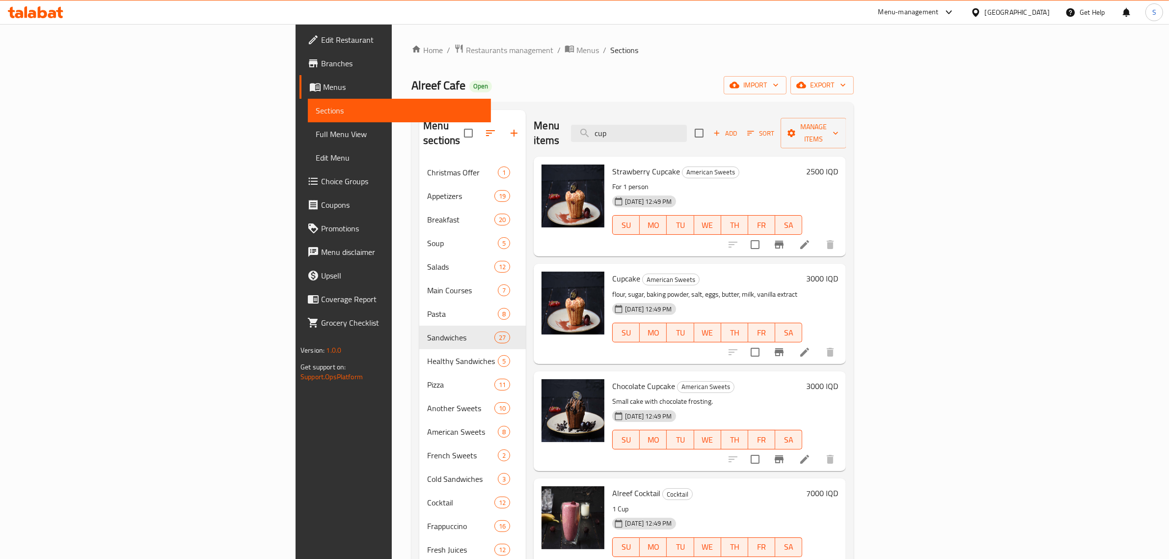
type input "cup"
click at [838, 164] on h6 "2500 IQD" at bounding box center [822, 171] width 32 height 14
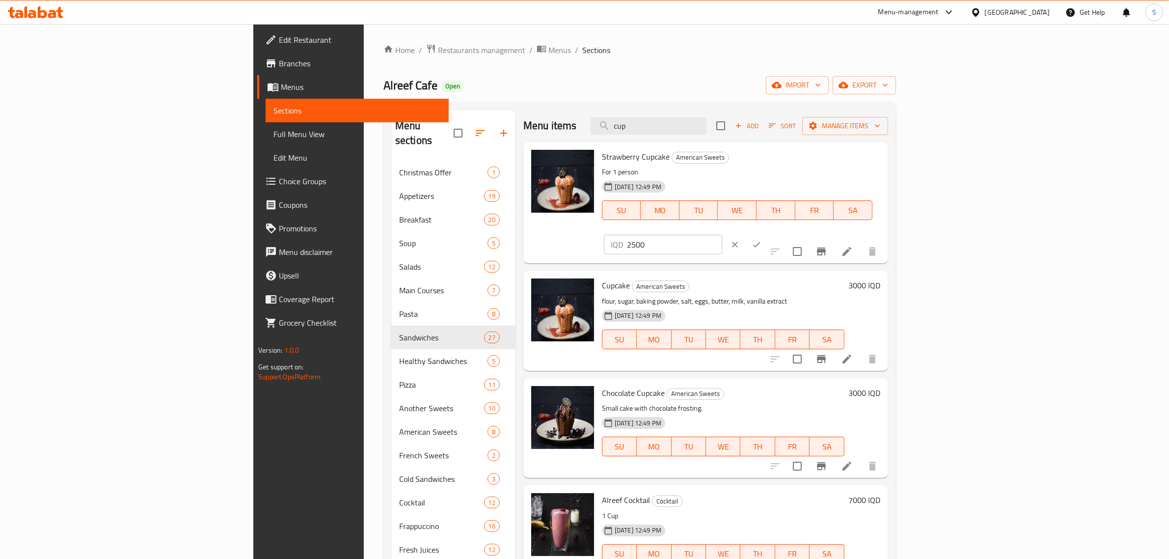
click at [722, 235] on input "2500" at bounding box center [674, 245] width 95 height 20
type input "4"
type input "3000"
click at [767, 234] on button "ok" at bounding box center [757, 245] width 22 height 22
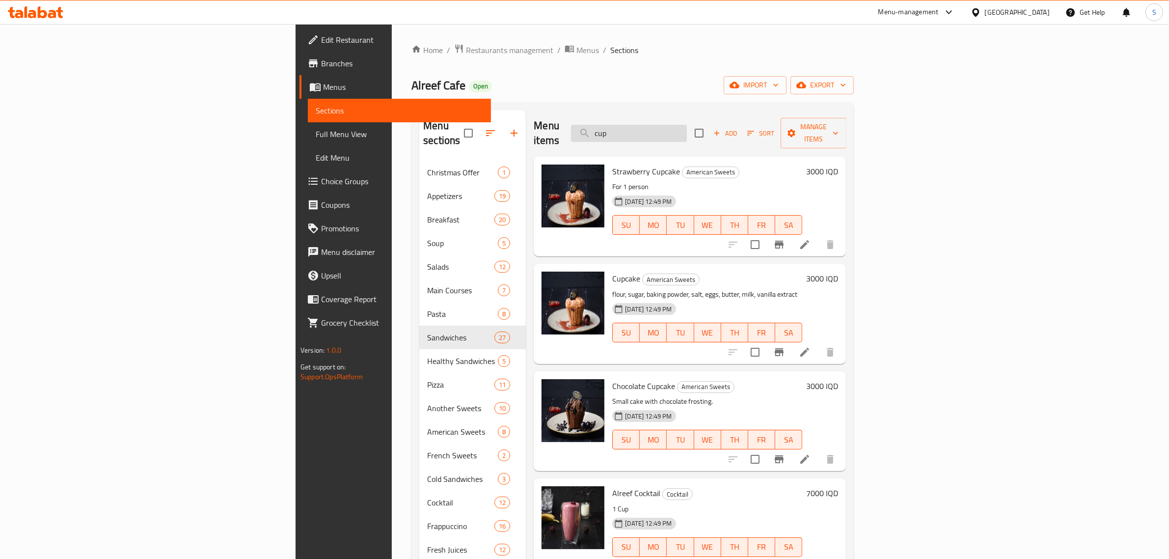
click at [687, 127] on input "cup" at bounding box center [629, 133] width 116 height 17
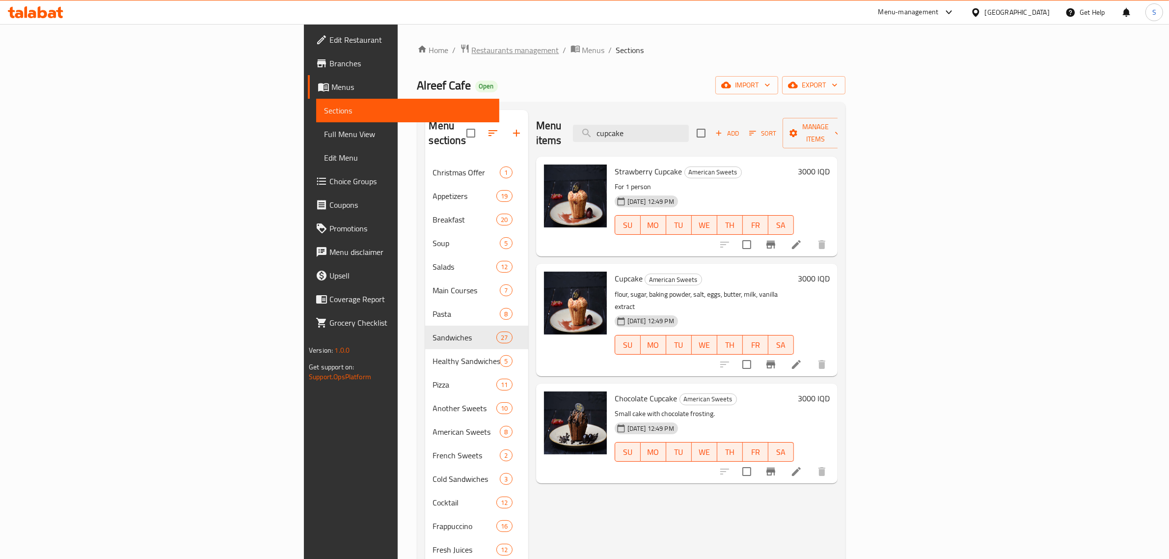
type input "cupcake"
click at [472, 52] on span "Restaurants management" at bounding box center [515, 50] width 87 height 12
